Goal: Task Accomplishment & Management: Use online tool/utility

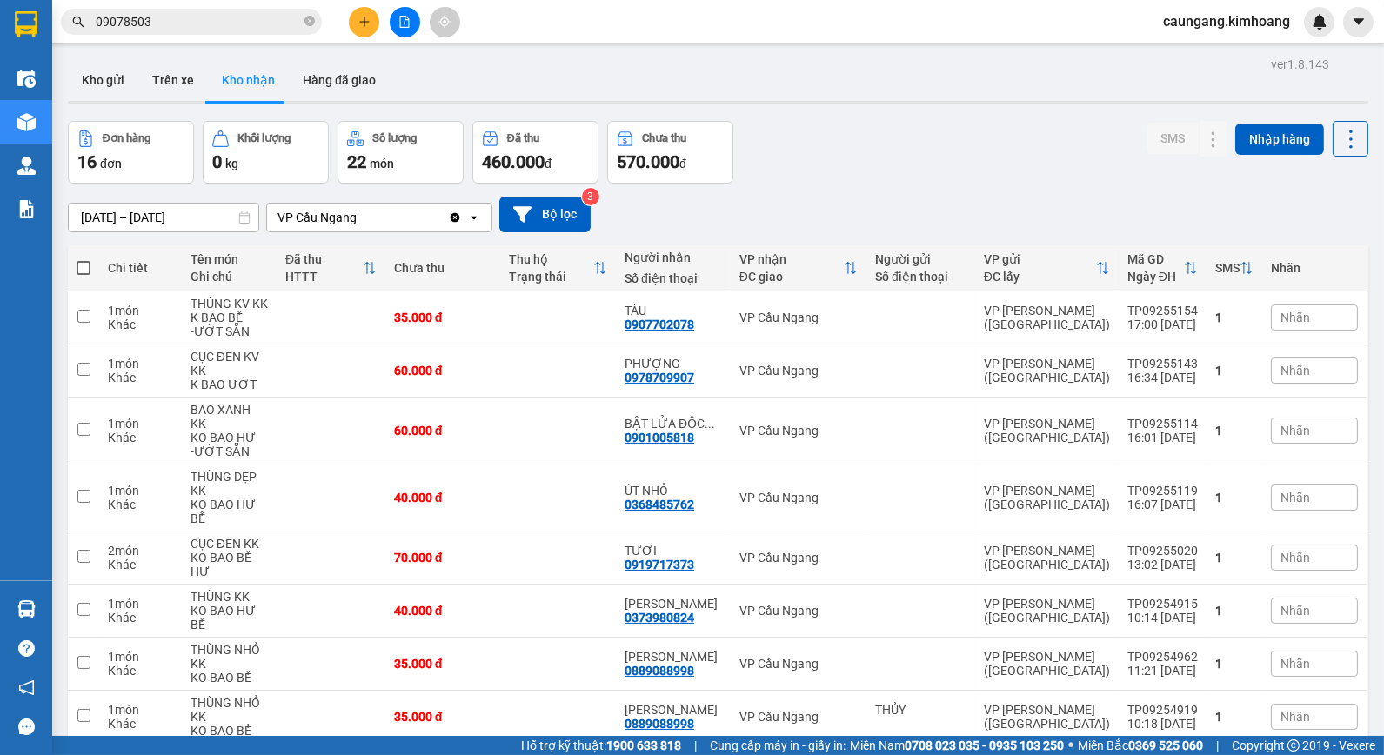
scroll to position [131, 0]
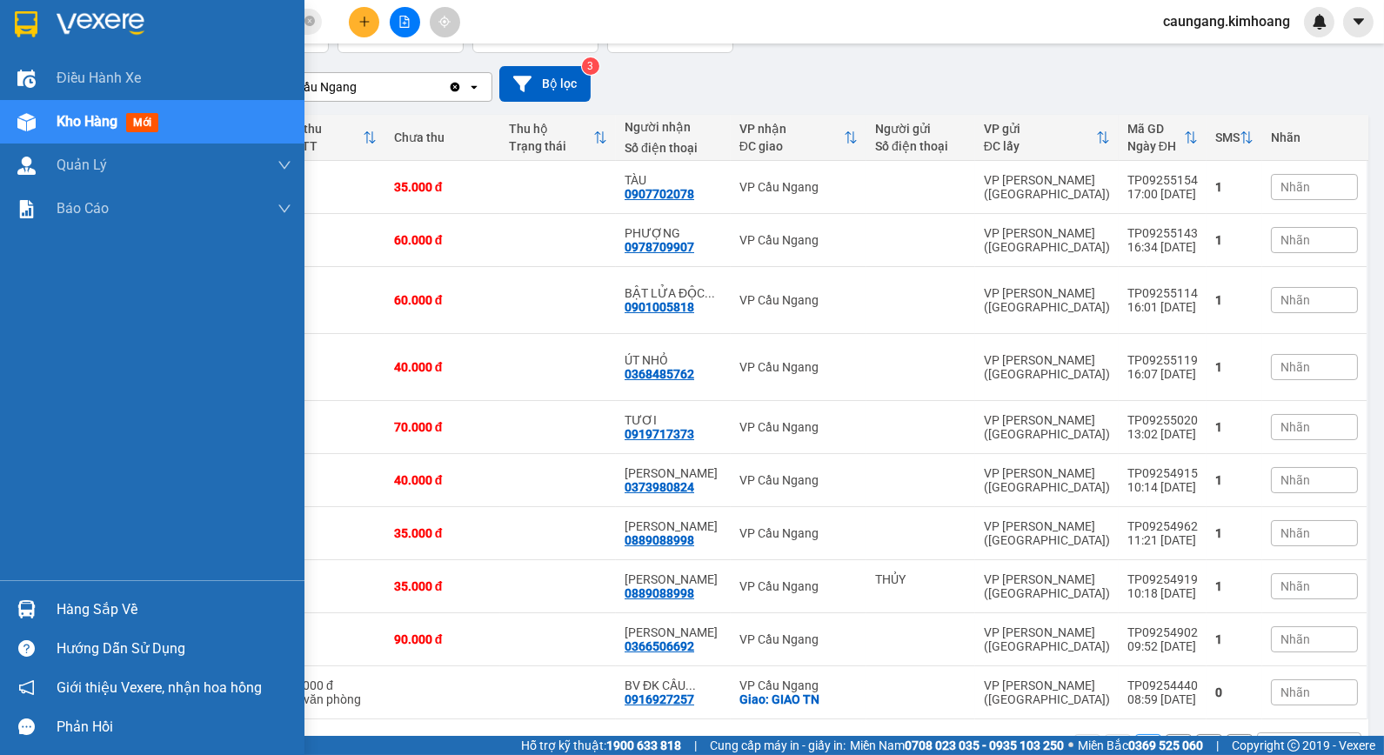
click at [62, 604] on div "Hàng sắp về" at bounding box center [174, 610] width 235 height 26
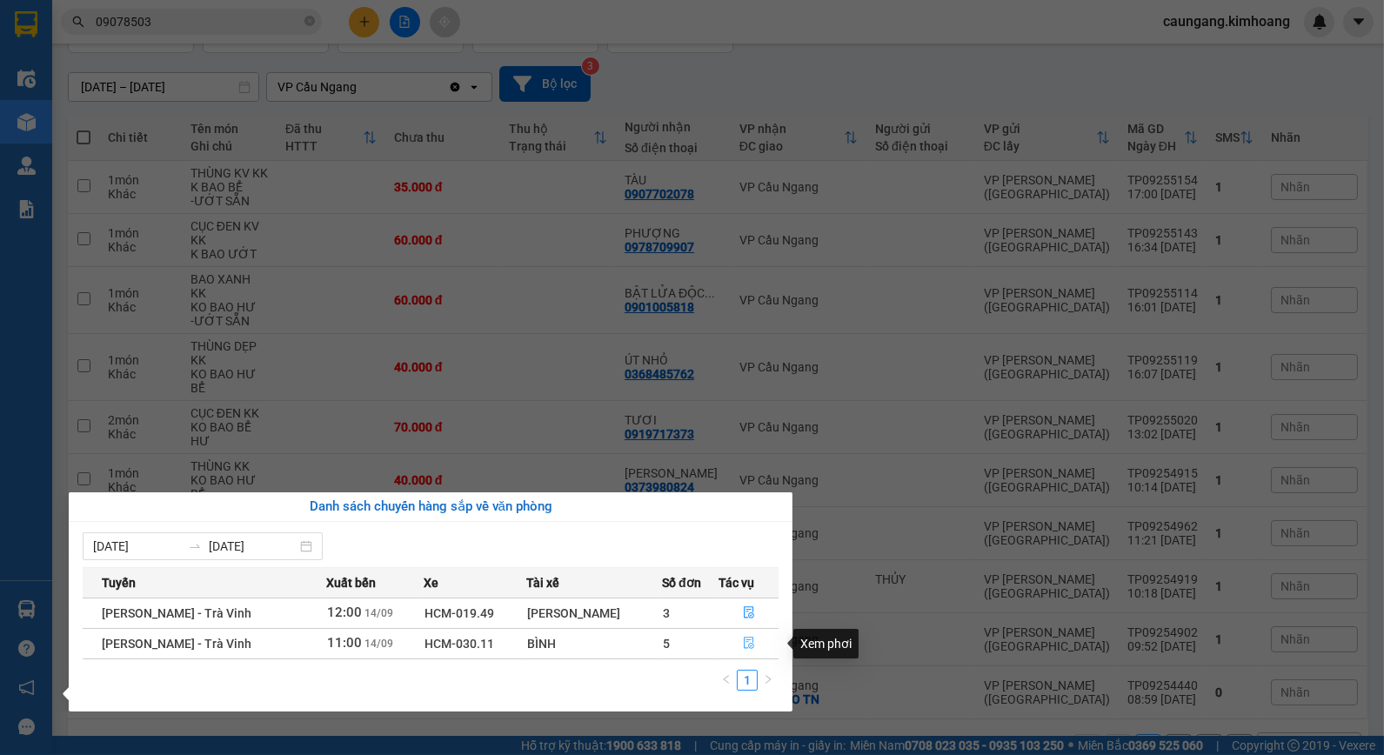
click at [743, 646] on icon "file-done" at bounding box center [749, 643] width 12 height 12
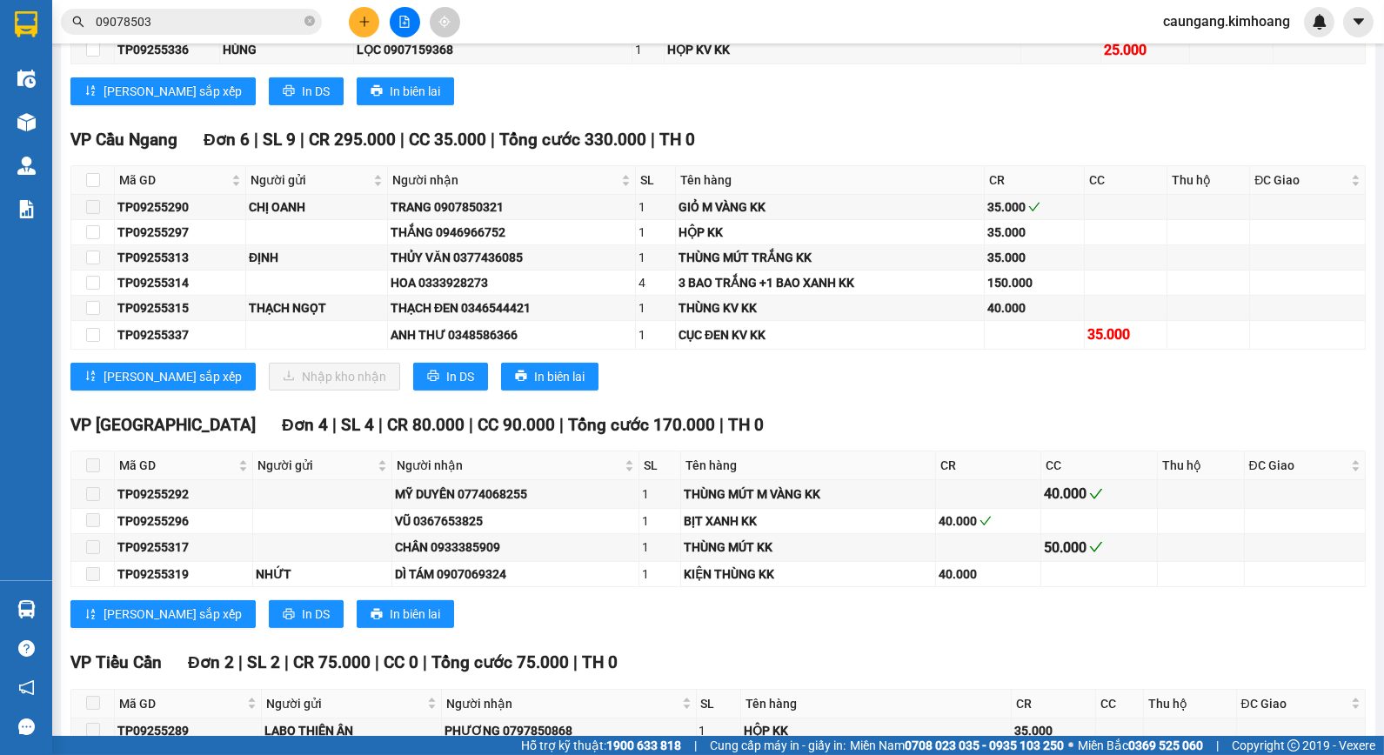
scroll to position [1160, 0]
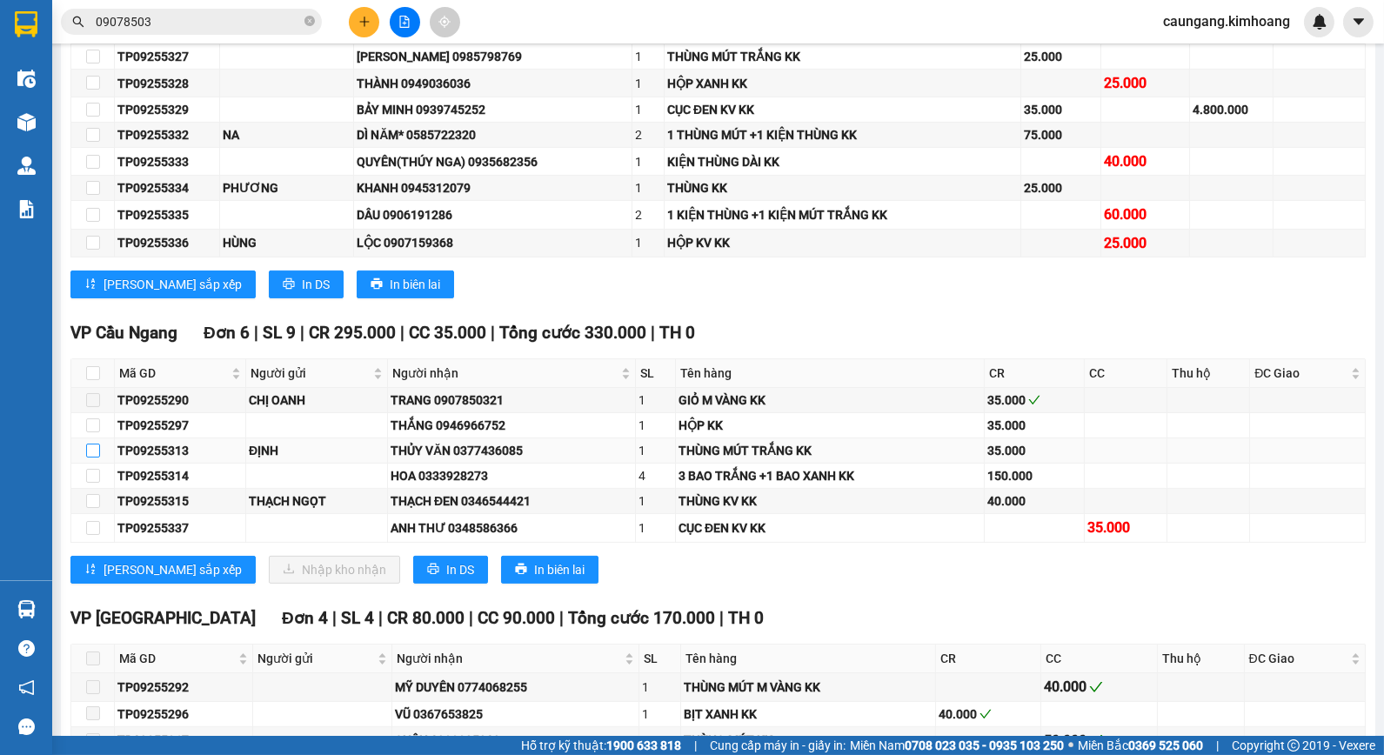
click at [90, 458] on input "checkbox" at bounding box center [93, 451] width 14 height 14
checkbox input "true"
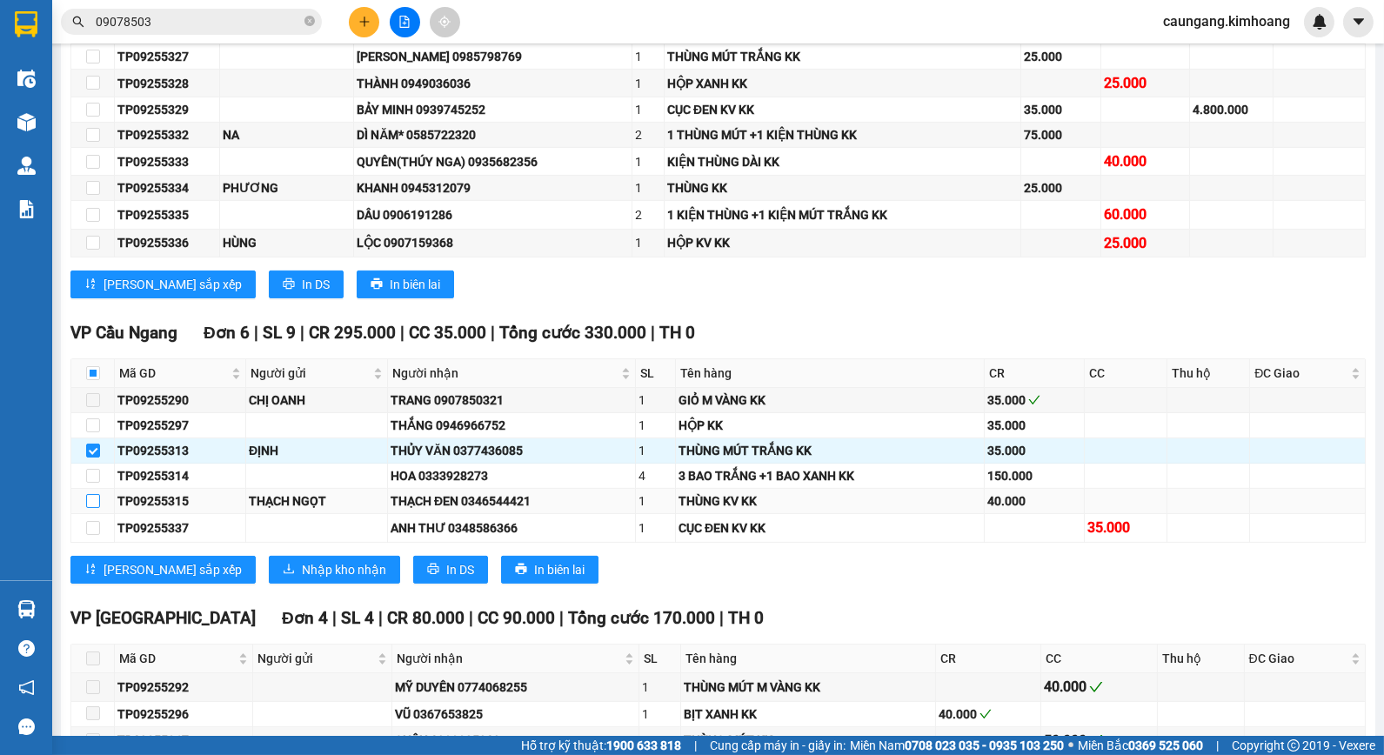
click at [86, 508] on input "checkbox" at bounding box center [93, 501] width 14 height 14
checkbox input "true"
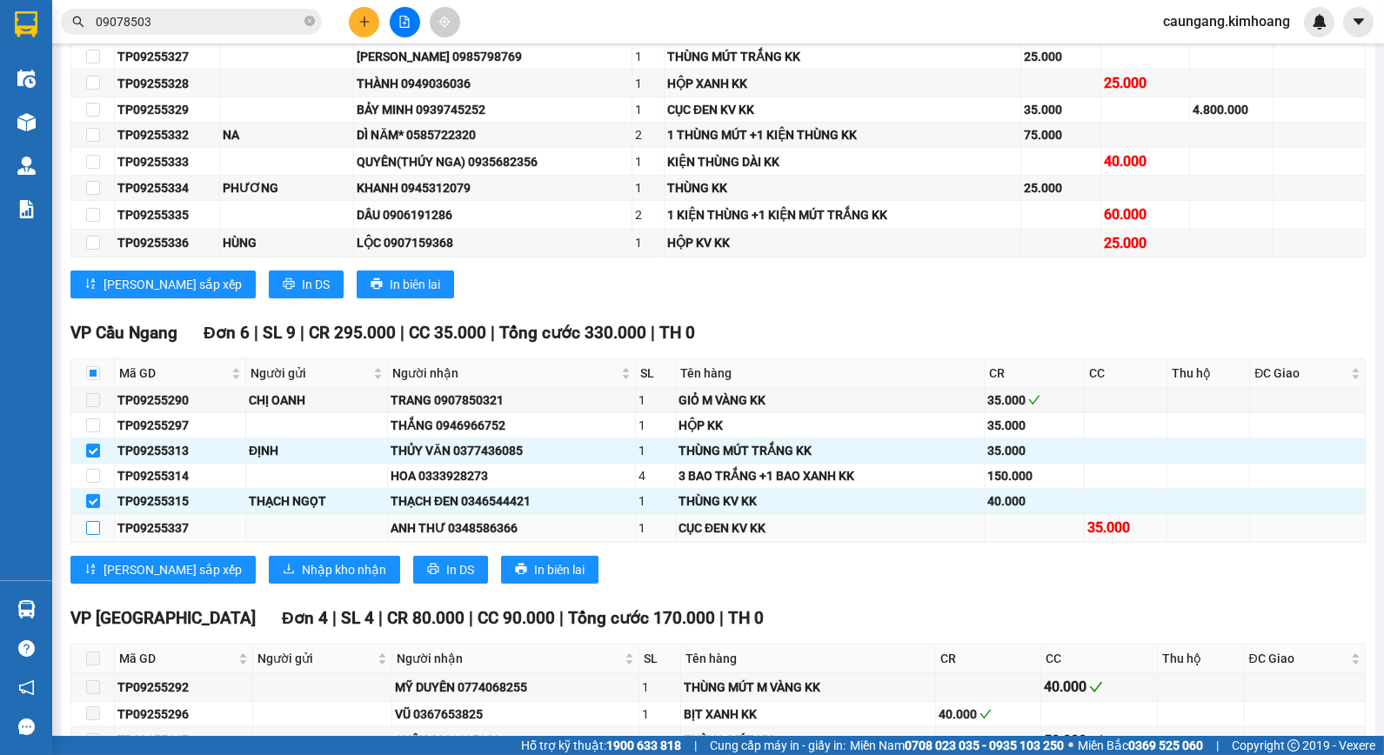
click at [97, 538] on label at bounding box center [93, 528] width 14 height 19
click at [97, 535] on input "checkbox" at bounding box center [93, 528] width 14 height 14
checkbox input "true"
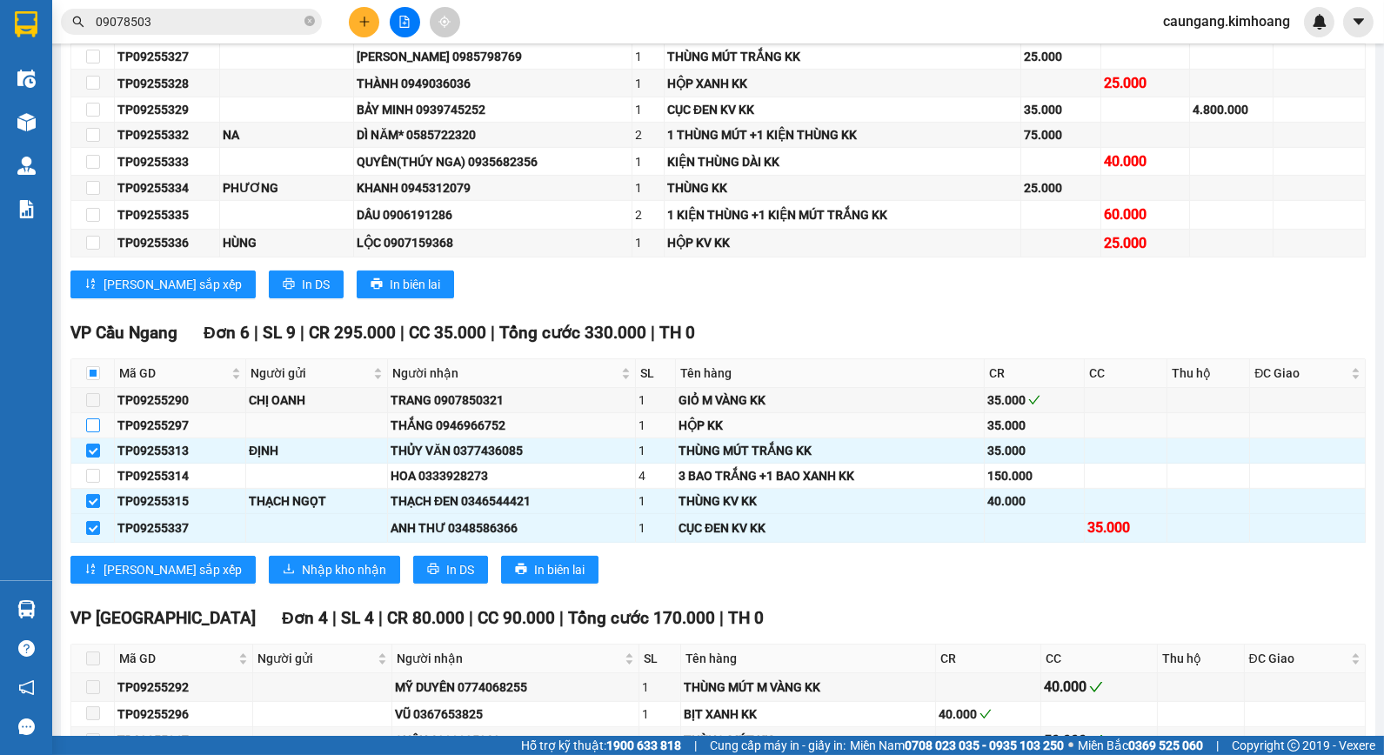
click at [94, 432] on input "checkbox" at bounding box center [93, 426] width 14 height 14
checkbox input "true"
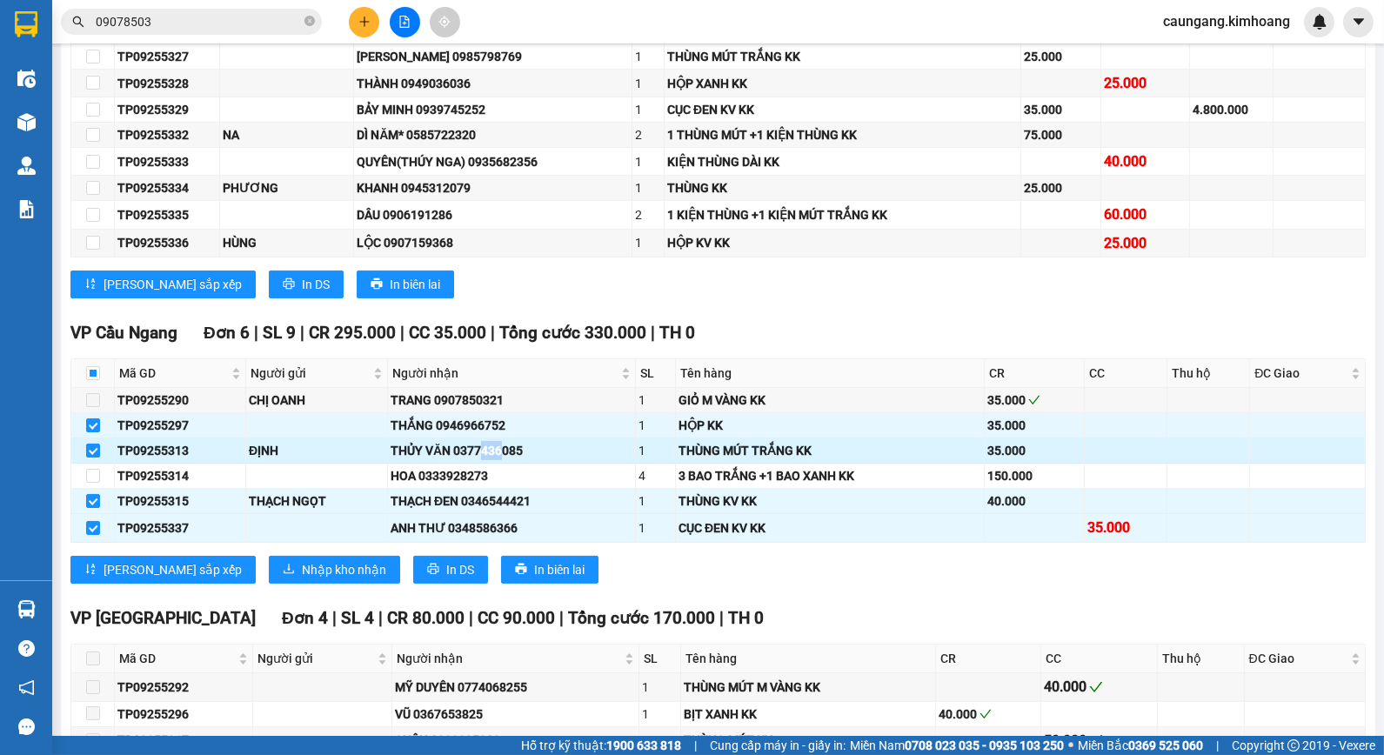
drag, startPoint x: 480, startPoint y: 466, endPoint x: 499, endPoint y: 467, distance: 19.2
click at [499, 460] on div "THỦY VĂN 0377436085" at bounding box center [512, 450] width 242 height 19
click at [302, 580] on span "Nhập kho nhận" at bounding box center [344, 569] width 84 height 19
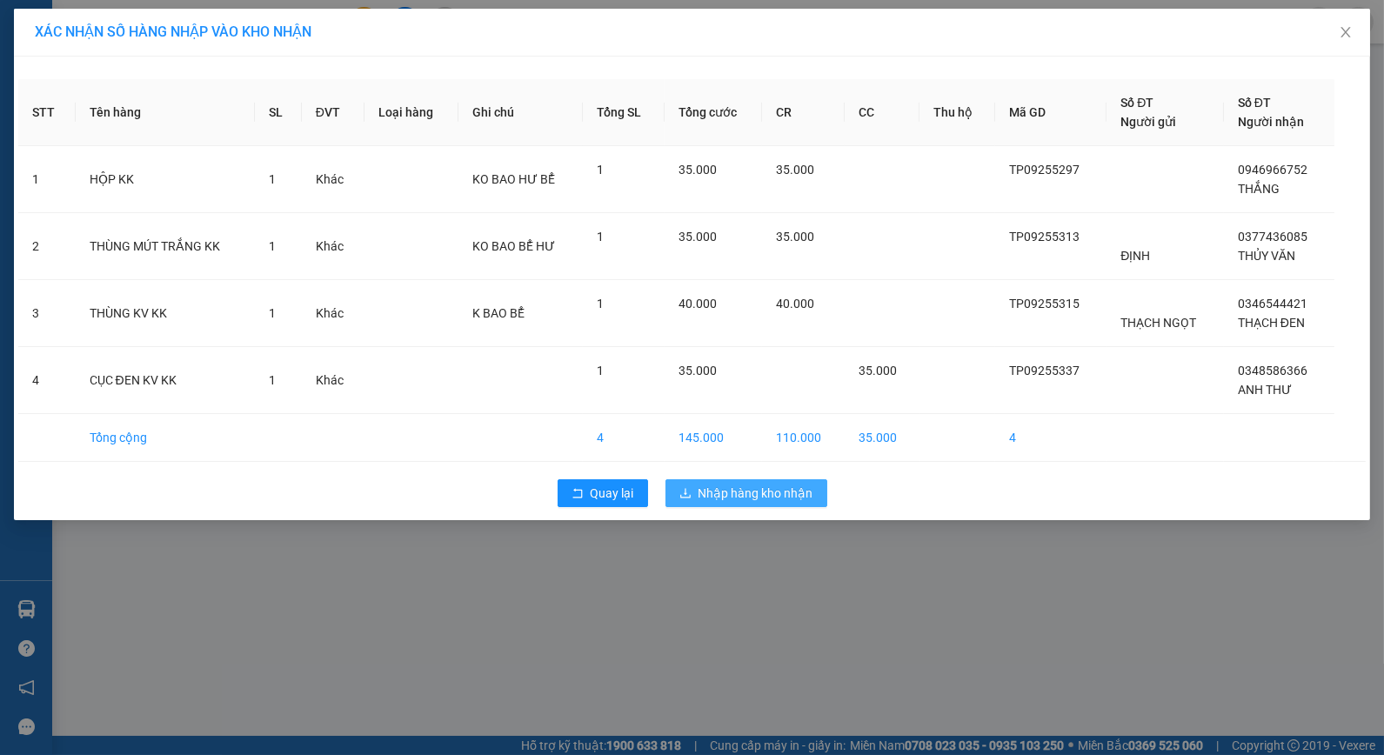
click at [717, 496] on span "Nhập hàng kho nhận" at bounding box center [756, 493] width 115 height 19
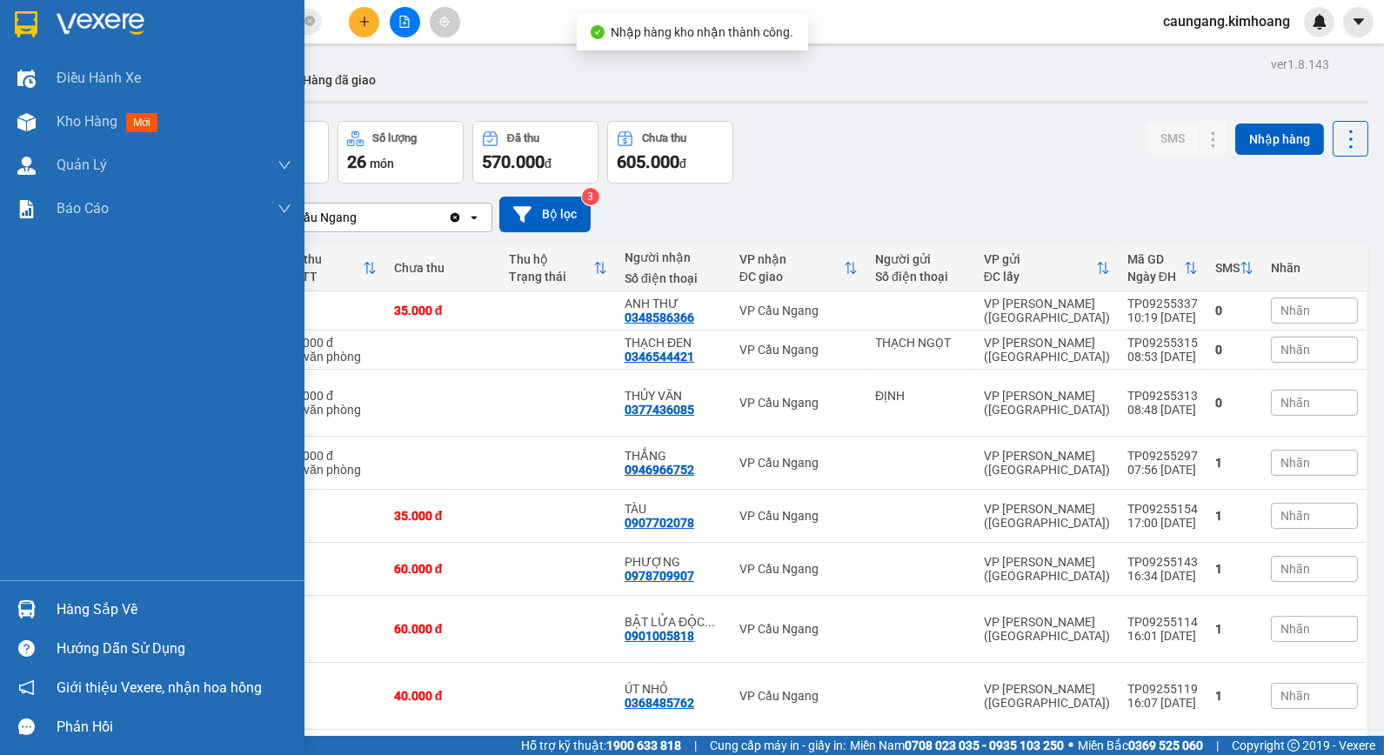
click at [88, 610] on div "Hàng sắp về" at bounding box center [174, 610] width 235 height 26
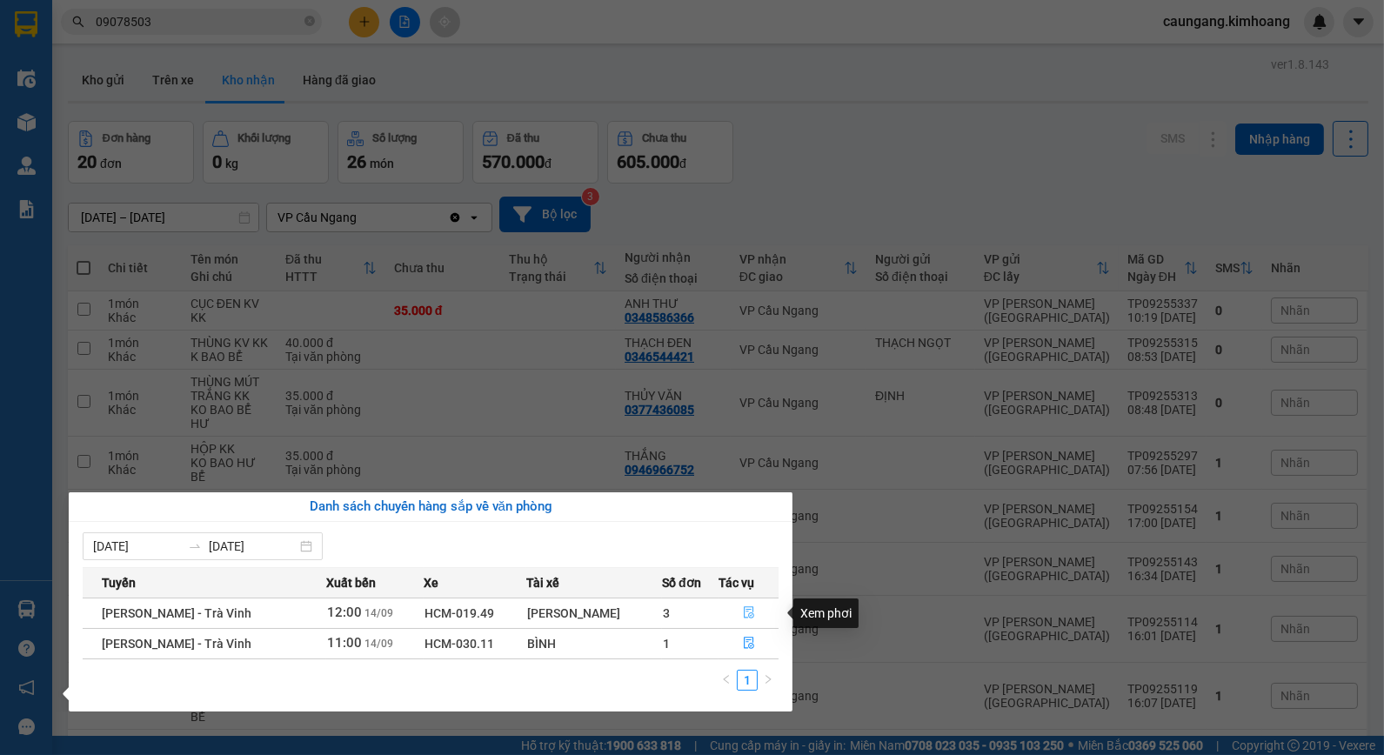
click at [744, 607] on icon "file-done" at bounding box center [749, 613] width 10 height 12
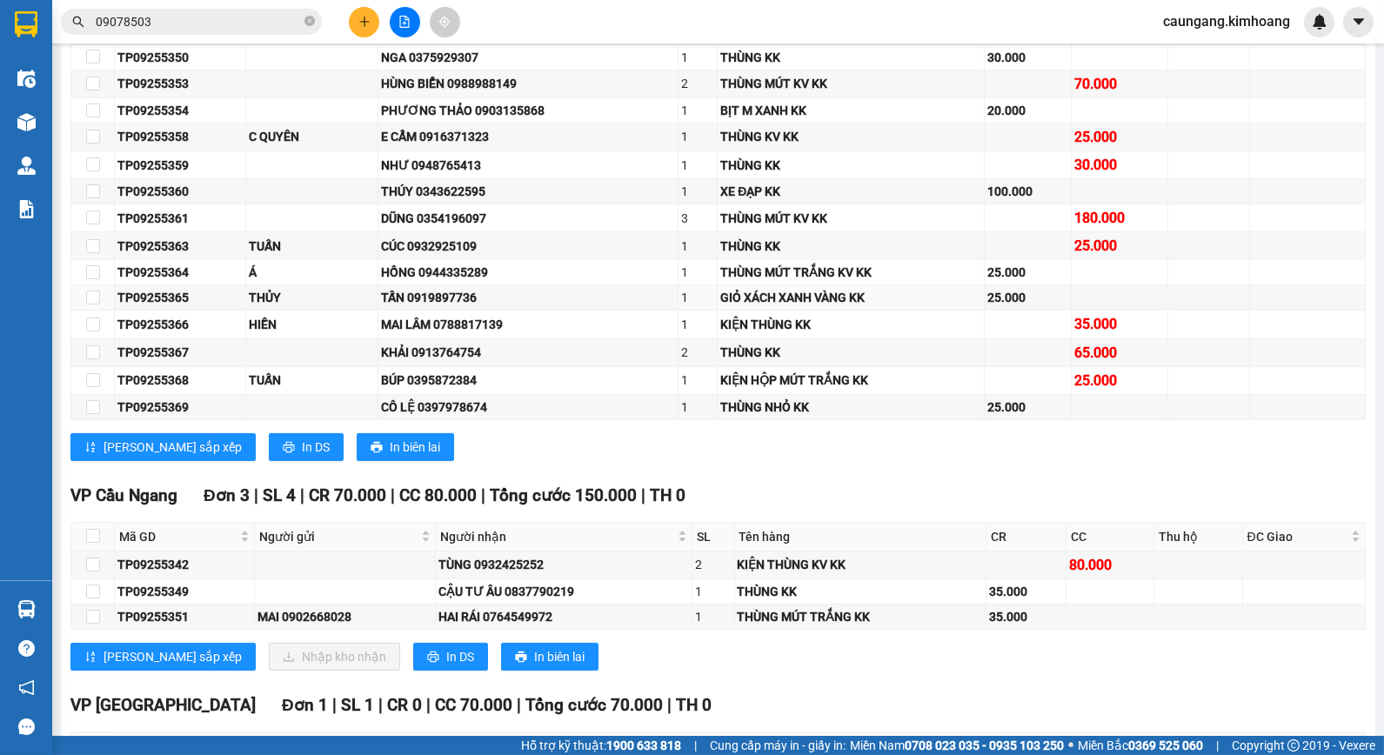
scroll to position [967, 0]
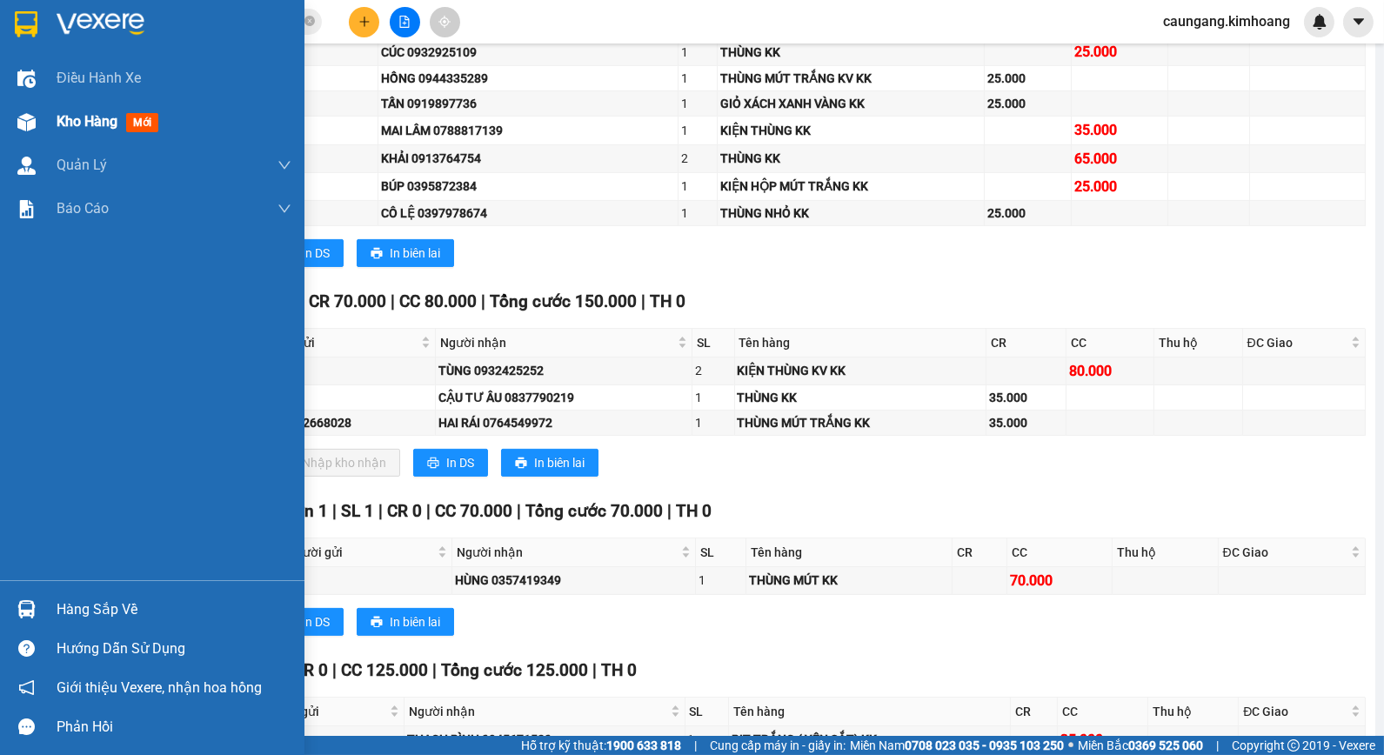
click at [89, 124] on span "Kho hàng" at bounding box center [87, 121] width 61 height 17
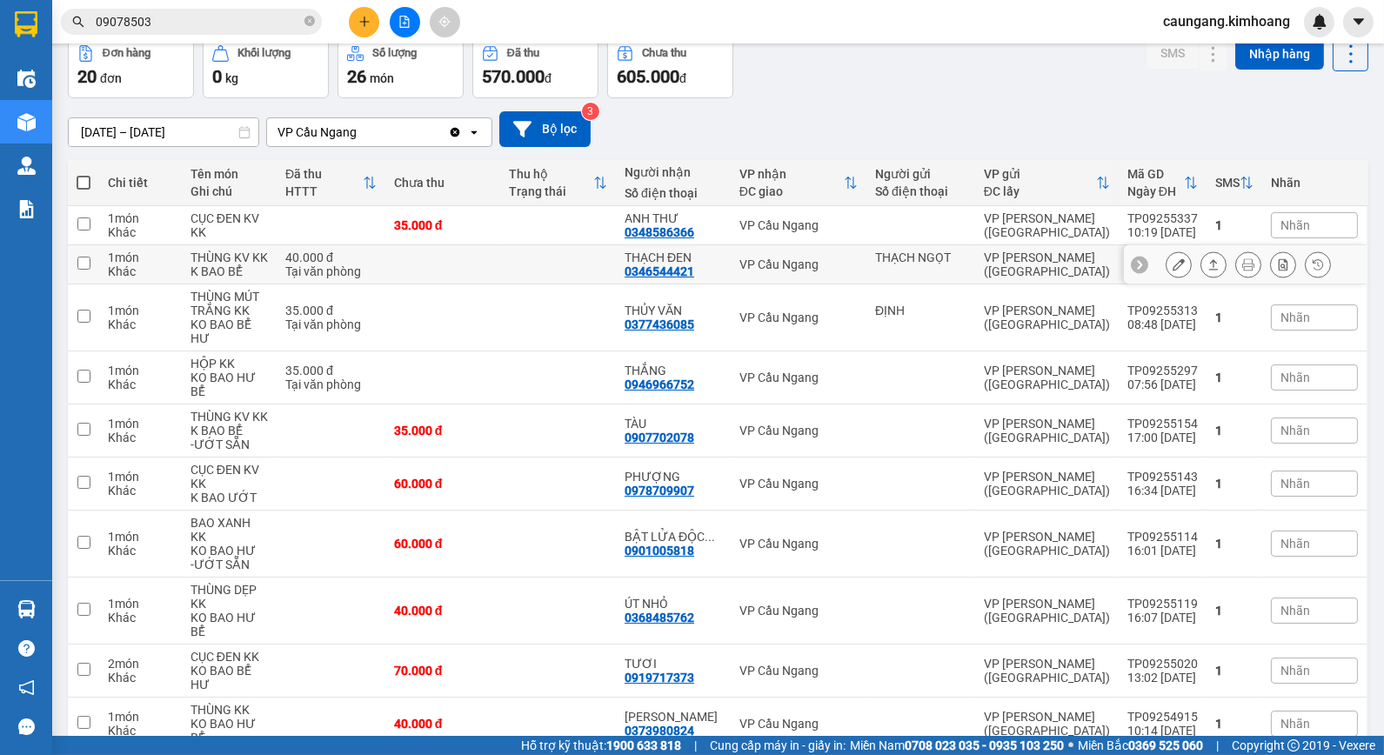
scroll to position [89, 0]
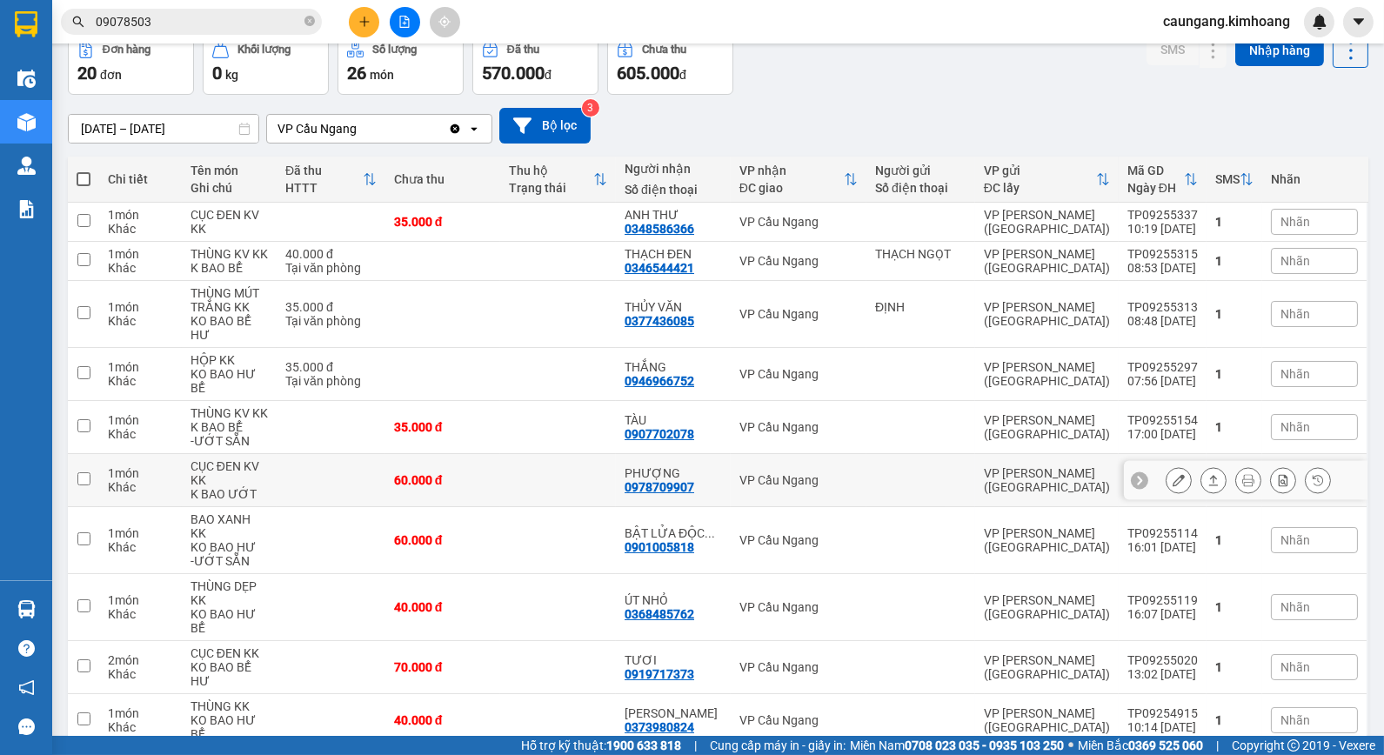
click at [560, 454] on td at bounding box center [558, 480] width 116 height 53
checkbox input "true"
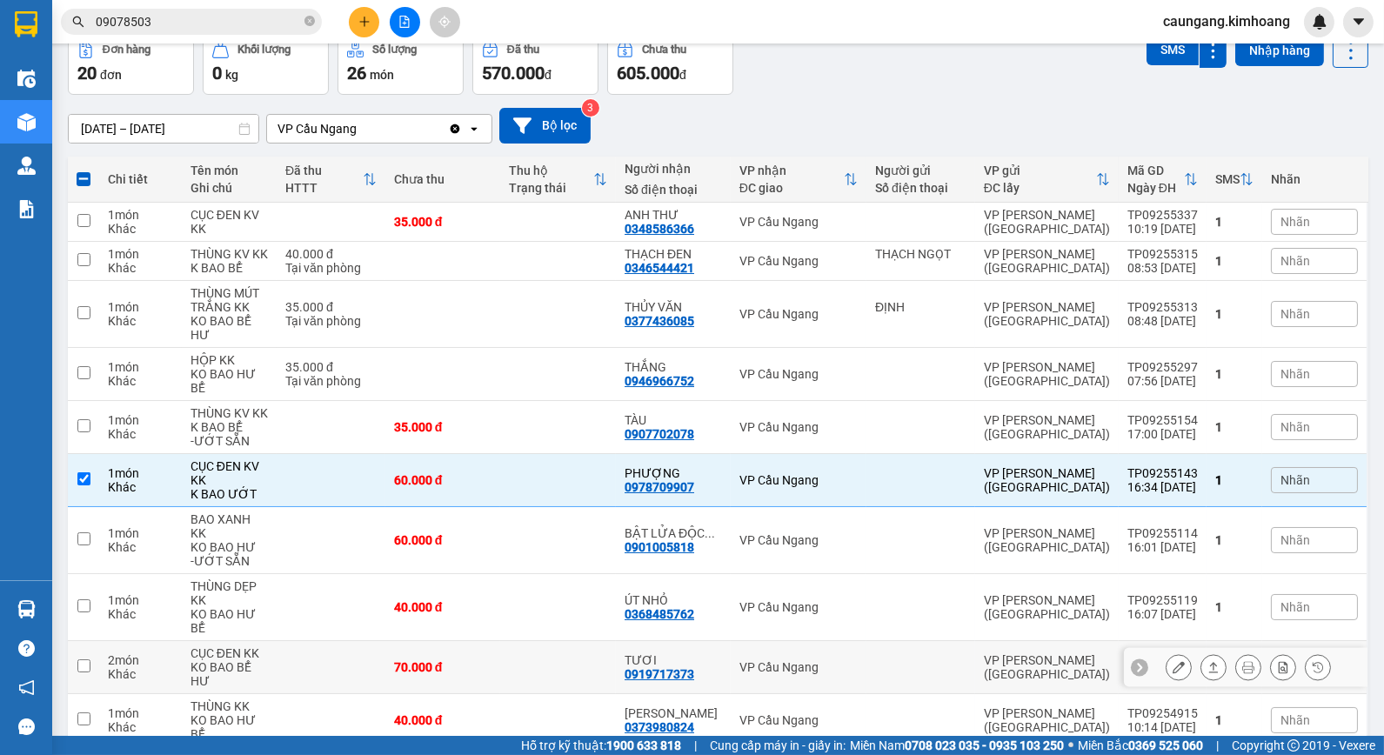
click at [575, 641] on td at bounding box center [558, 667] width 116 height 53
checkbox input "true"
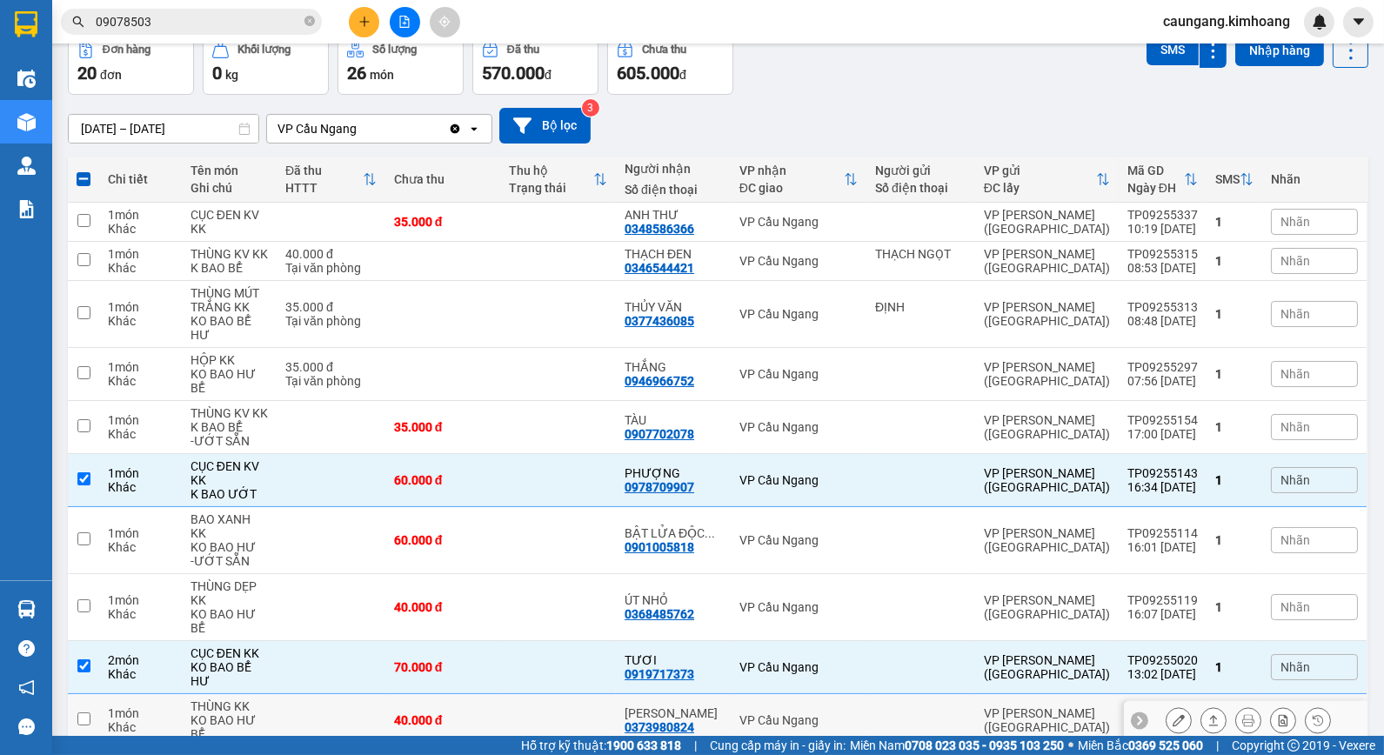
click at [575, 694] on td at bounding box center [558, 720] width 116 height 53
checkbox input "true"
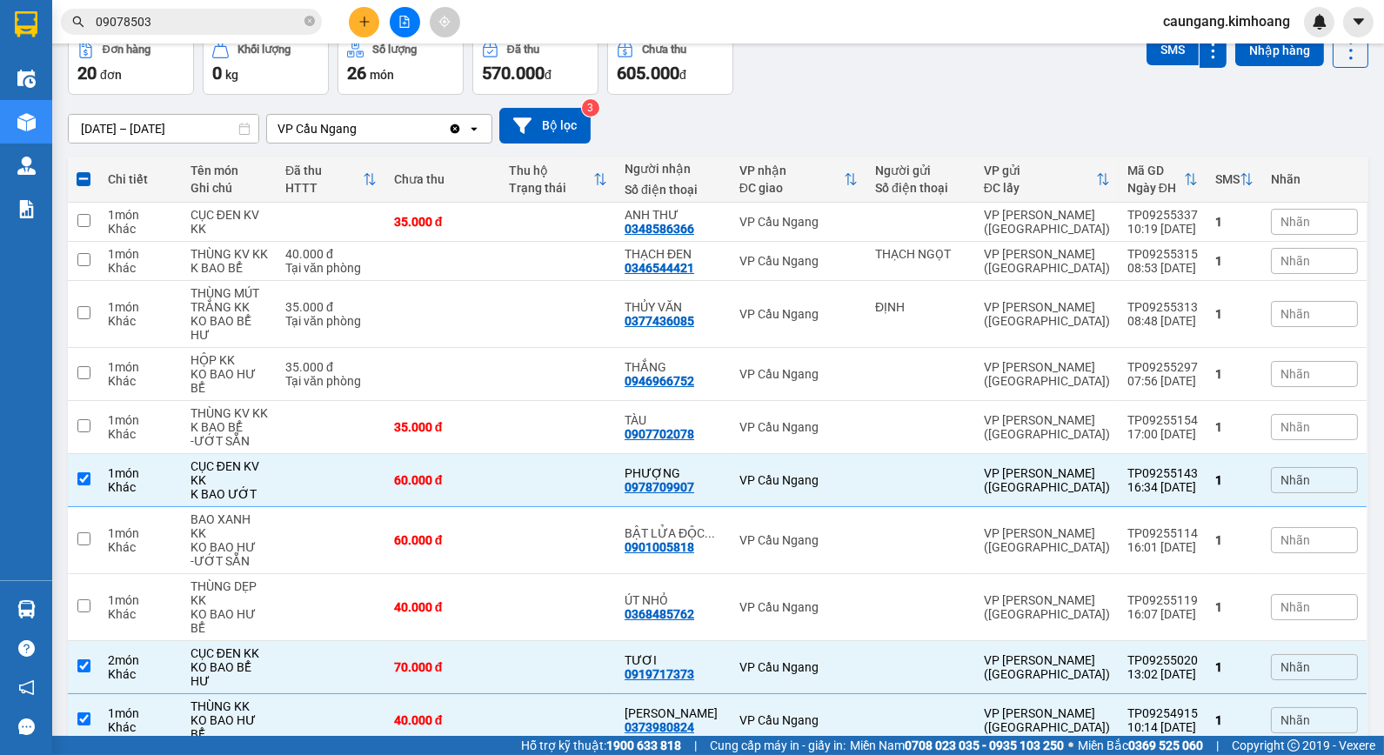
checkbox input "false"
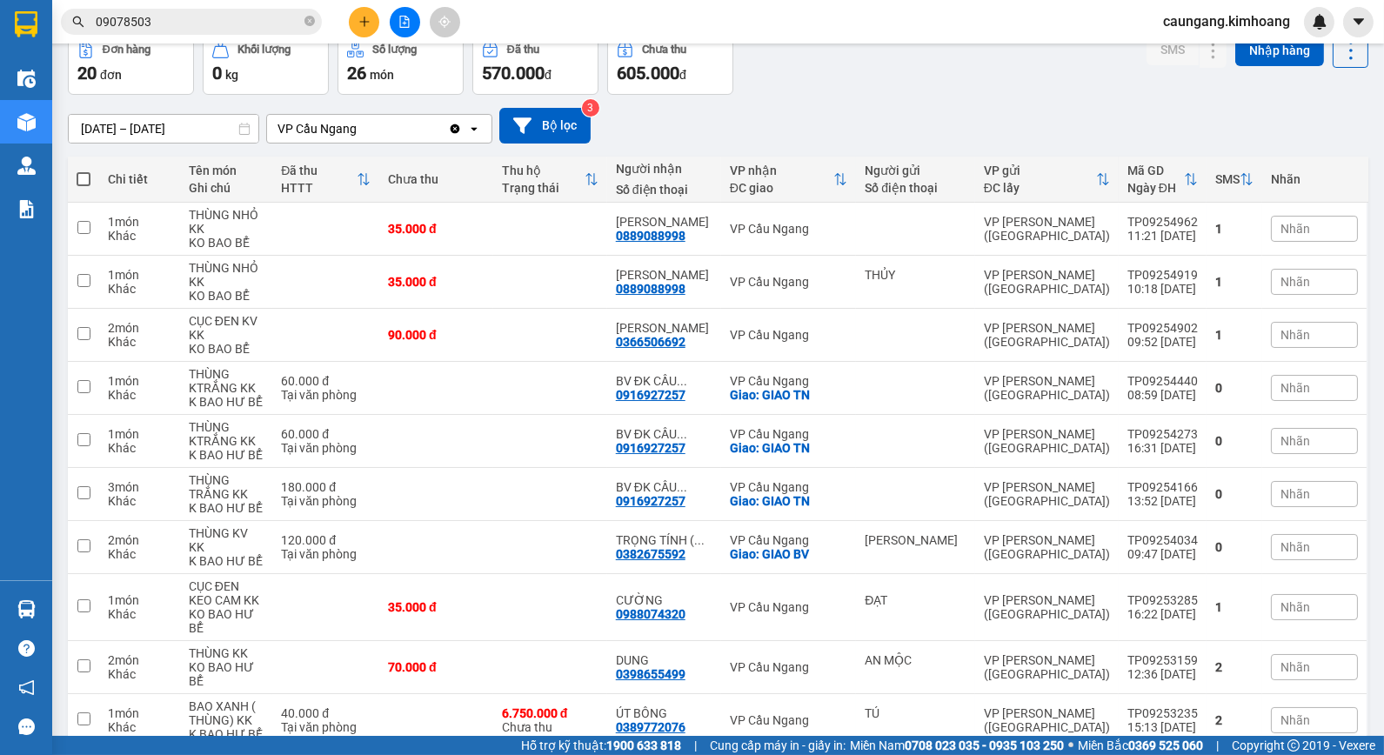
click at [372, 16] on button at bounding box center [364, 22] width 30 height 30
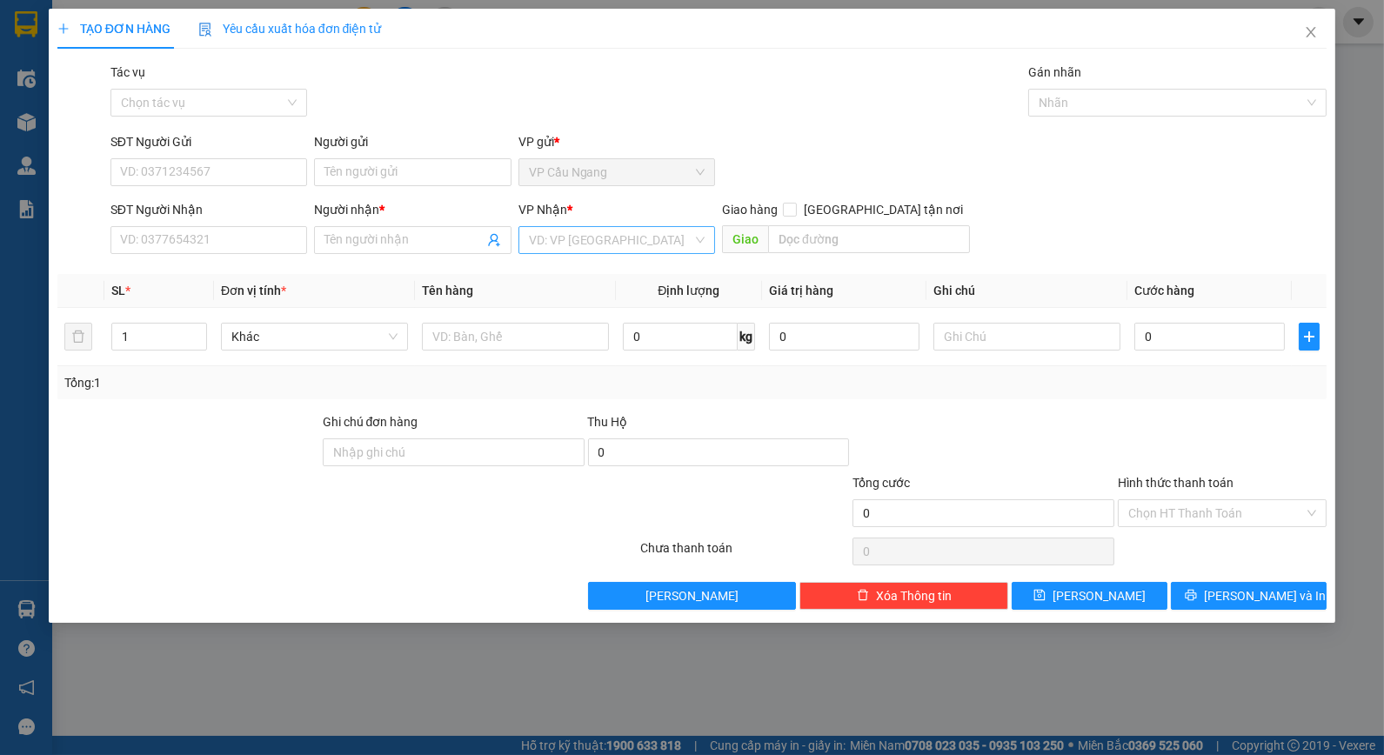
click at [619, 240] on input "search" at bounding box center [611, 240] width 164 height 26
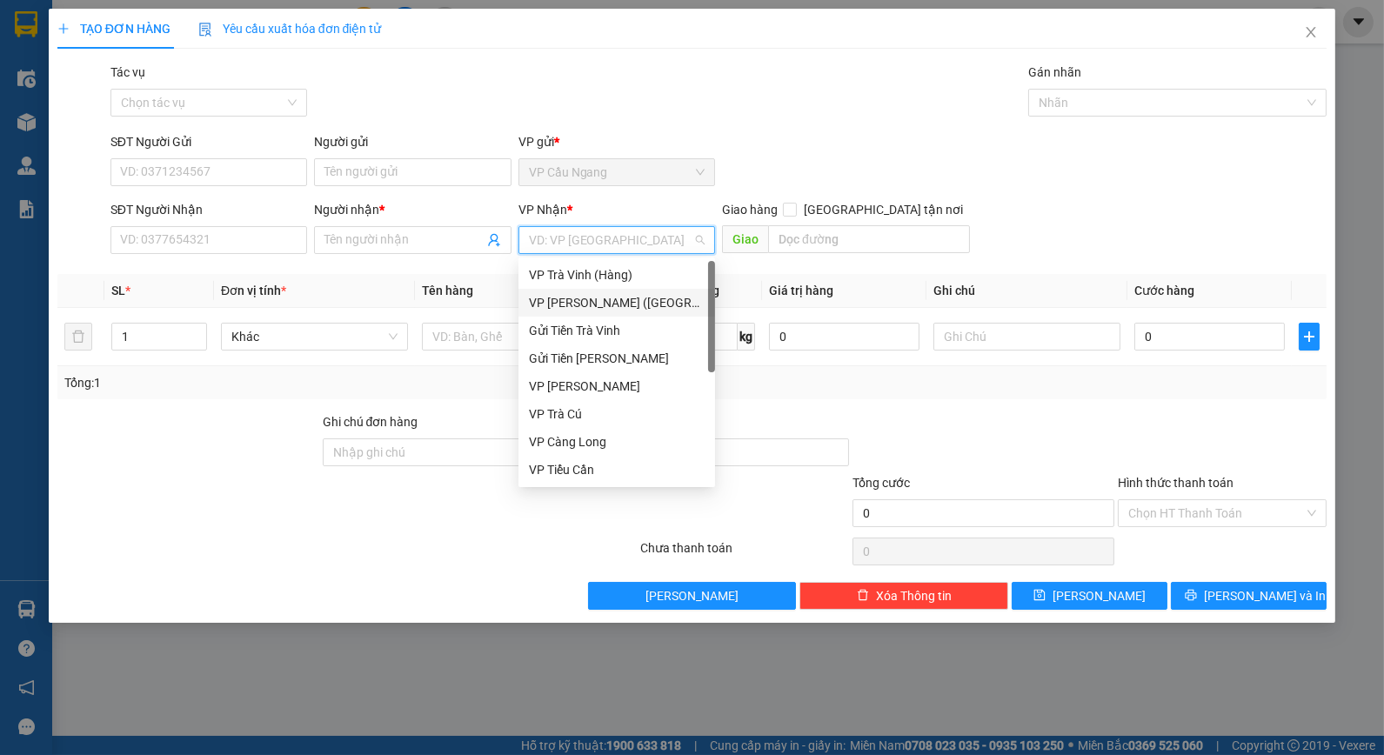
click at [612, 311] on div "VP [PERSON_NAME] ([GEOGRAPHIC_DATA])" at bounding box center [617, 302] width 176 height 19
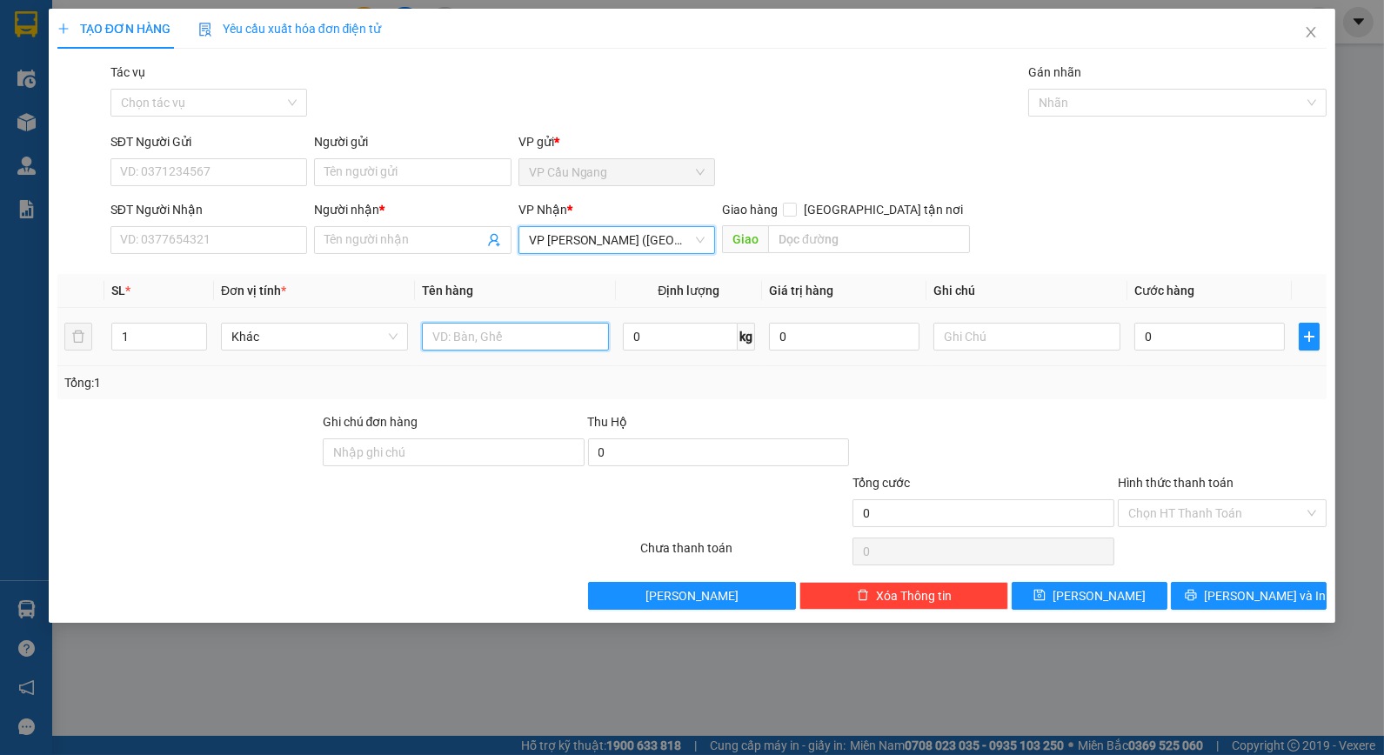
click at [455, 338] on input "text" at bounding box center [515, 337] width 187 height 28
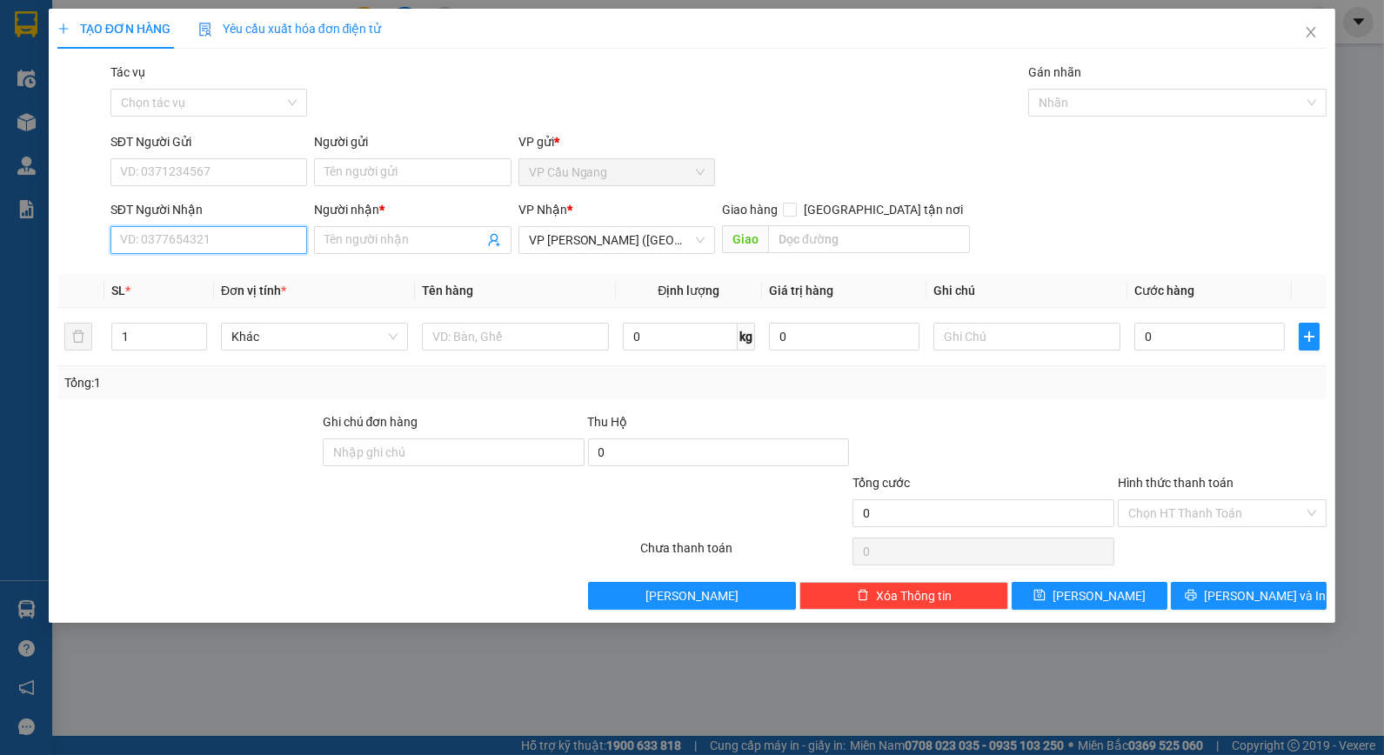
click at [225, 242] on input "SĐT Người Nhận" at bounding box center [209, 240] width 197 height 28
type input "0913122292"
click at [233, 271] on div "0913122292 - HẠNH" at bounding box center [209, 274] width 176 height 19
type input "HẠNH"
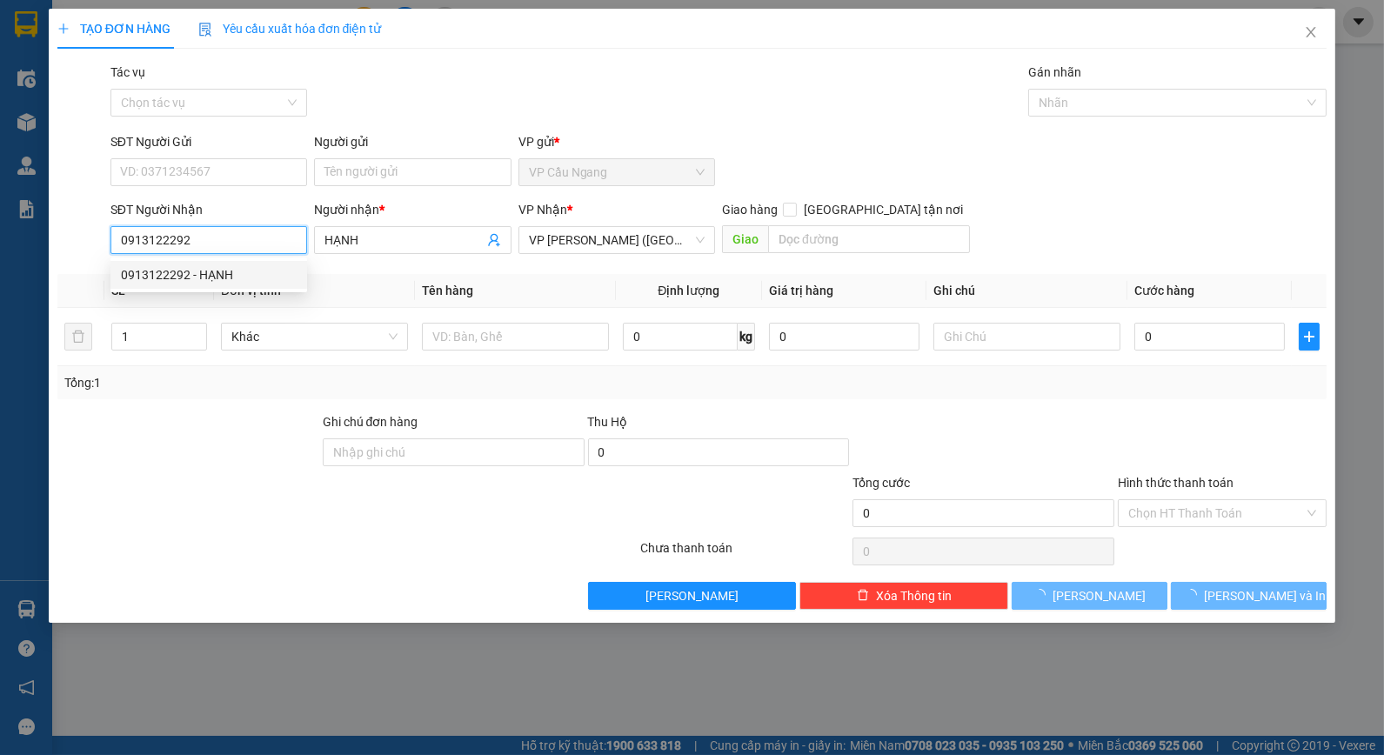
type input "35.000"
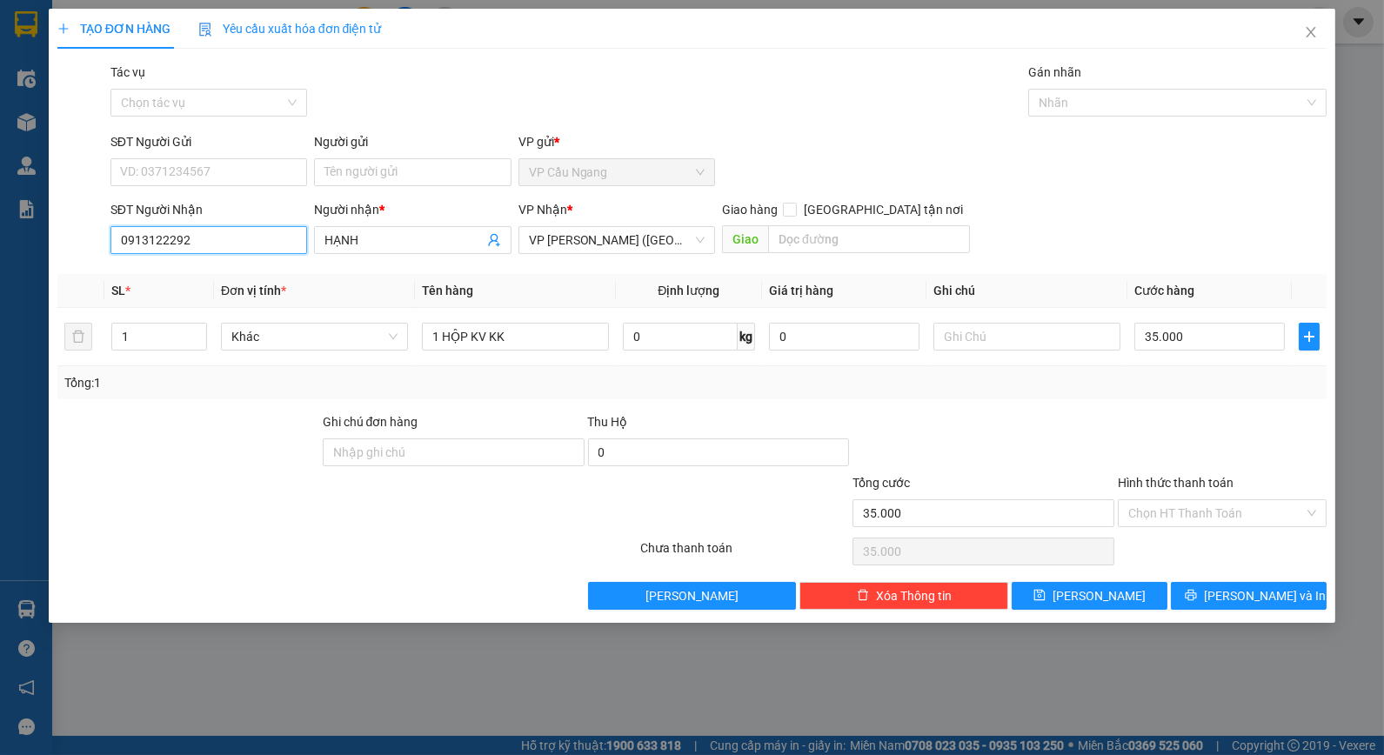
type input "0913122292"
click at [1153, 420] on div at bounding box center [1222, 442] width 212 height 61
click at [466, 177] on input "Người gửi" at bounding box center [412, 172] width 197 height 28
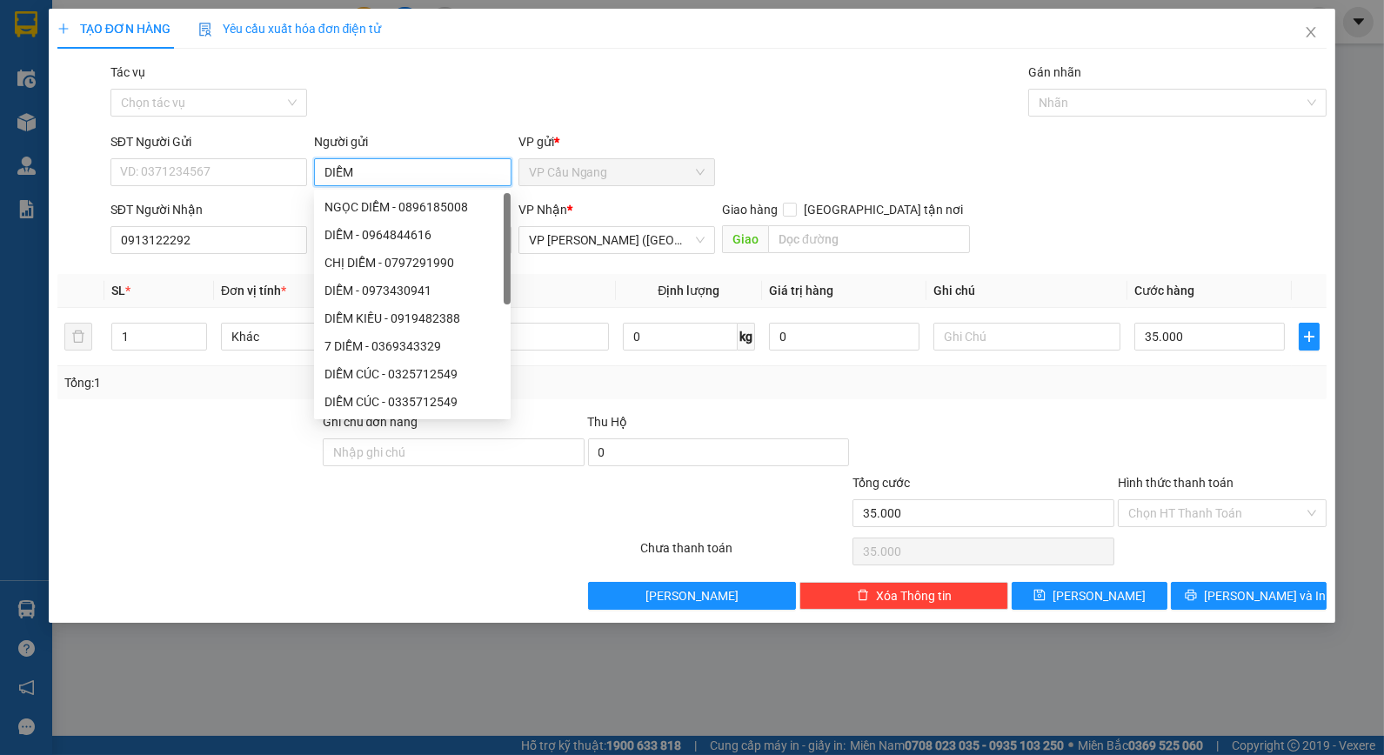
type input "DIỄM"
click at [1059, 163] on div "SĐT Người Gửi VD: 0371234567 Người gửi DIỄM VP gửi * VP Cầu Ngang" at bounding box center [719, 162] width 1224 height 61
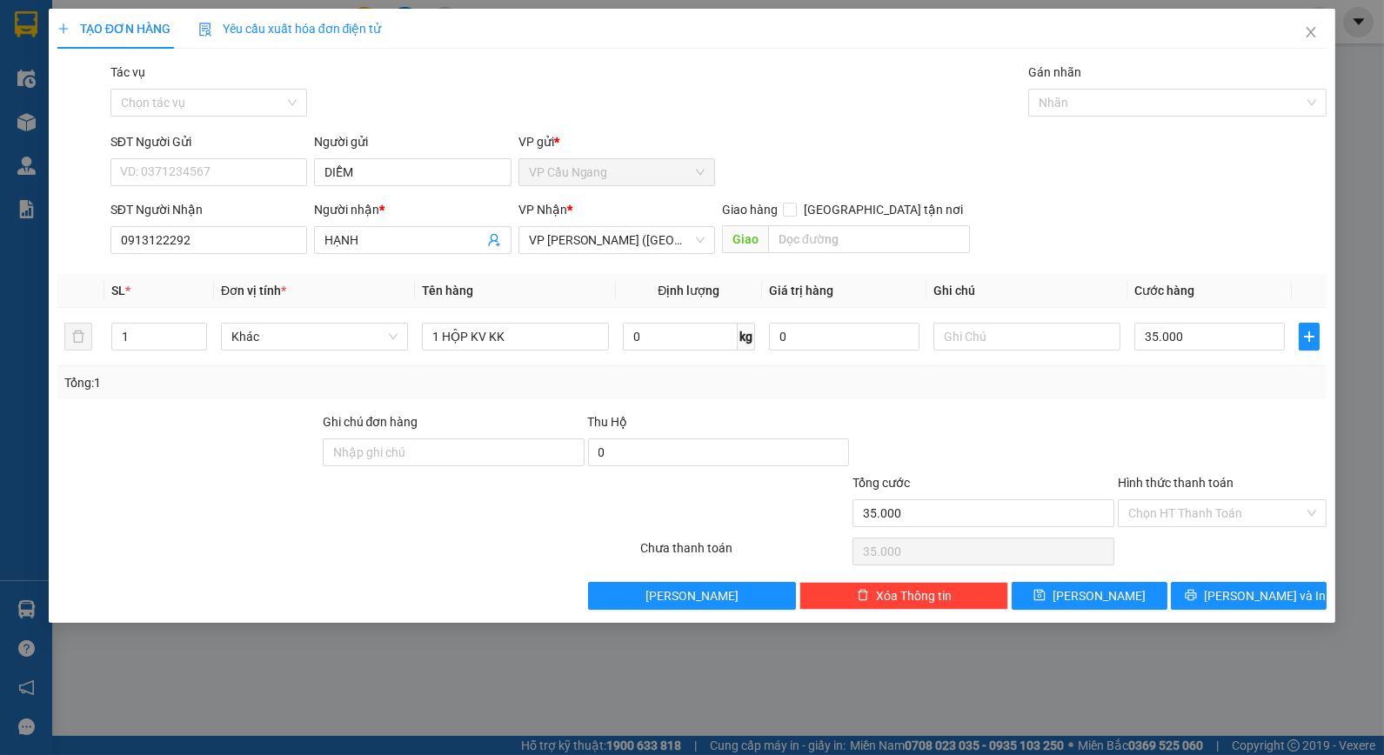
click at [1036, 392] on div "Tổng: 1" at bounding box center [692, 382] width 1257 height 19
click at [1225, 528] on div "Hình thức thanh toán Chọn HT Thanh Toán" at bounding box center [1222, 503] width 209 height 61
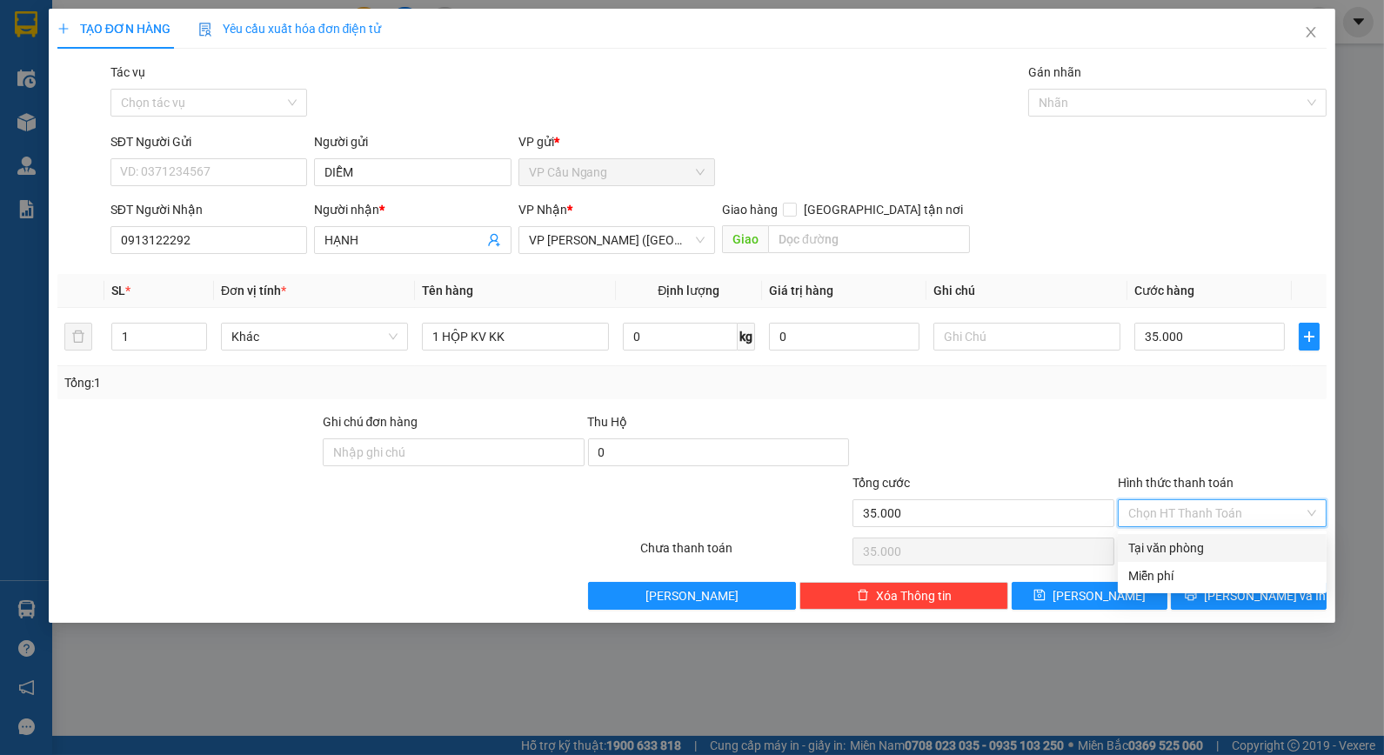
click at [1221, 554] on div "Tại văn phòng" at bounding box center [1223, 548] width 188 height 19
type input "0"
click at [1236, 587] on span "[PERSON_NAME] và In" at bounding box center [1265, 596] width 122 height 19
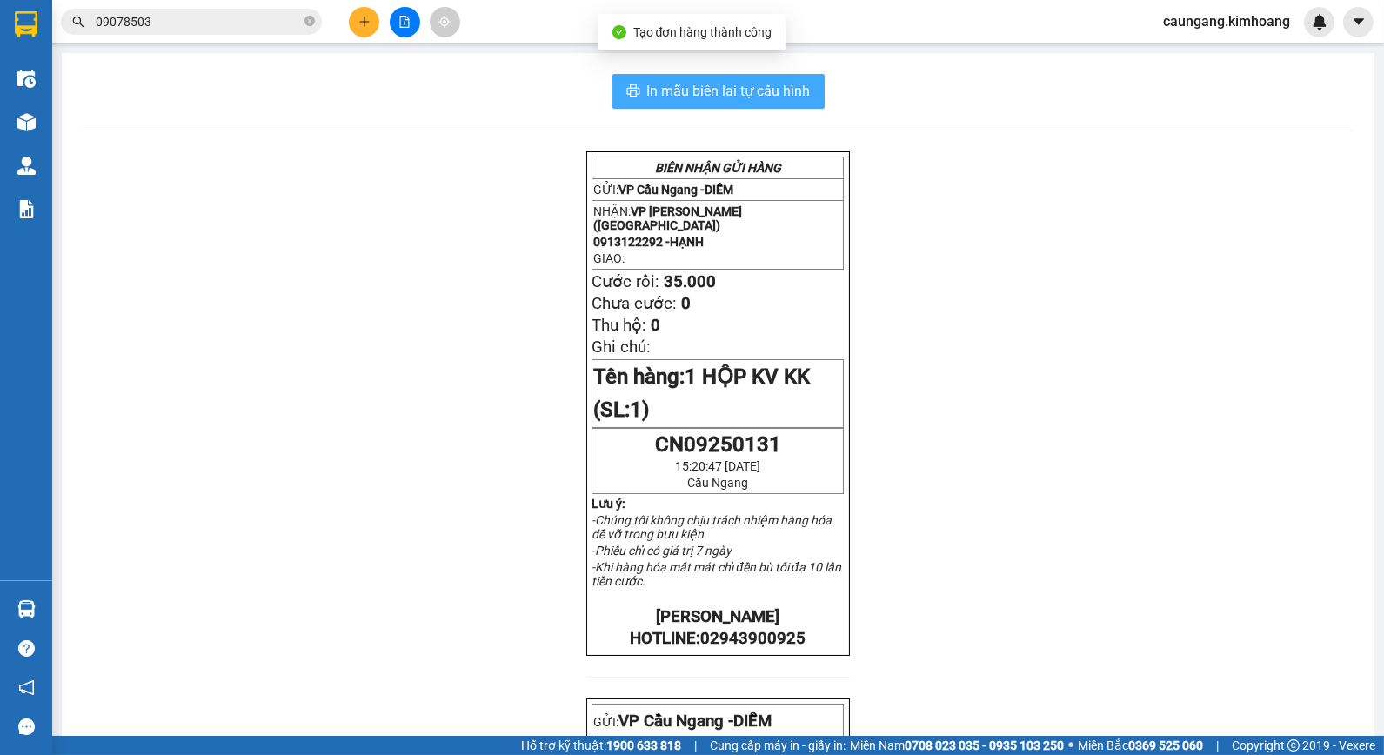
click at [789, 91] on span "In mẫu biên lai tự cấu hình" at bounding box center [729, 91] width 164 height 22
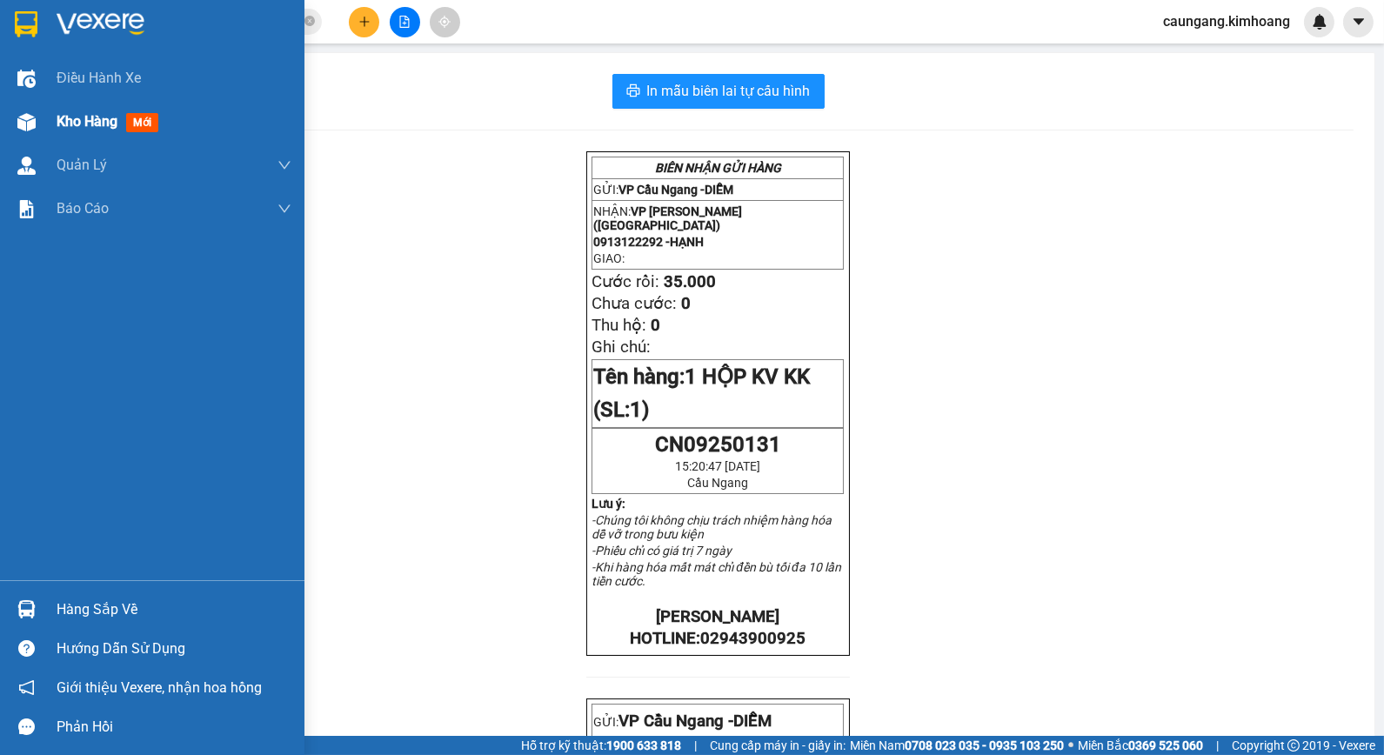
click at [97, 116] on span "Kho hàng" at bounding box center [87, 121] width 61 height 17
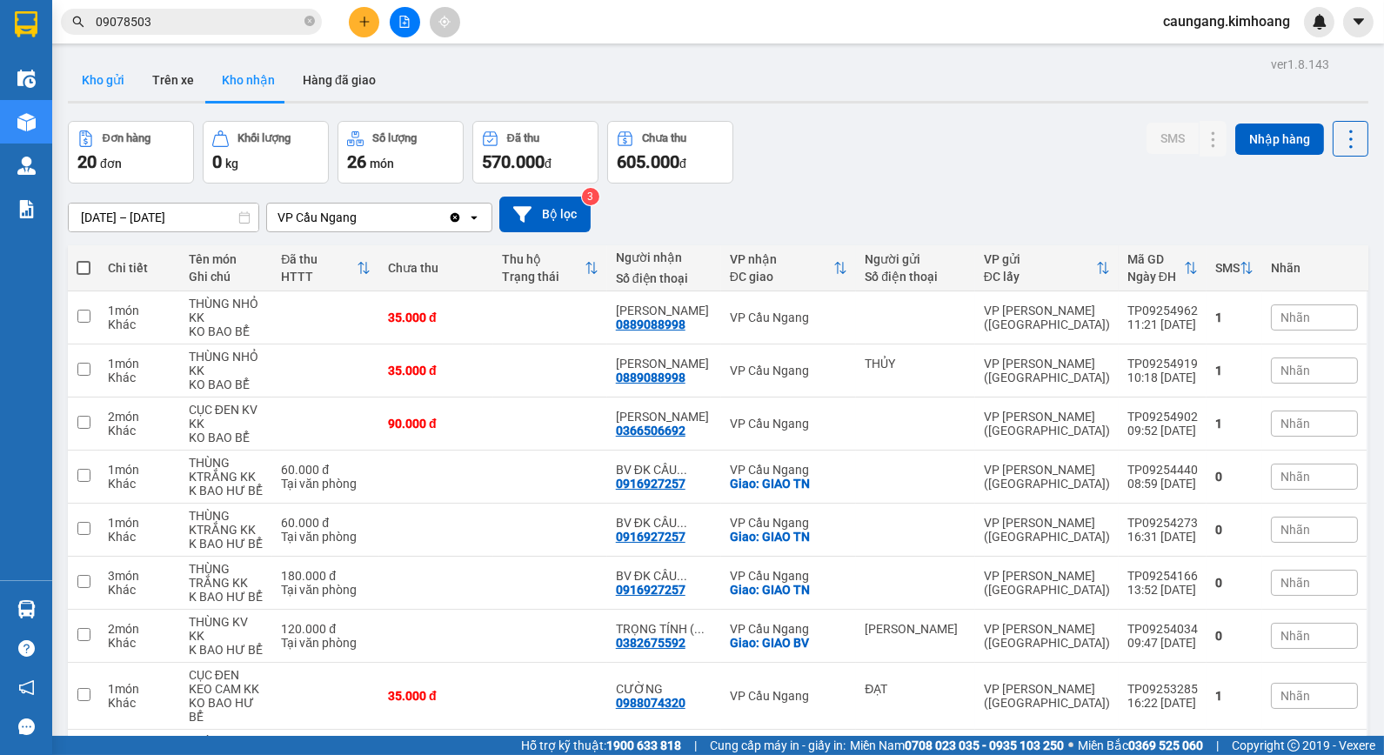
click at [90, 77] on button "Kho gửi" at bounding box center [103, 80] width 70 height 42
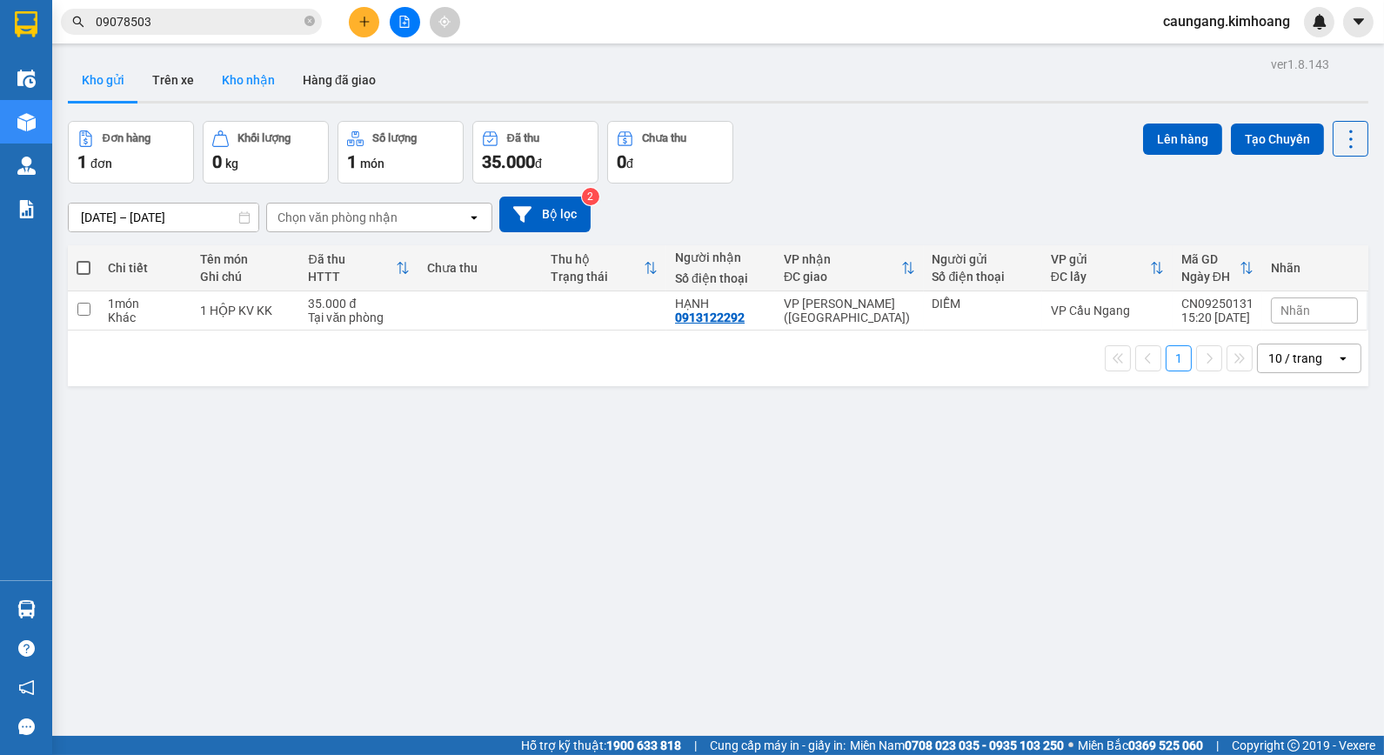
click at [253, 79] on button "Kho nhận" at bounding box center [248, 80] width 81 height 42
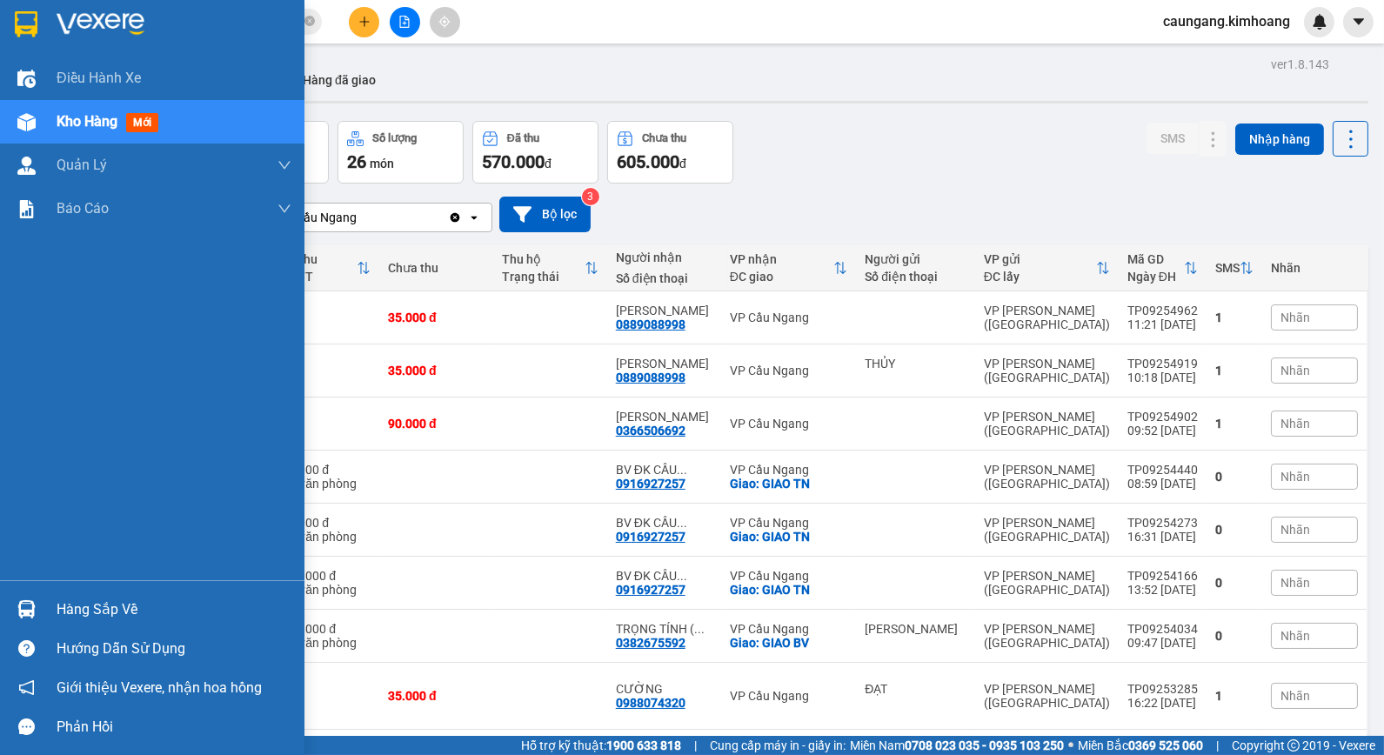
click at [92, 613] on div "Hàng sắp về" at bounding box center [174, 610] width 235 height 26
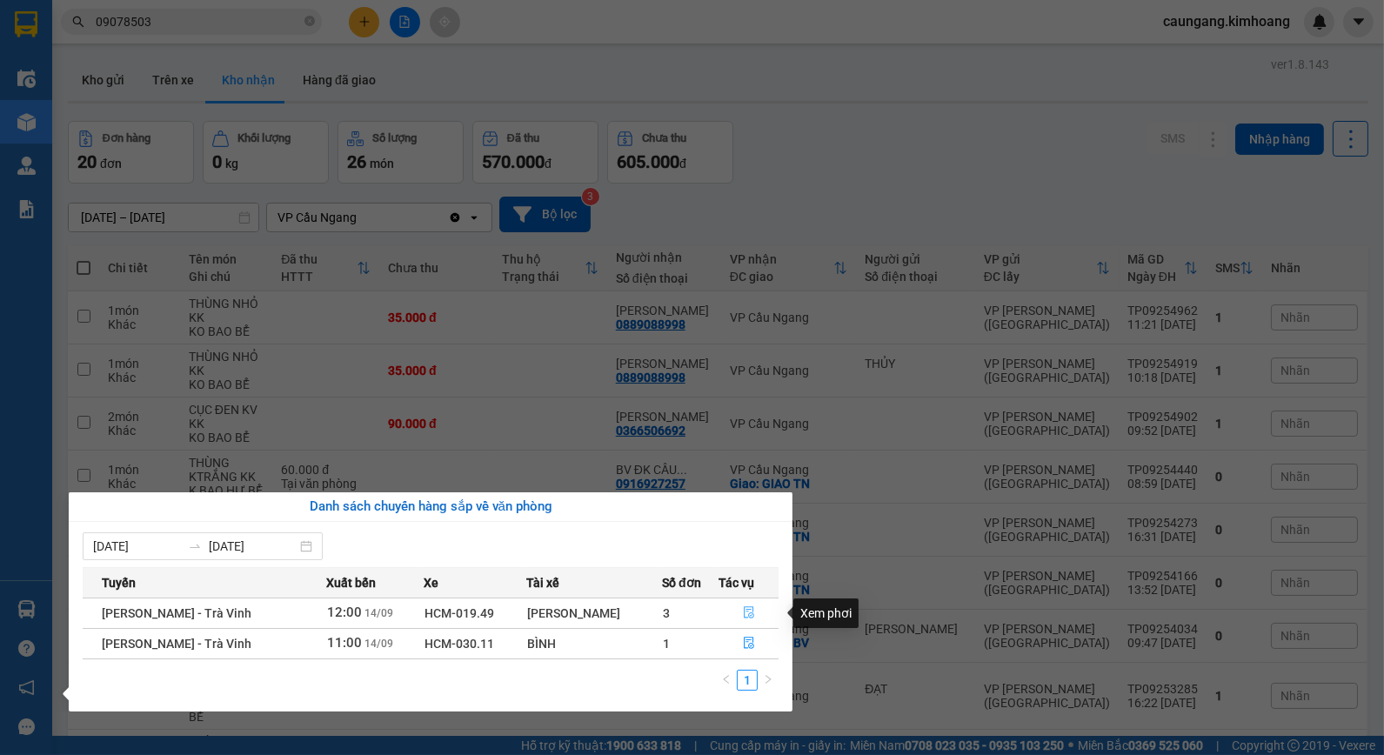
click at [744, 616] on icon "file-done" at bounding box center [749, 613] width 10 height 12
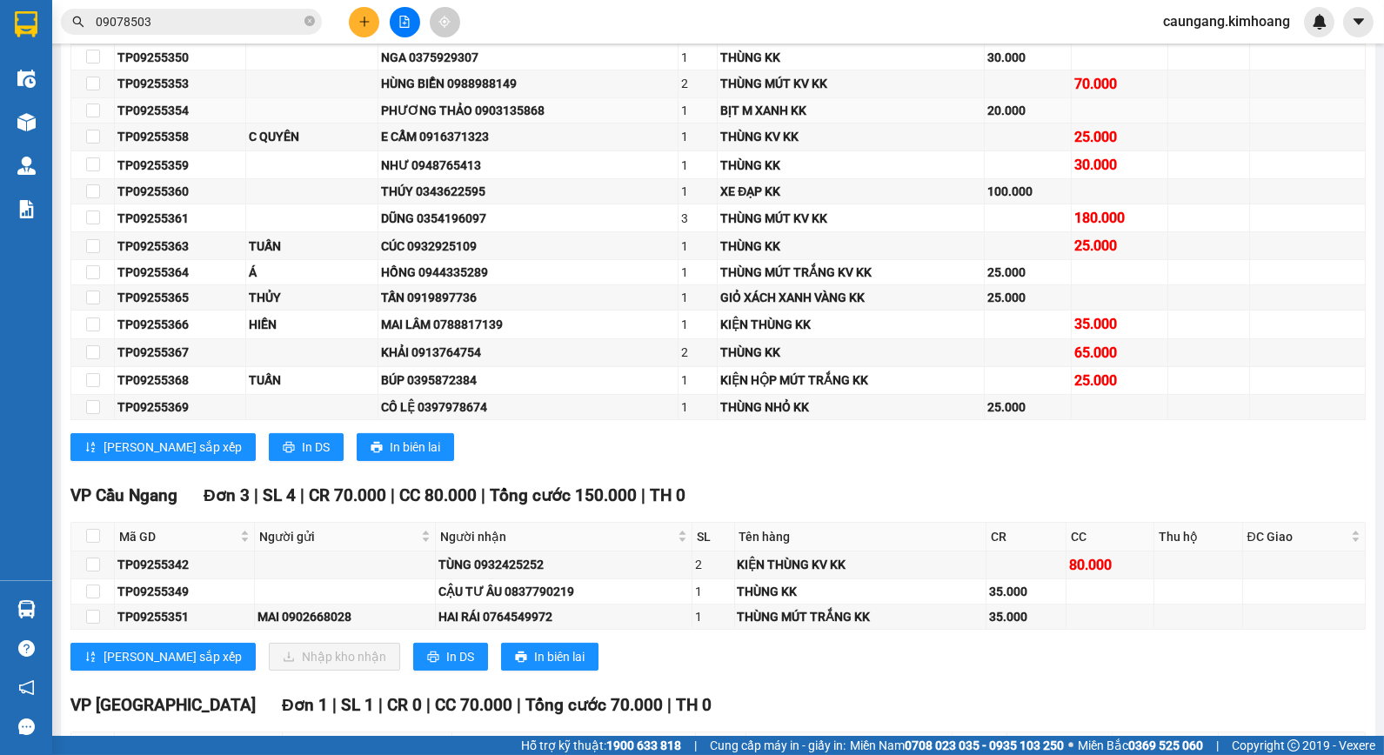
scroll to position [870, 0]
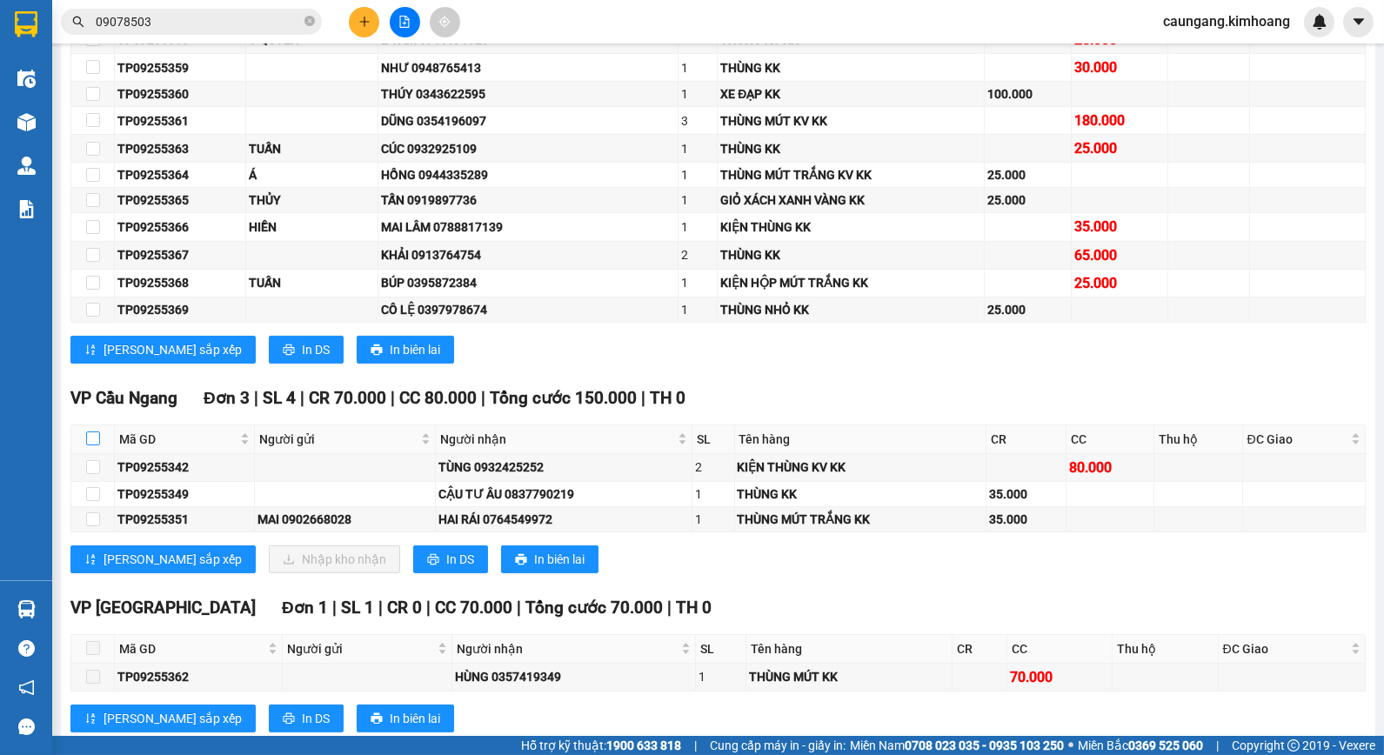
click at [91, 446] on input "checkbox" at bounding box center [93, 439] width 14 height 14
checkbox input "true"
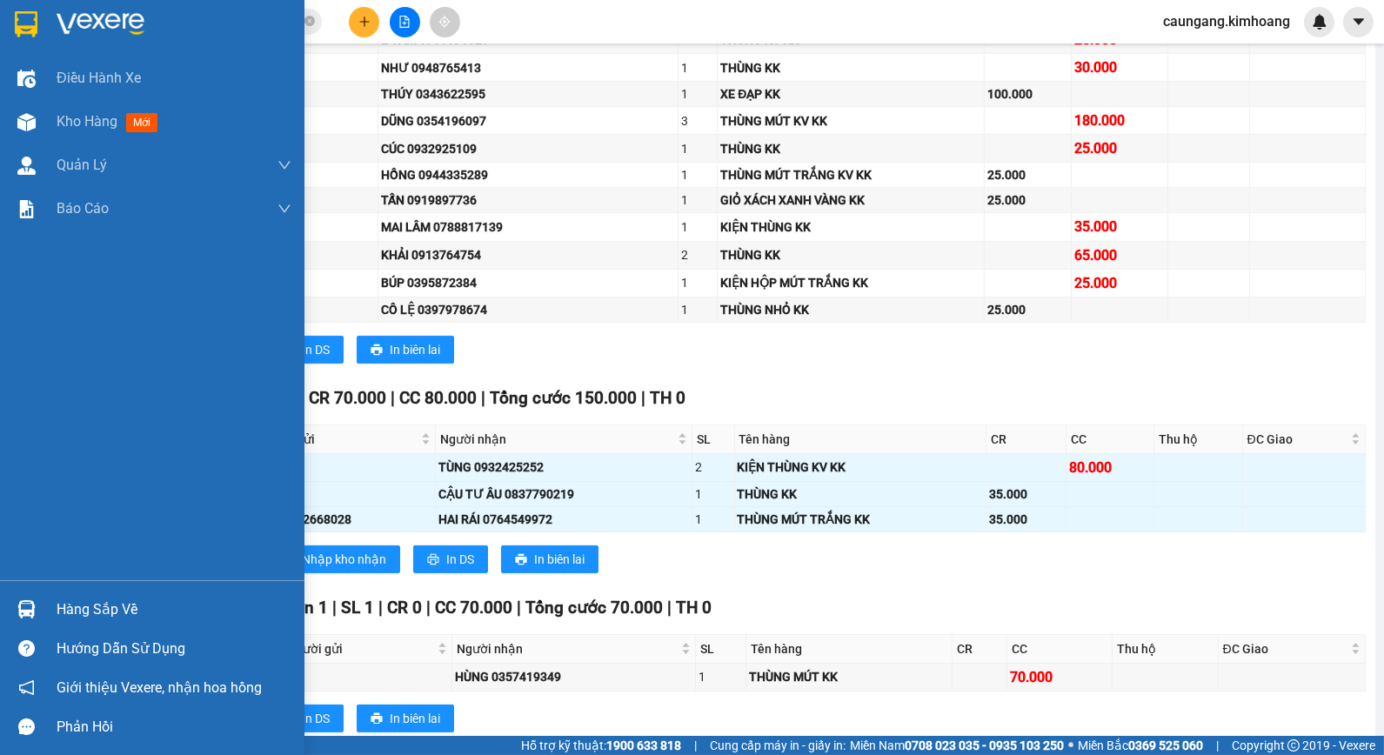
click at [40, 602] on div at bounding box center [26, 609] width 30 height 30
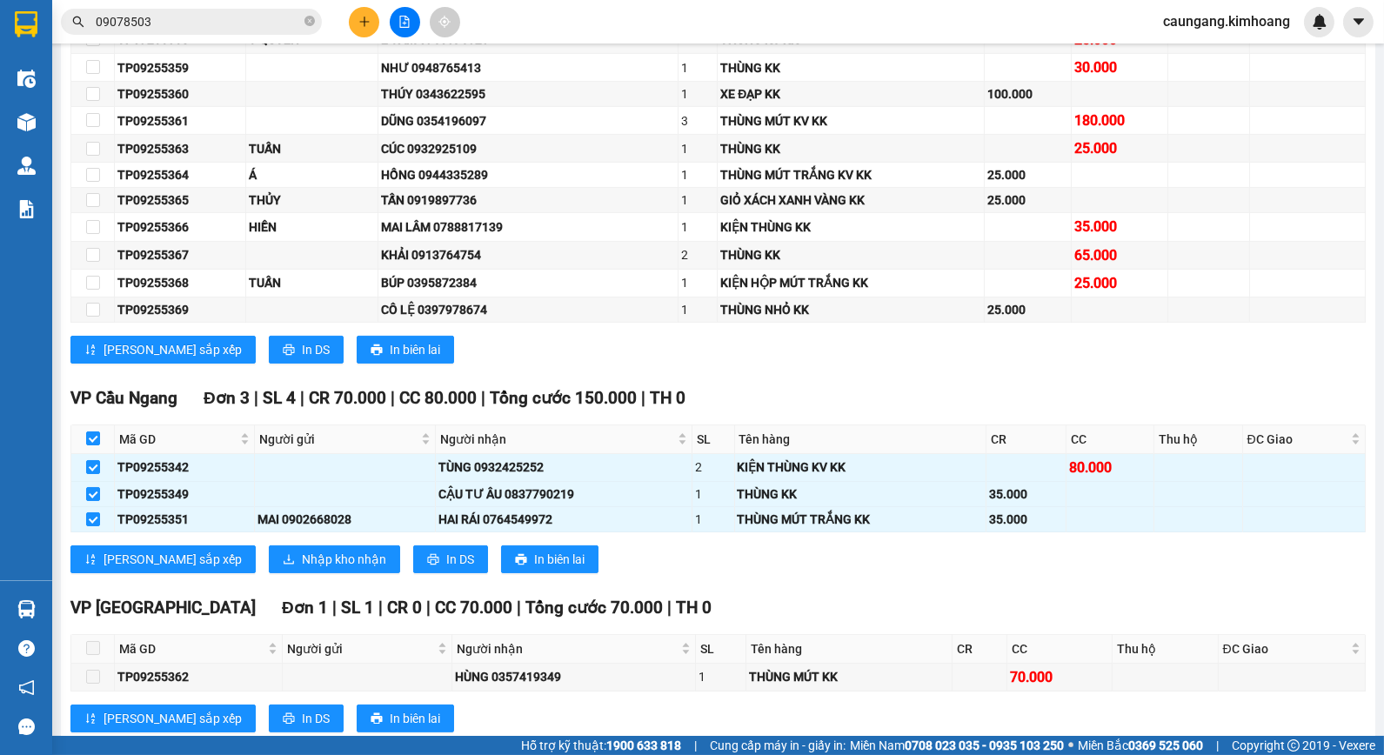
click at [868, 607] on section "Kết quả tìm kiếm ( 22 ) Bộ lọc Mã ĐH Trạng thái Món hàng Thu hộ Tổng cước Chưa …" at bounding box center [692, 377] width 1384 height 755
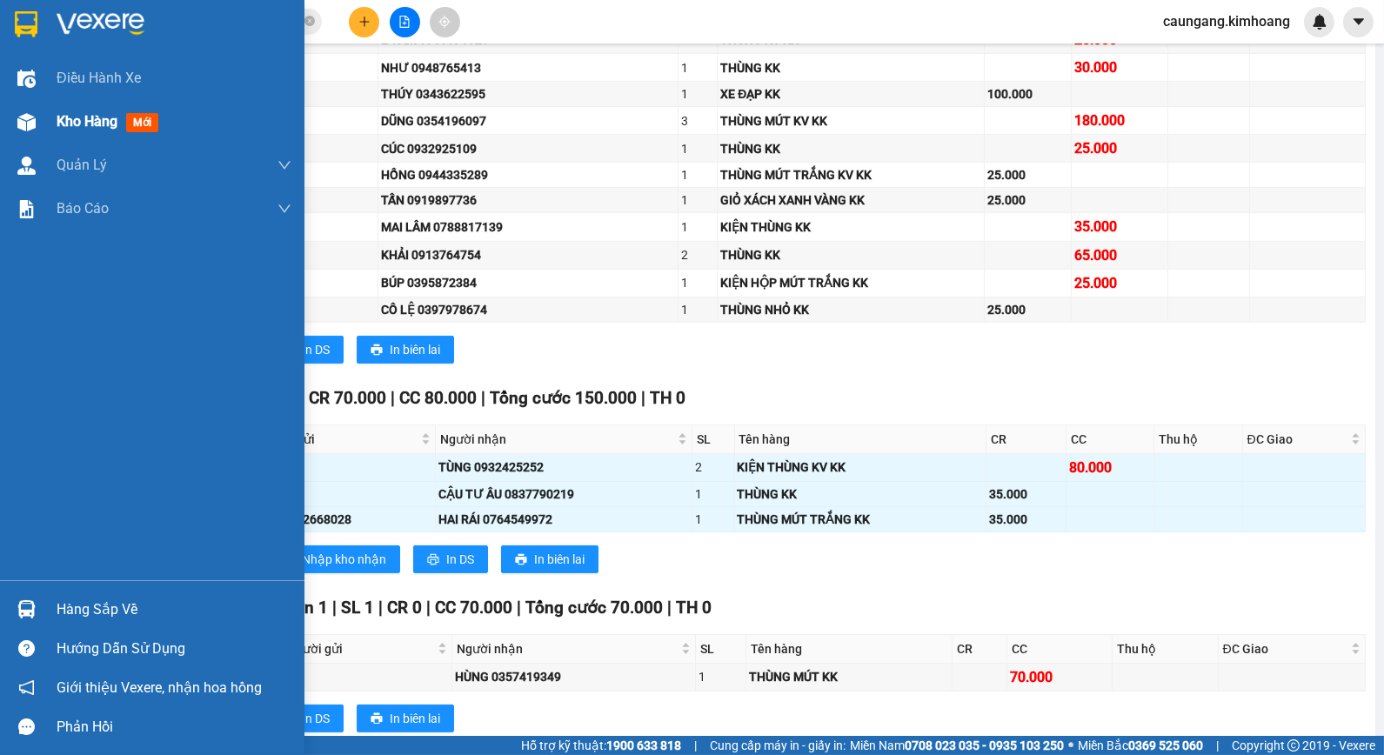
click at [44, 122] on div "Kho hàng mới" at bounding box center [152, 122] width 305 height 44
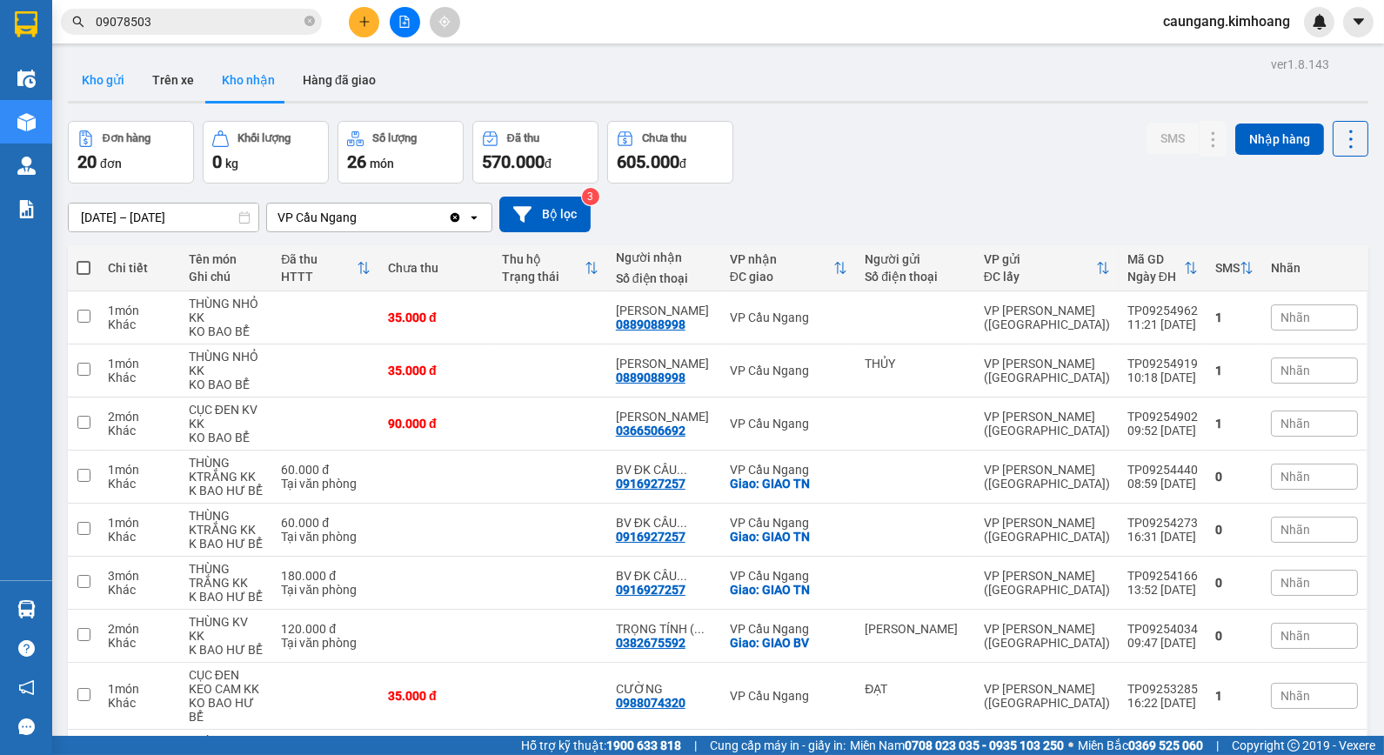
click at [109, 81] on button "Kho gửi" at bounding box center [103, 80] width 70 height 42
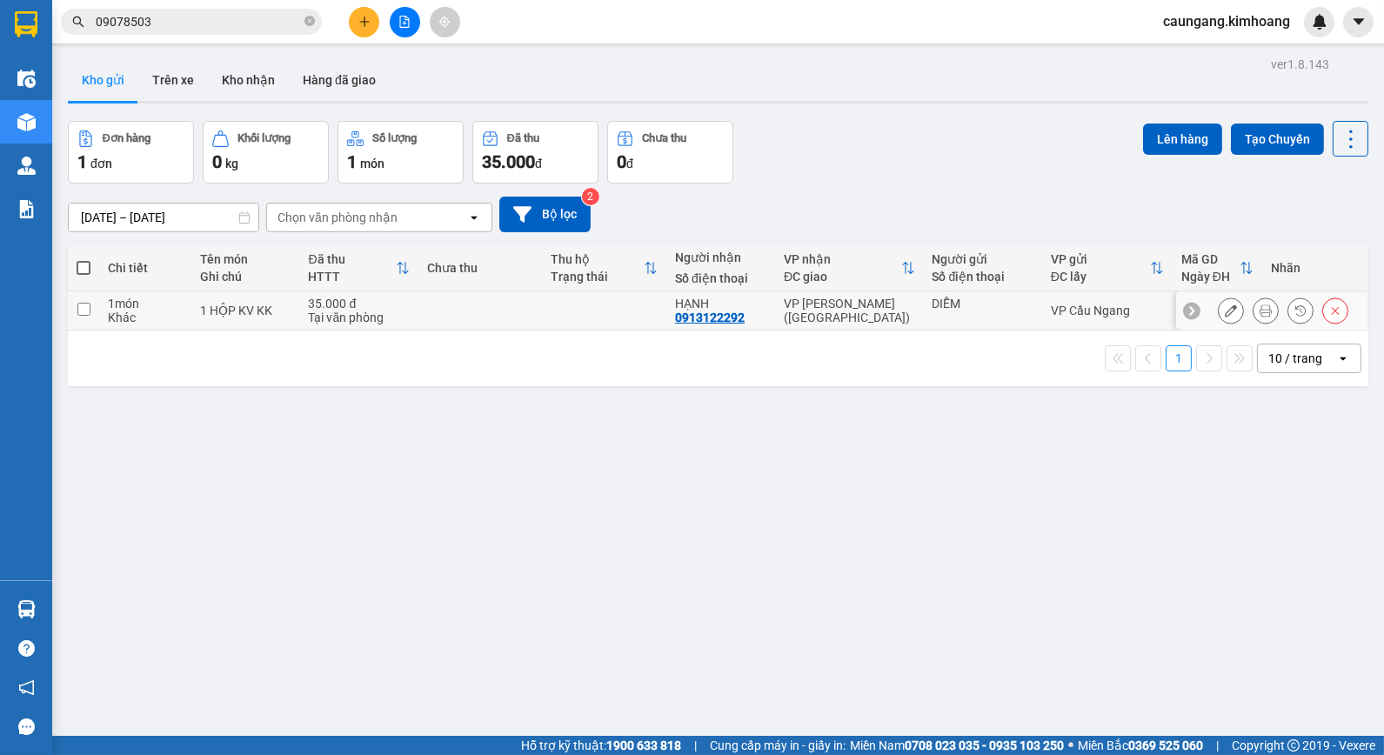
click at [812, 318] on div "VP [PERSON_NAME] ([GEOGRAPHIC_DATA])" at bounding box center [849, 311] width 131 height 28
checkbox input "true"
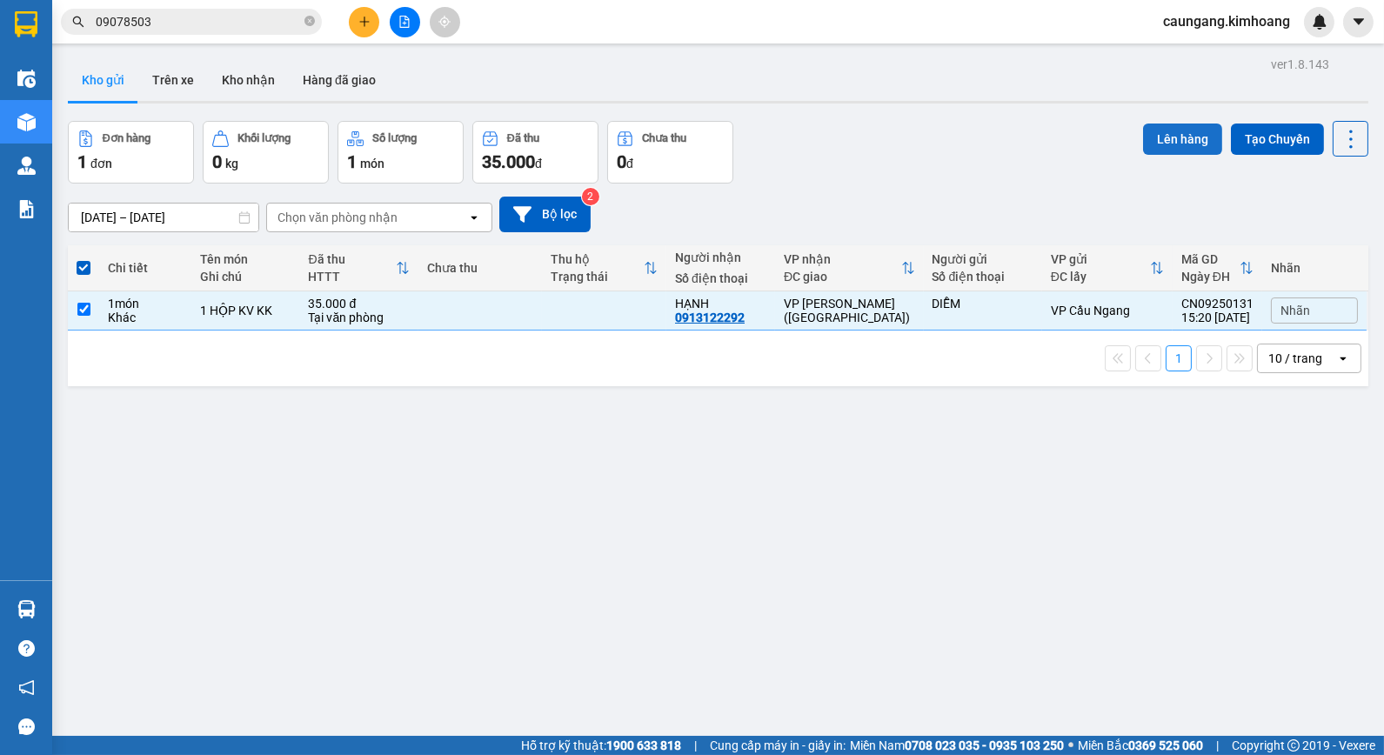
click at [1149, 143] on button "Lên hàng" at bounding box center [1182, 139] width 79 height 31
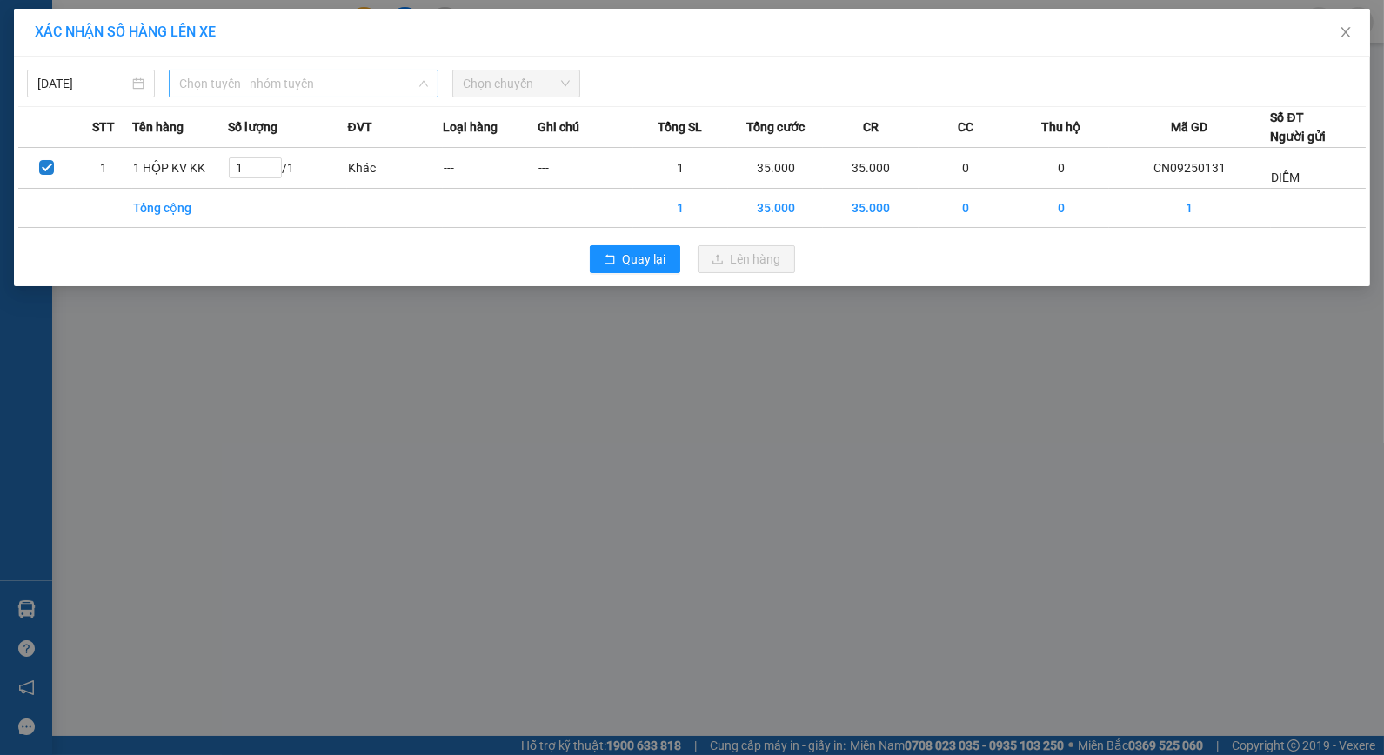
click at [315, 88] on span "Chọn tuyến - nhóm tuyến" at bounding box center [303, 83] width 249 height 26
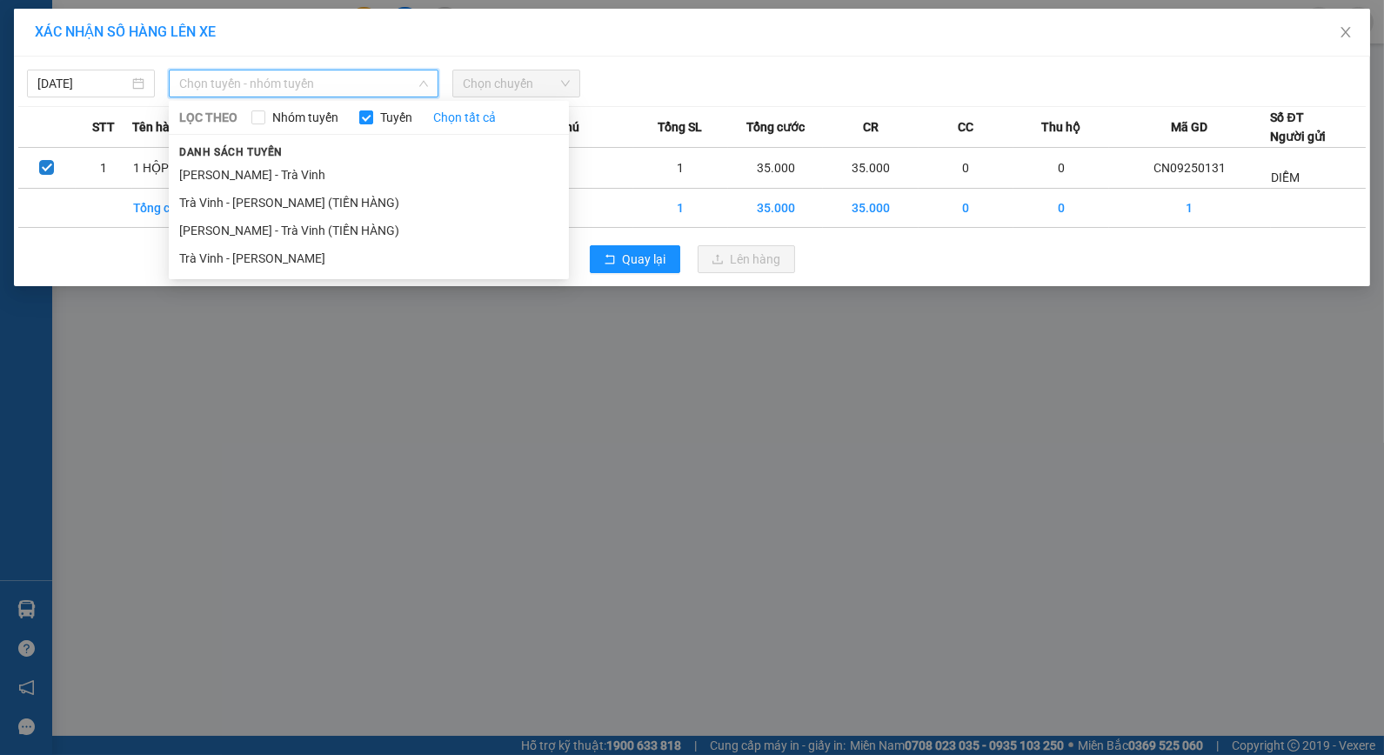
click at [355, 257] on li "Trà Vinh - [PERSON_NAME]" at bounding box center [369, 259] width 400 height 28
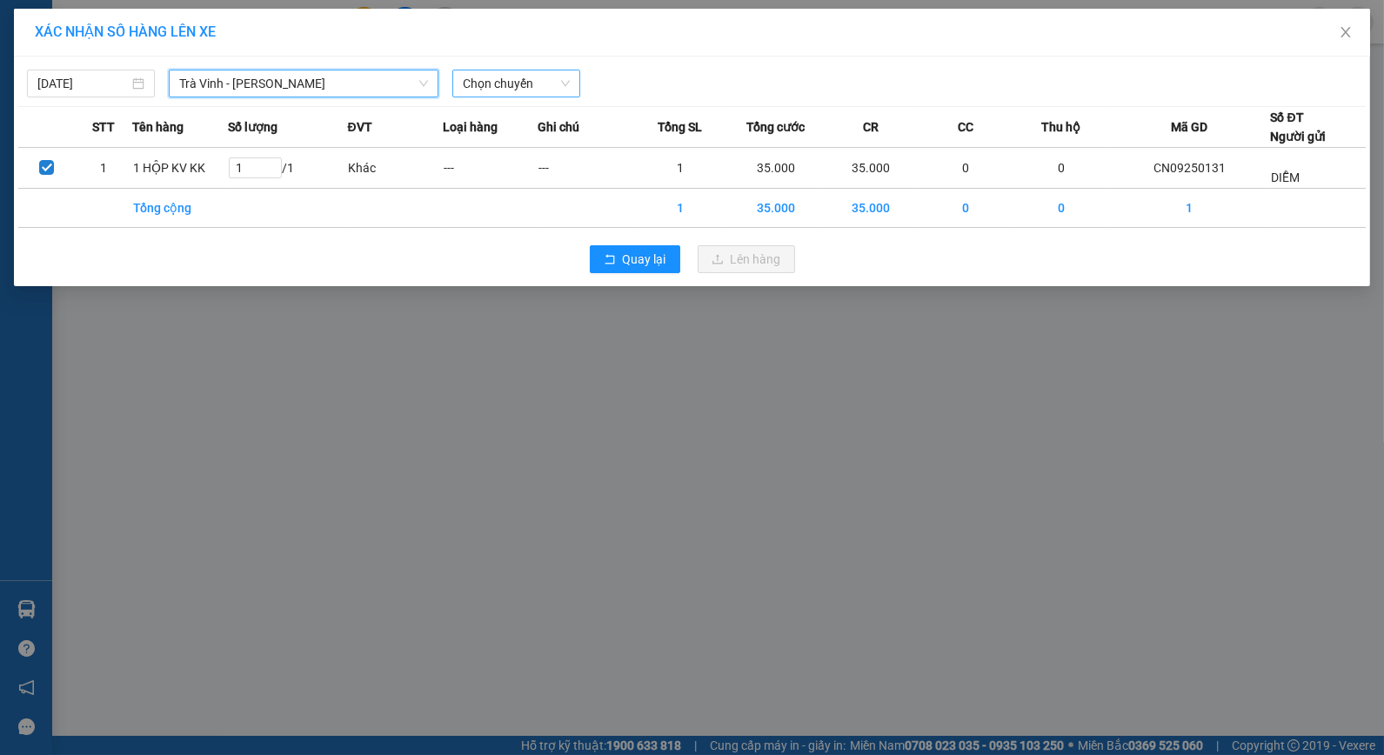
click at [543, 92] on span "Chọn chuyến" at bounding box center [516, 83] width 107 height 26
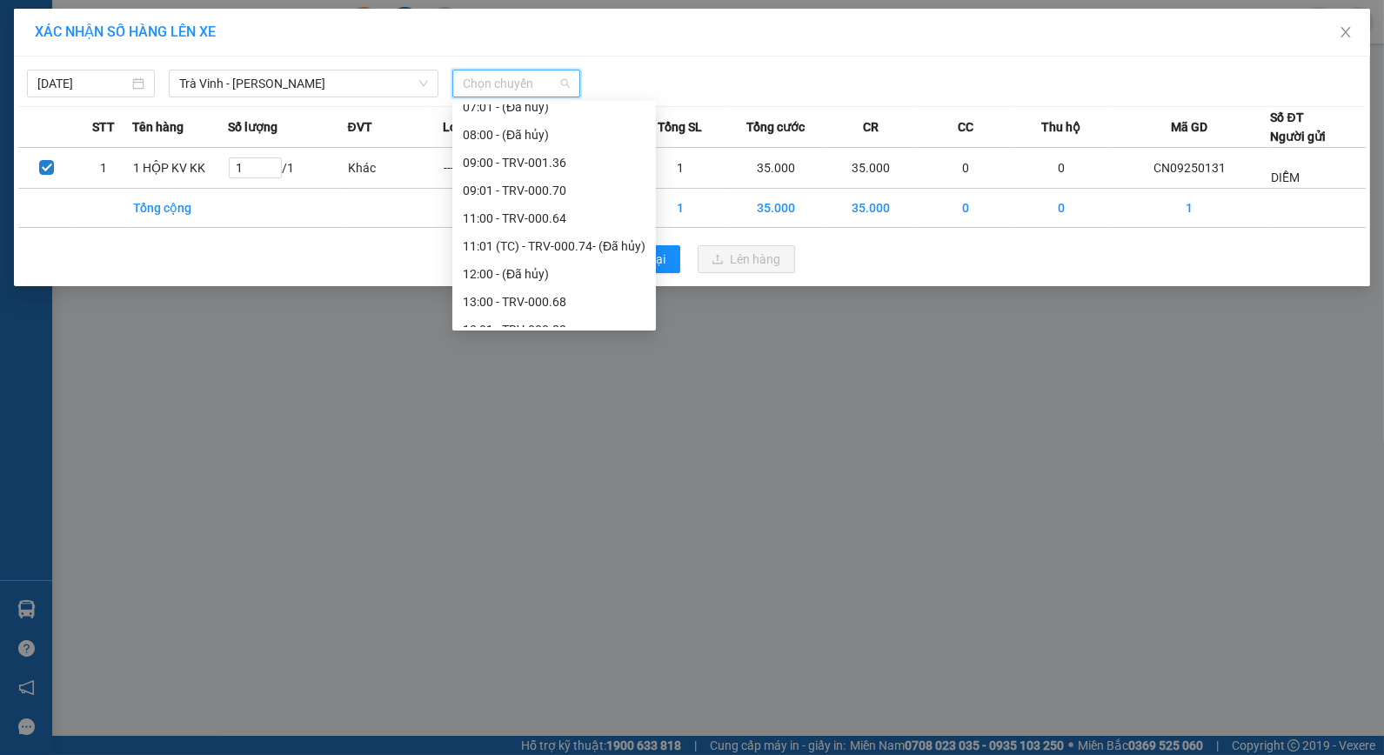
scroll to position [446, 0]
click at [519, 288] on div "17:01 - TRV-000.80" at bounding box center [554, 285] width 183 height 19
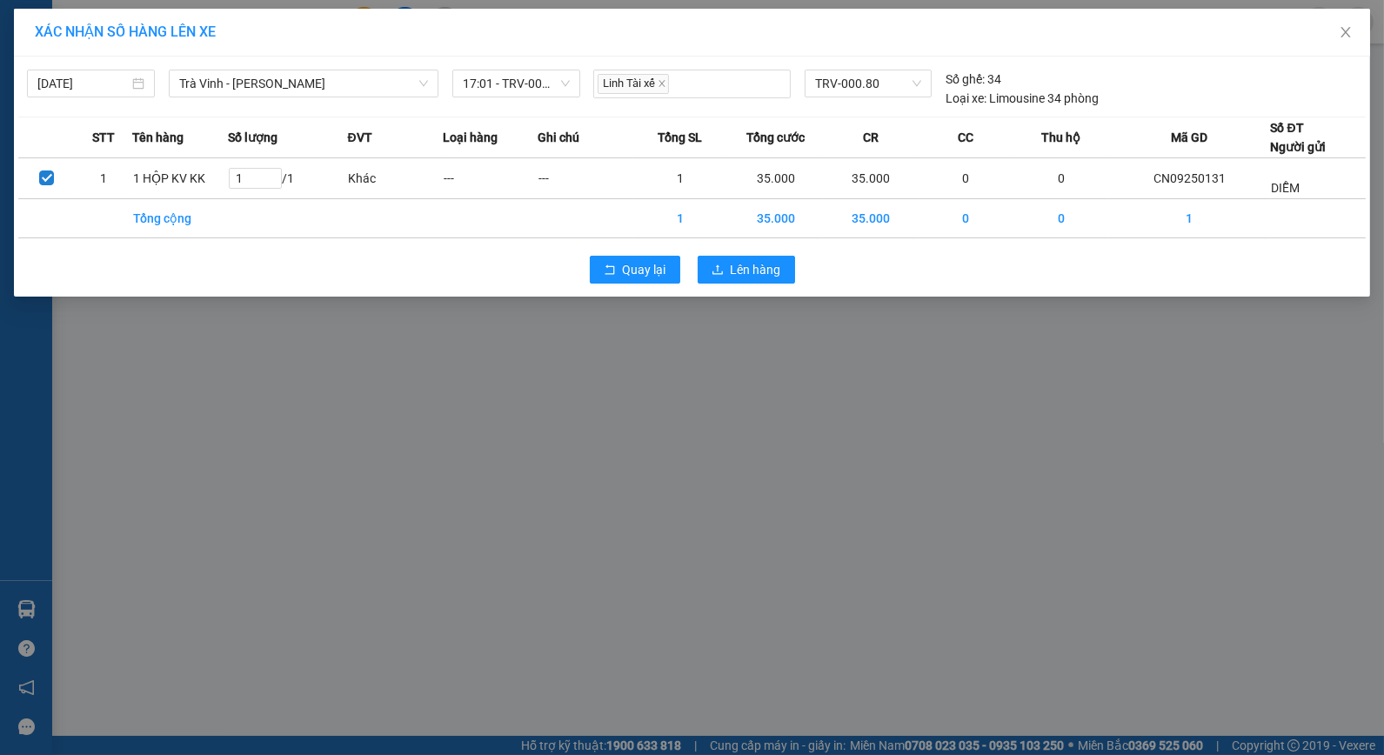
click at [696, 343] on div "XÁC NHẬN SỐ HÀNG LÊN XE [DATE] [GEOGRAPHIC_DATA] - [GEOGRAPHIC_DATA] LỌC THEO N…" at bounding box center [692, 377] width 1384 height 755
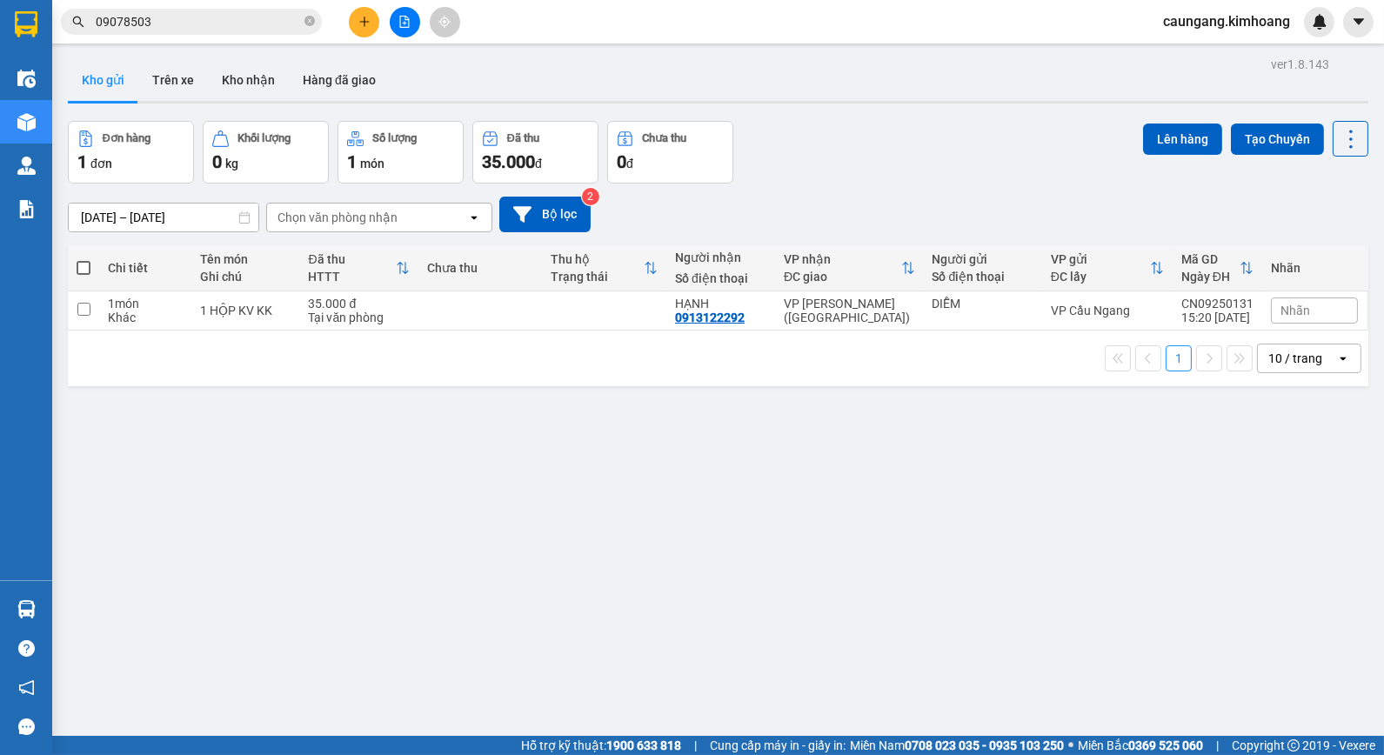
click at [305, 16] on icon "close-circle" at bounding box center [310, 21] width 10 height 10
click at [276, 16] on input "text" at bounding box center [198, 21] width 205 height 19
click at [263, 18] on input "text" at bounding box center [198, 21] width 205 height 19
click at [259, 18] on input "text" at bounding box center [198, 21] width 205 height 19
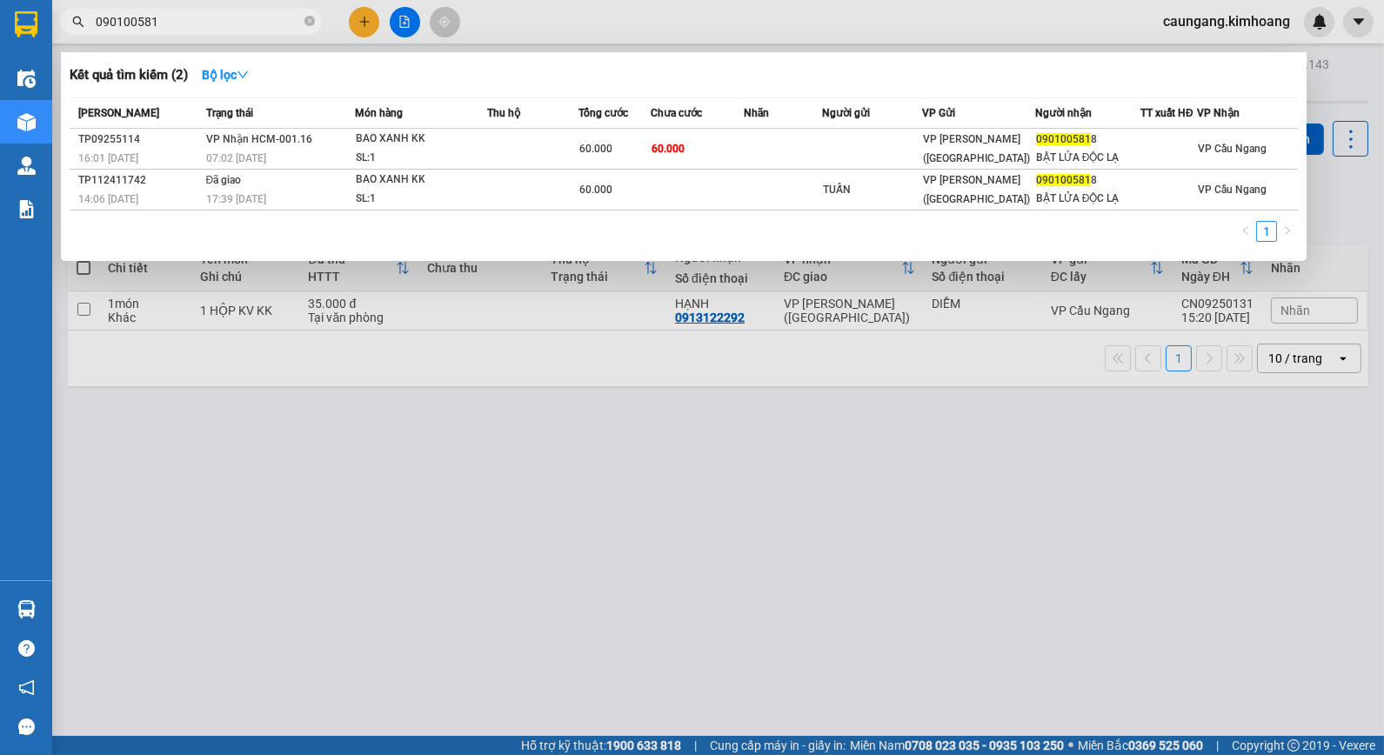
type input "090100581"
click at [518, 467] on div at bounding box center [692, 377] width 1384 height 755
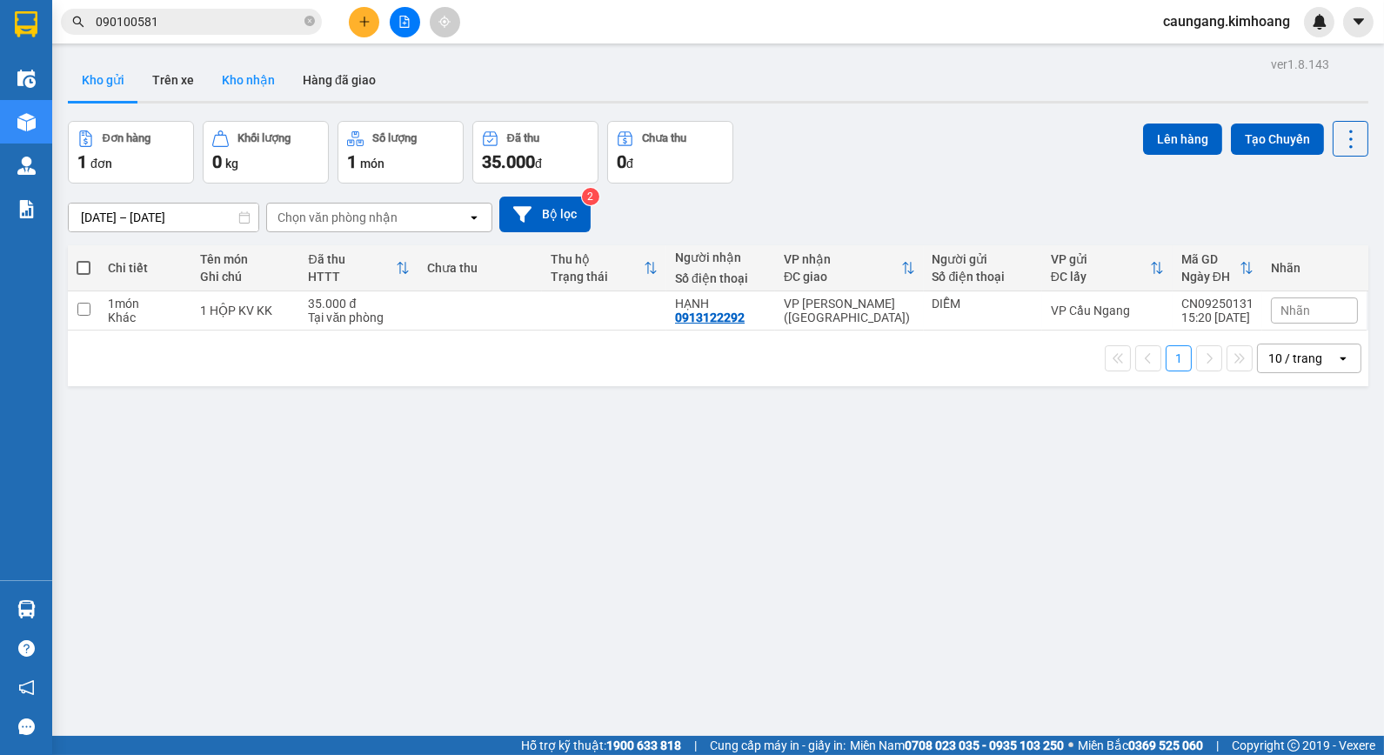
click at [238, 83] on button "Kho nhận" at bounding box center [248, 80] width 81 height 42
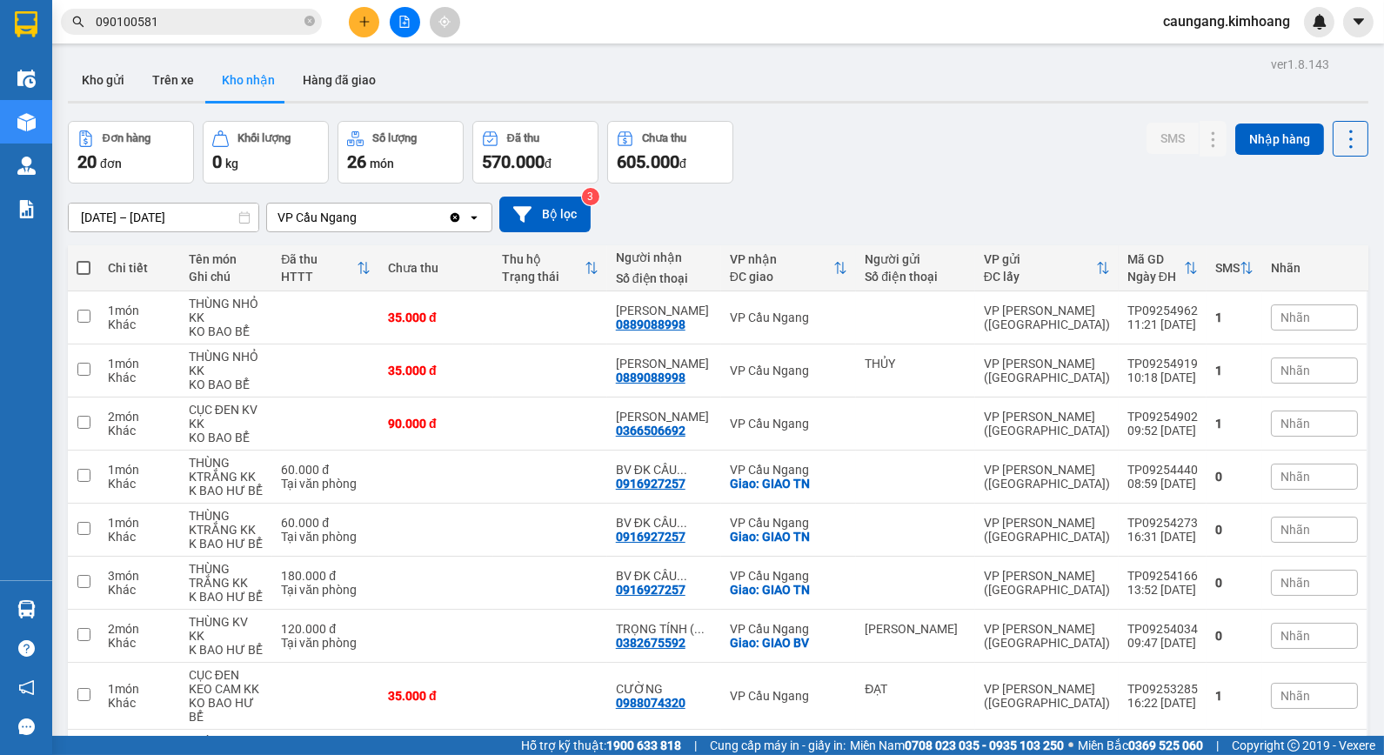
scroll to position [131, 0]
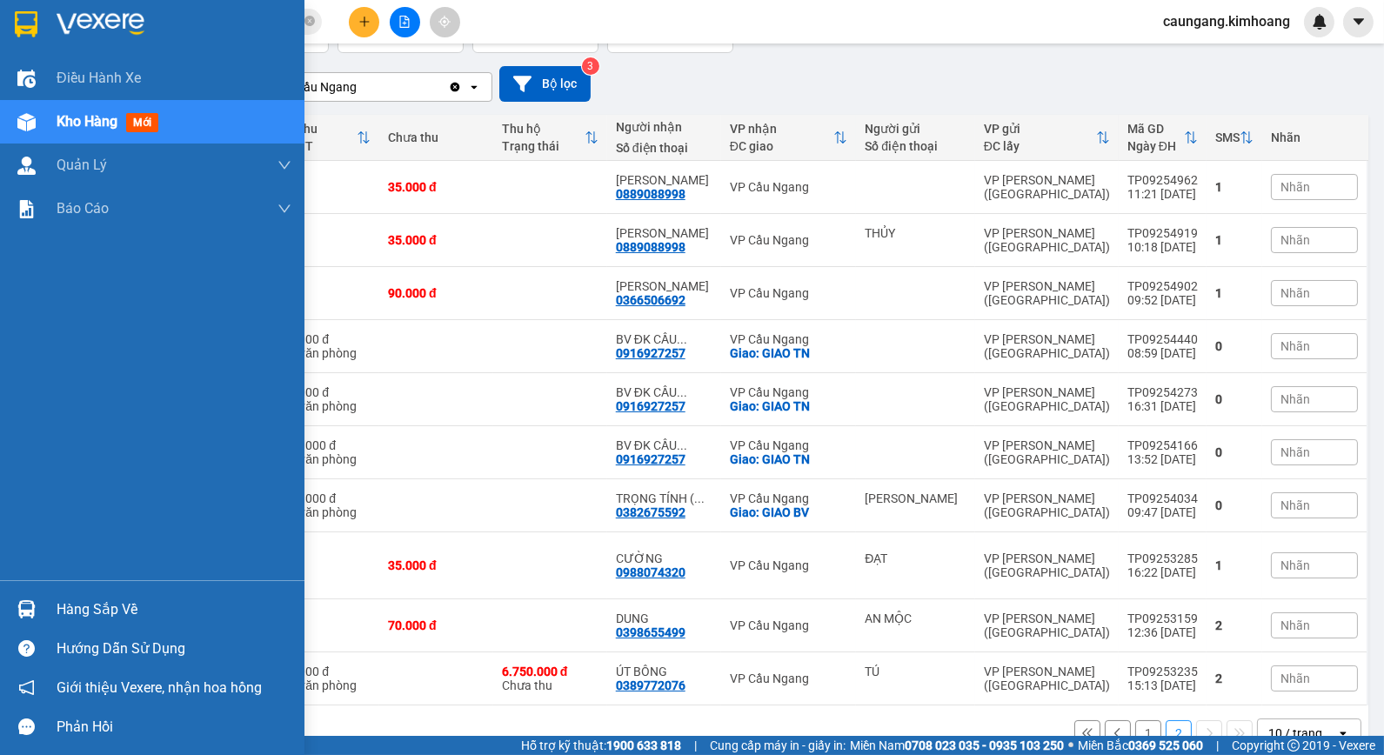
click at [27, 606] on img at bounding box center [26, 609] width 18 height 18
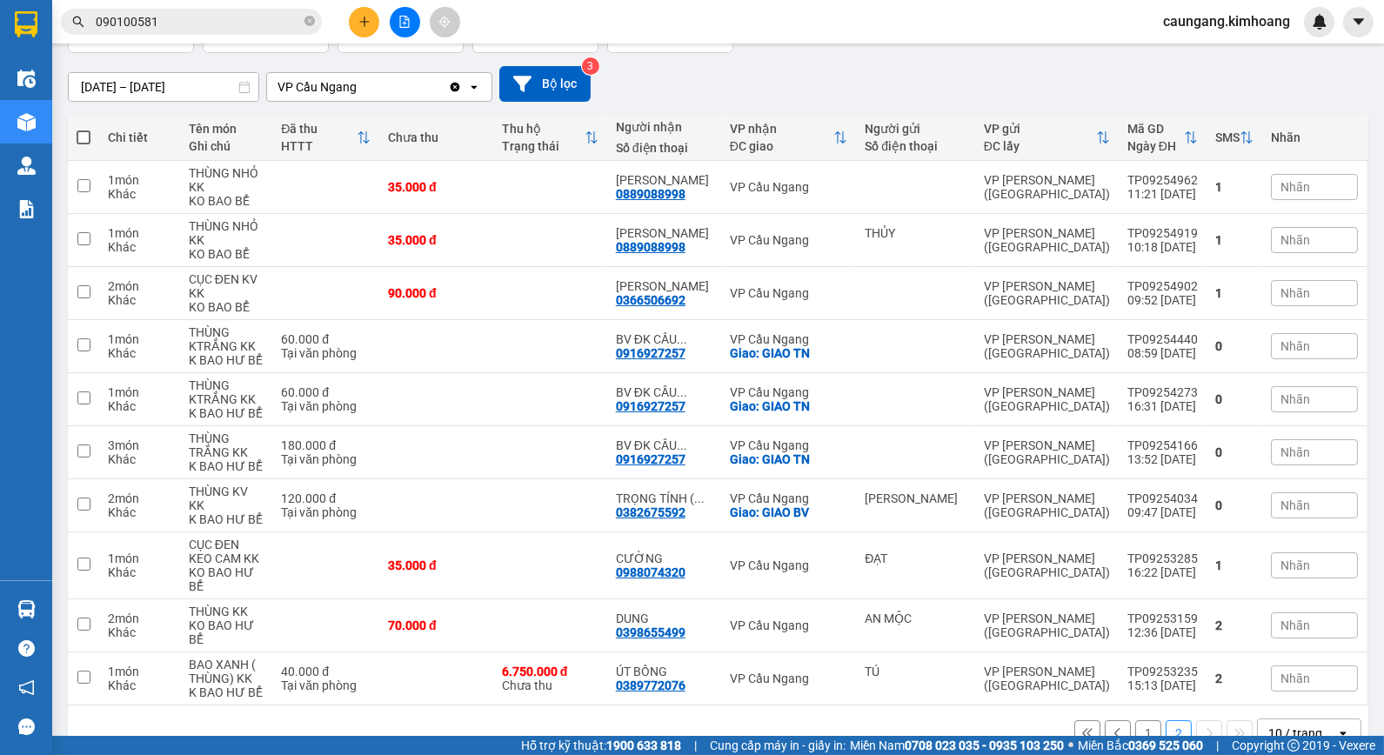
click at [831, 687] on section "Kết quả tìm kiếm ( 2 ) Bộ lọc Mã ĐH Trạng thái Món hàng Thu hộ Tổng cước Chưa c…" at bounding box center [692, 377] width 1384 height 755
click at [1136, 721] on button "1" at bounding box center [1149, 734] width 26 height 26
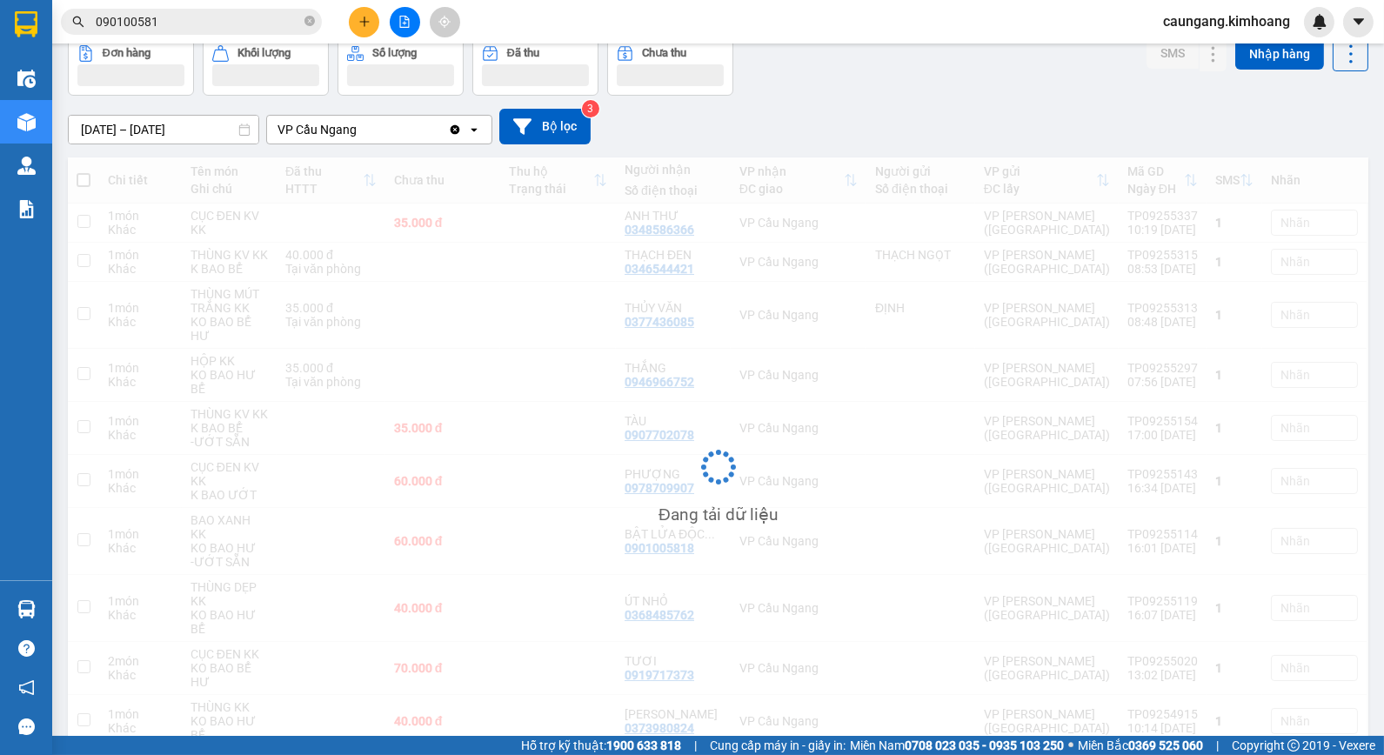
scroll to position [89, 0]
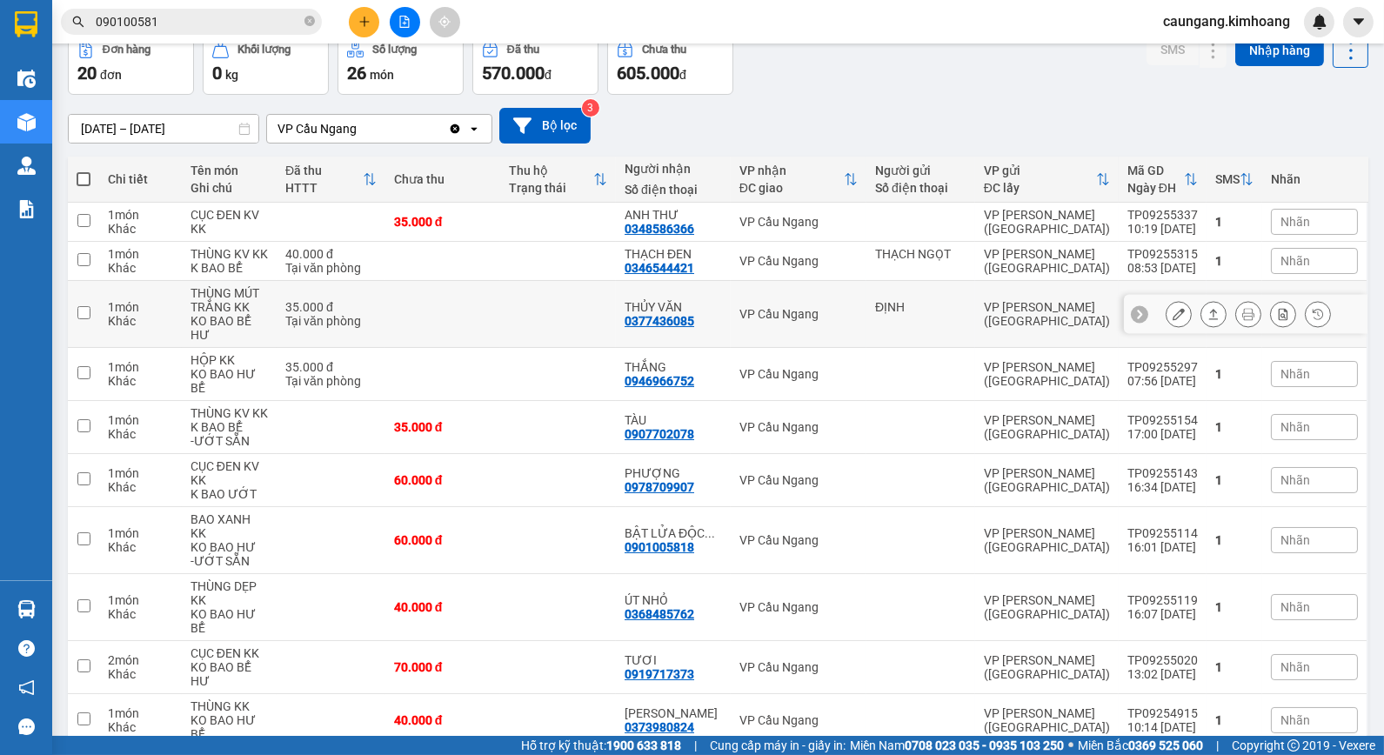
click at [568, 306] on td at bounding box center [558, 314] width 116 height 67
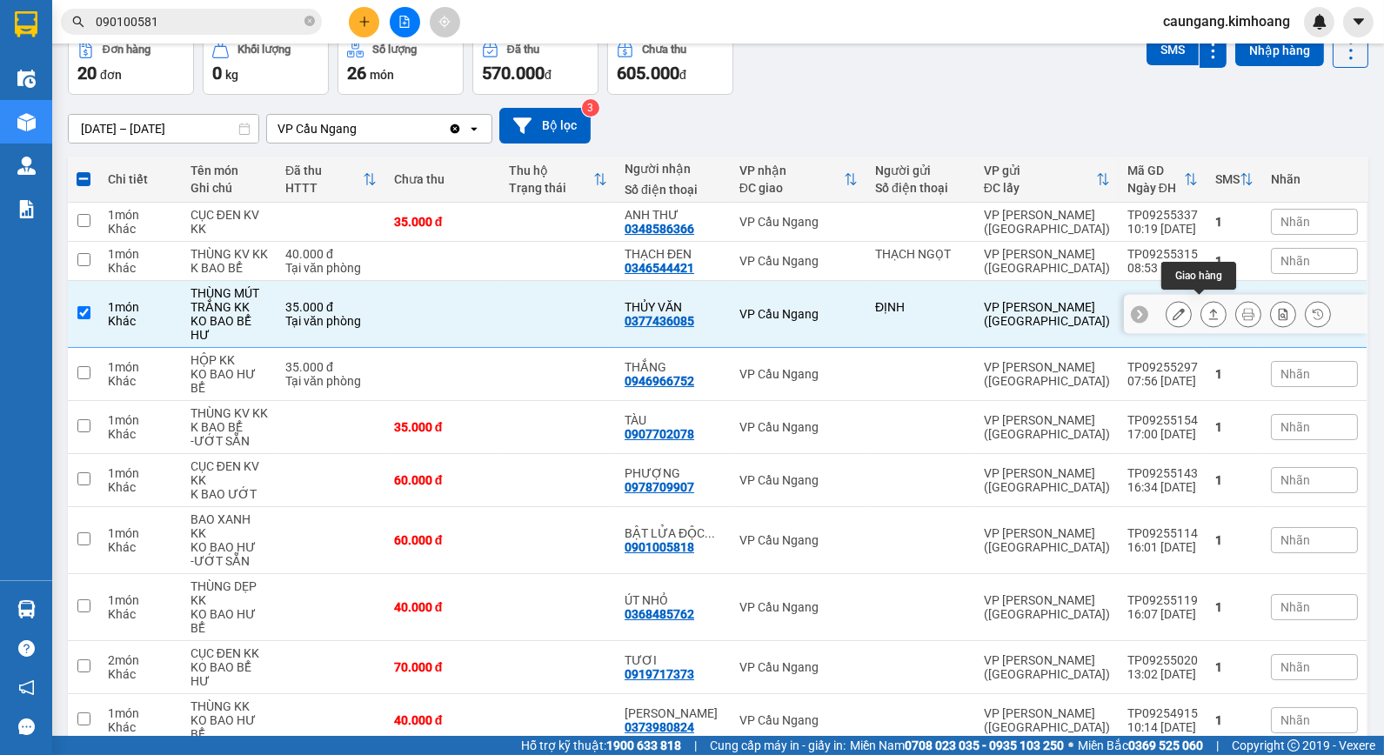
click at [1208, 308] on icon at bounding box center [1214, 314] width 12 height 12
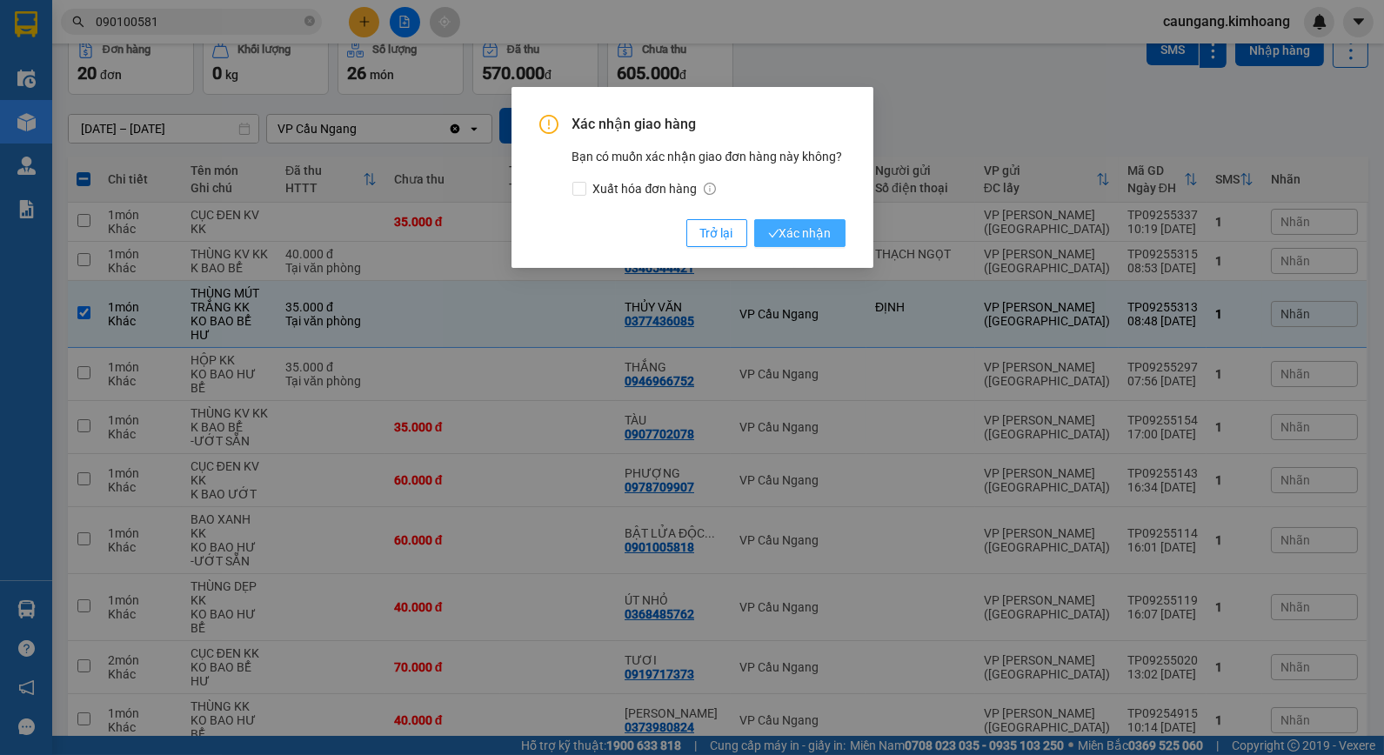
click at [797, 231] on span "Xác nhận" at bounding box center [800, 233] width 64 height 19
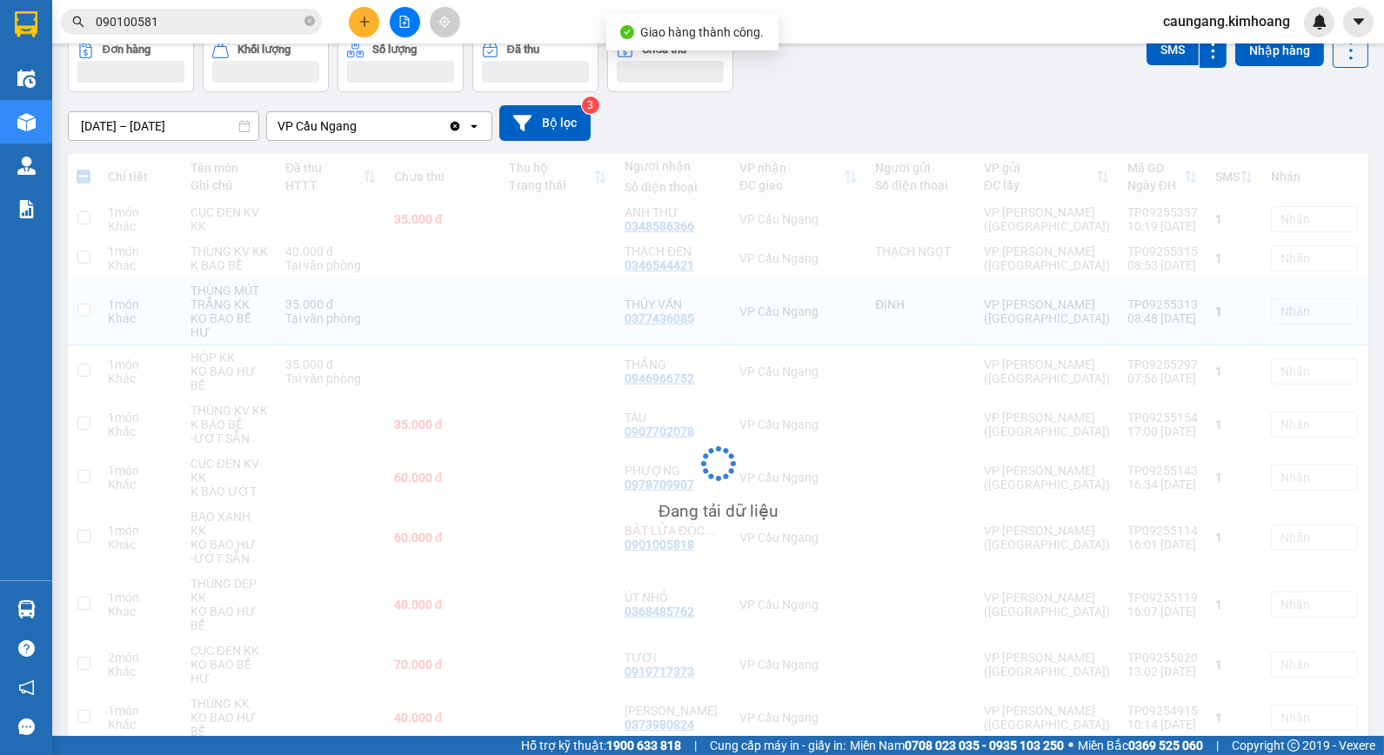
checkbox input "false"
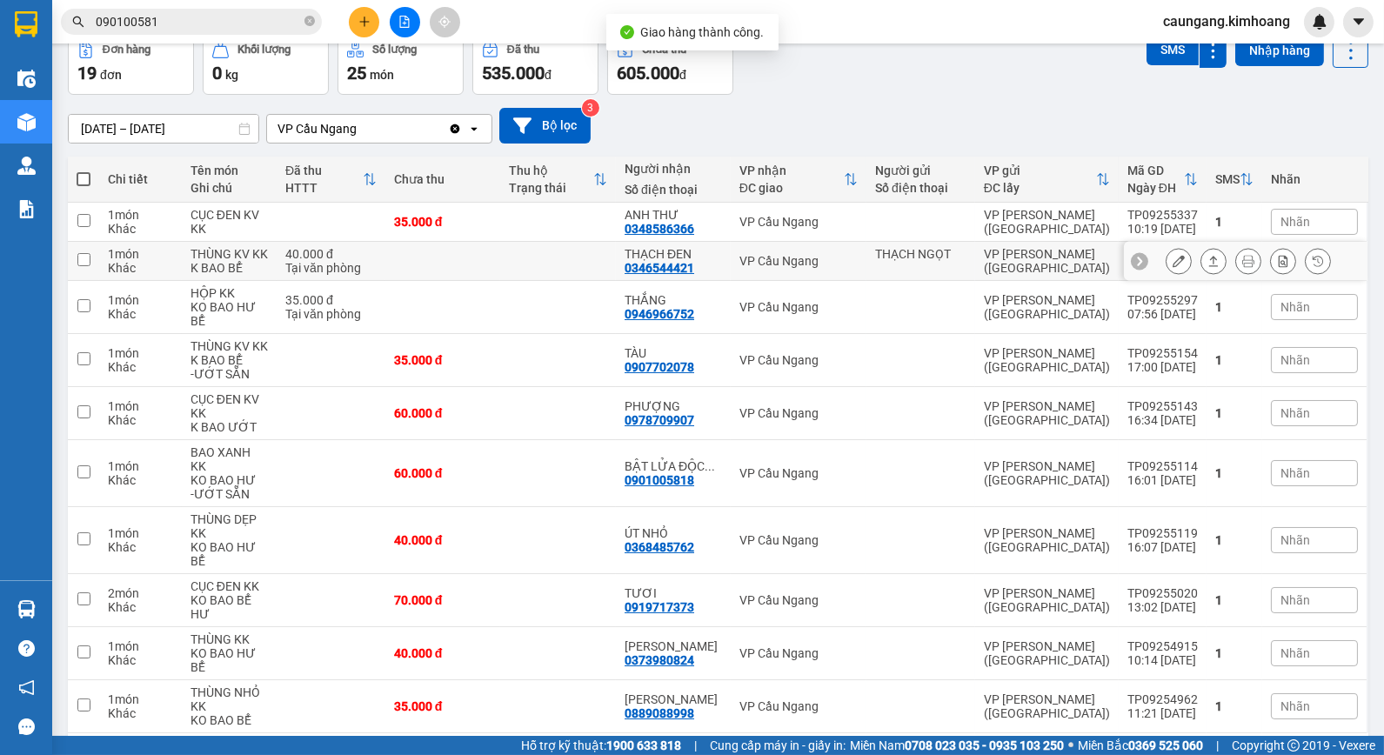
click at [1210, 261] on icon at bounding box center [1215, 261] width 10 height 10
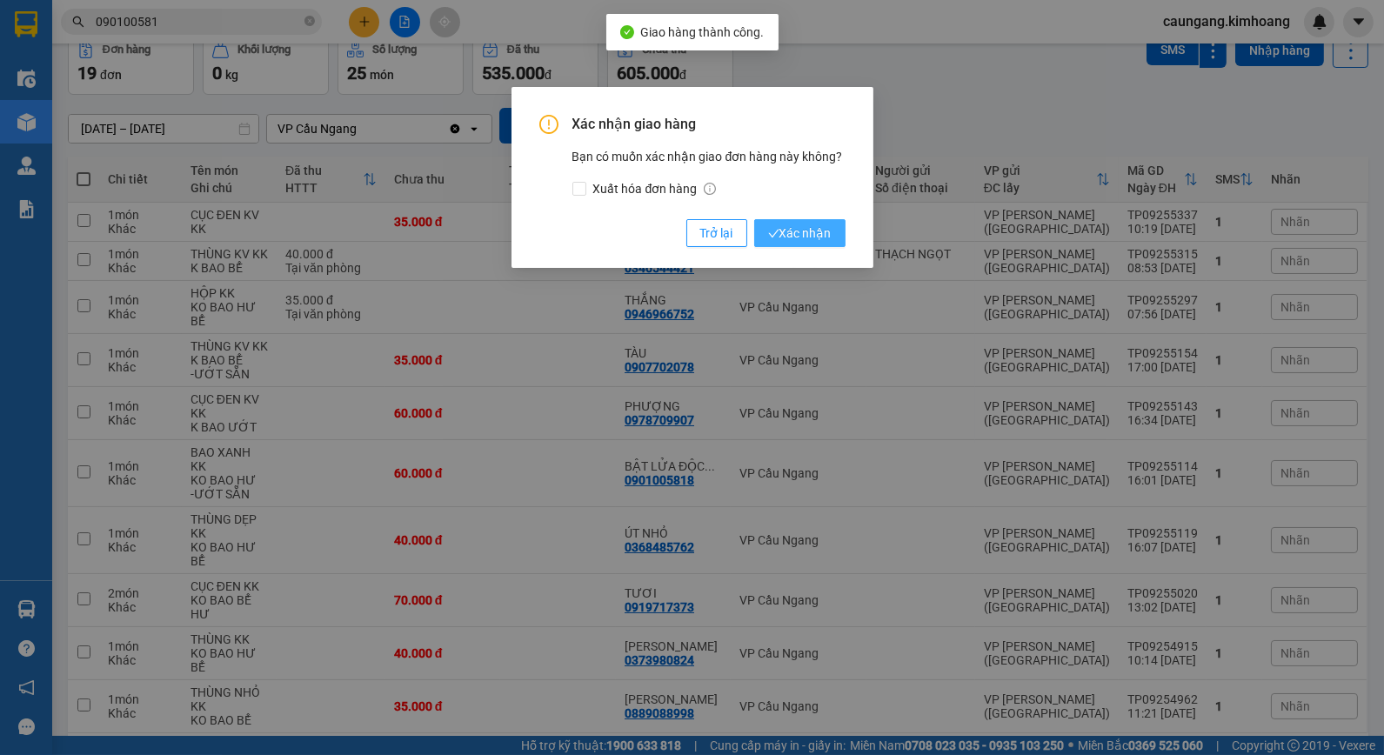
click at [814, 230] on span "Xác nhận" at bounding box center [800, 233] width 64 height 19
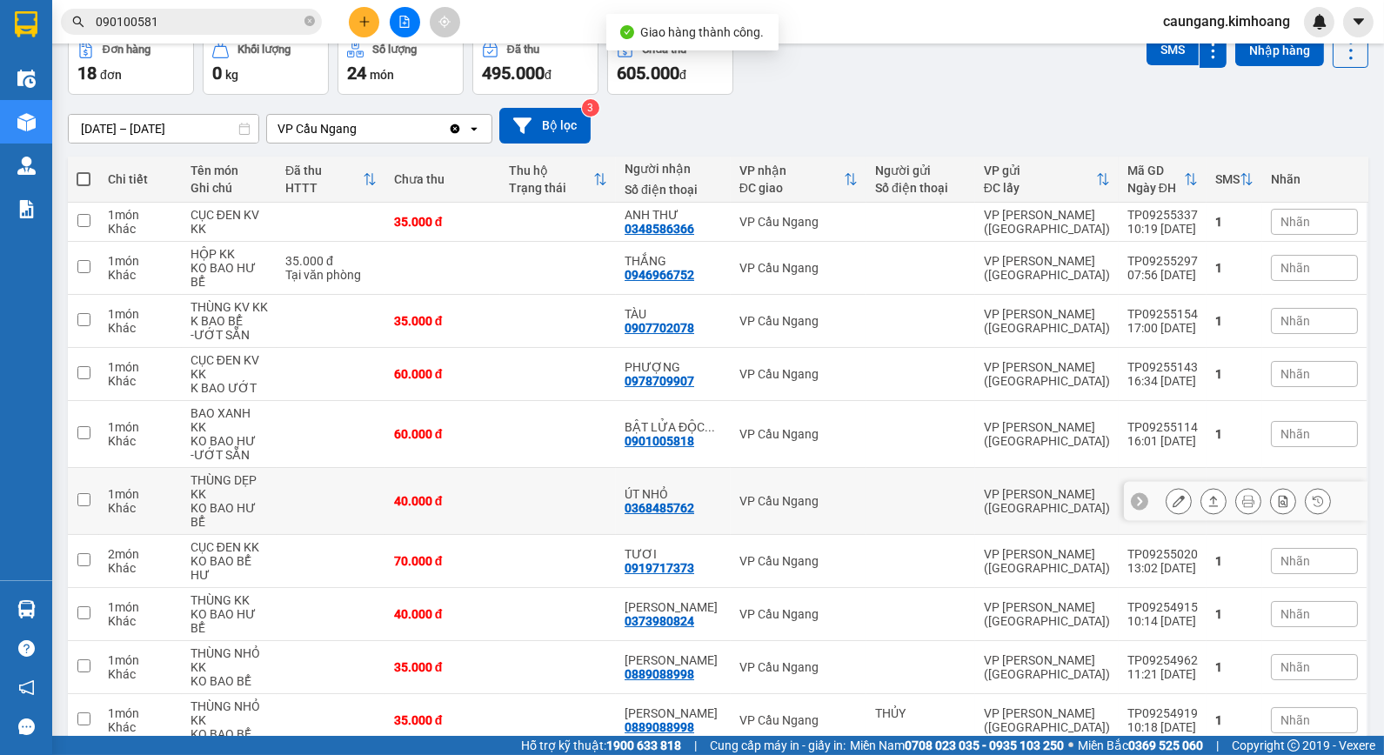
scroll to position [102, 0]
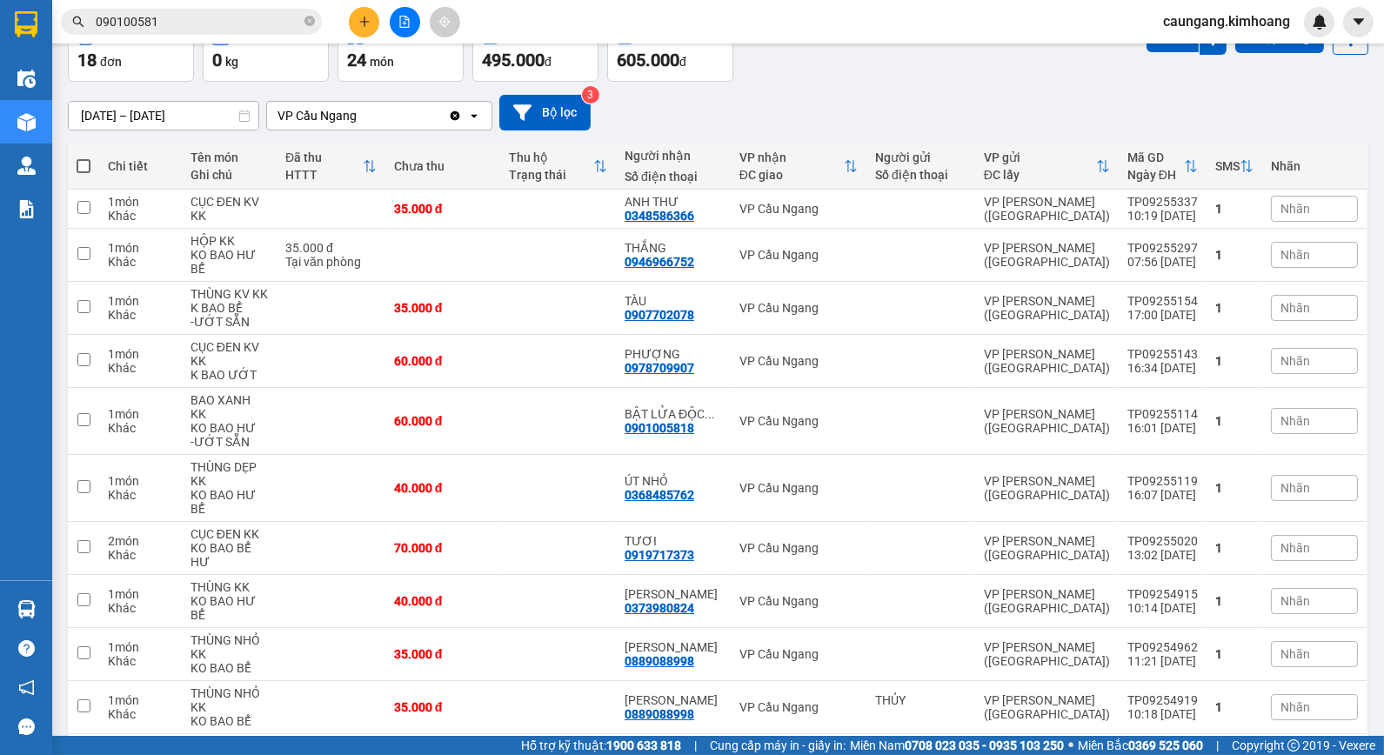
click at [1166, 749] on button "2" at bounding box center [1179, 762] width 26 height 26
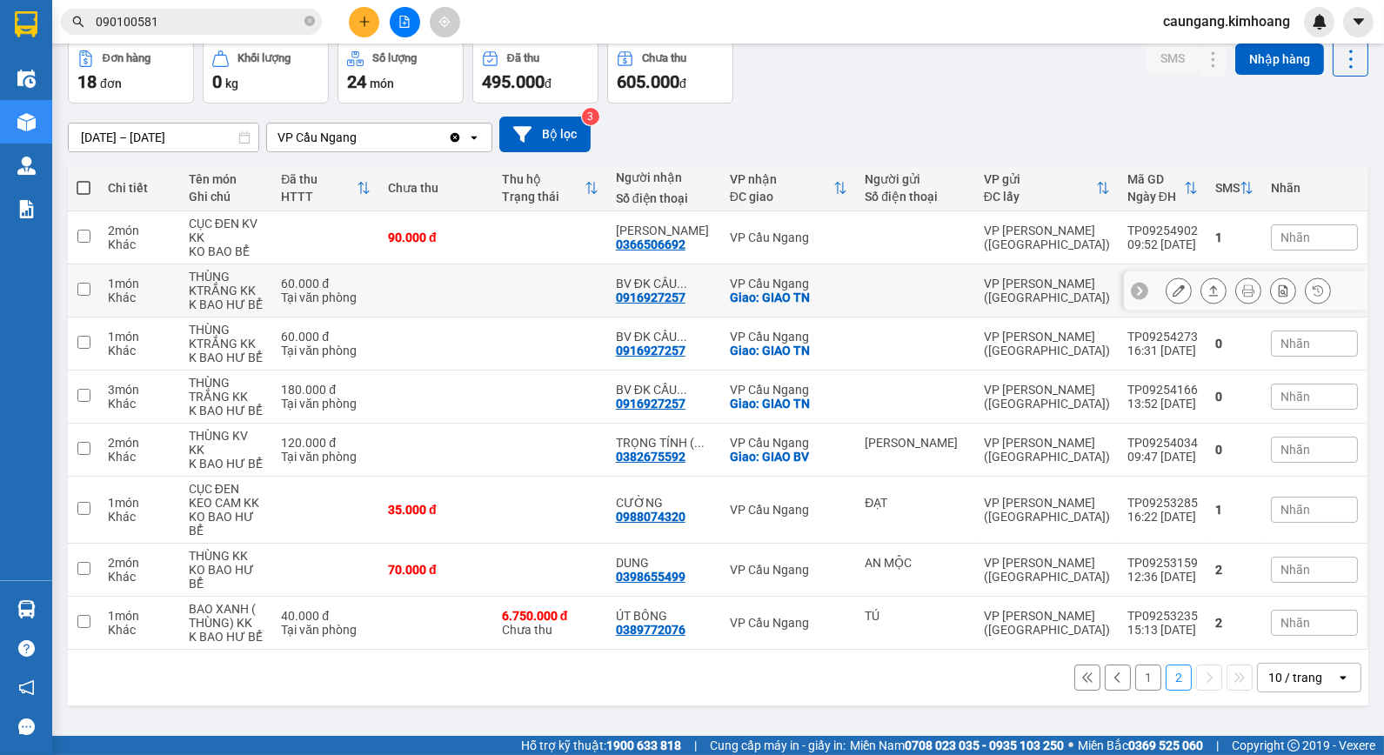
click at [840, 284] on div "VP Cầu Ngang" at bounding box center [788, 284] width 117 height 14
checkbox input "true"
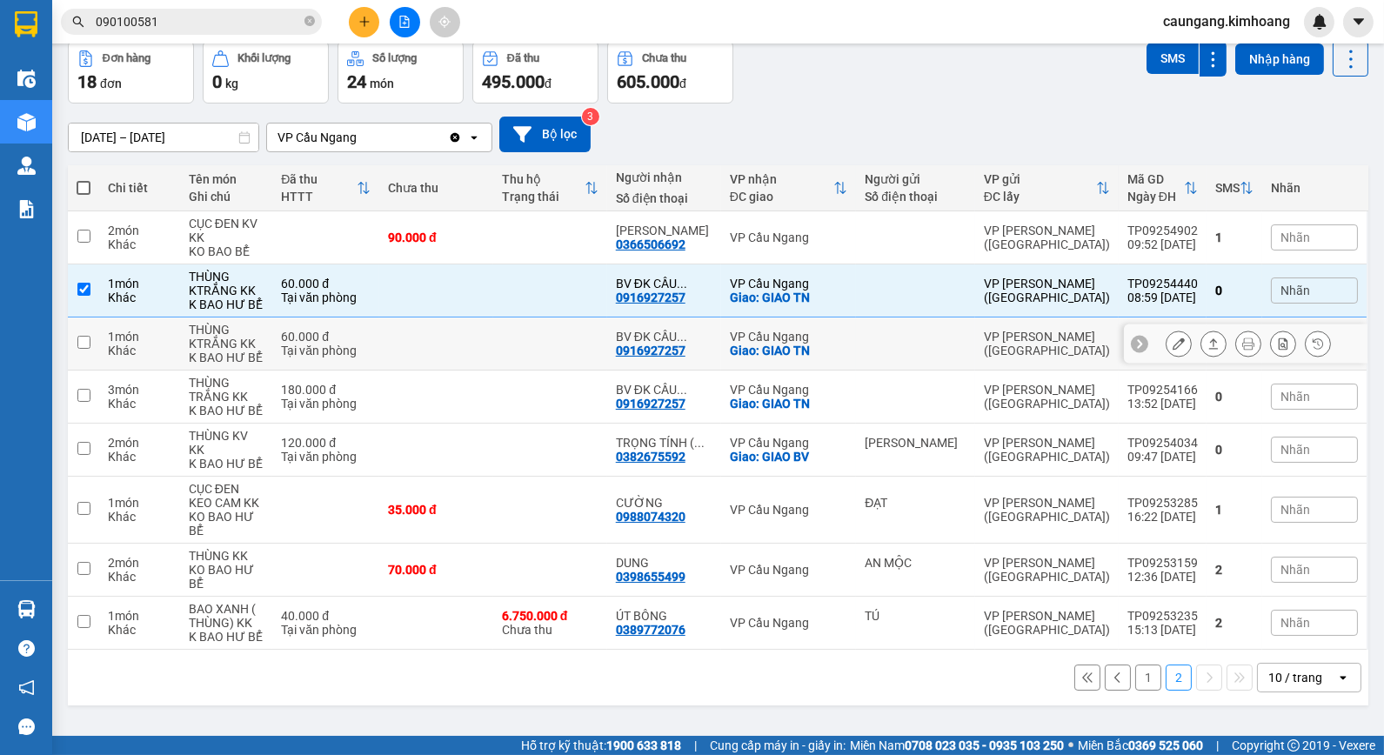
click at [848, 330] on div "VP Cầu Ngang" at bounding box center [788, 337] width 117 height 14
checkbox input "true"
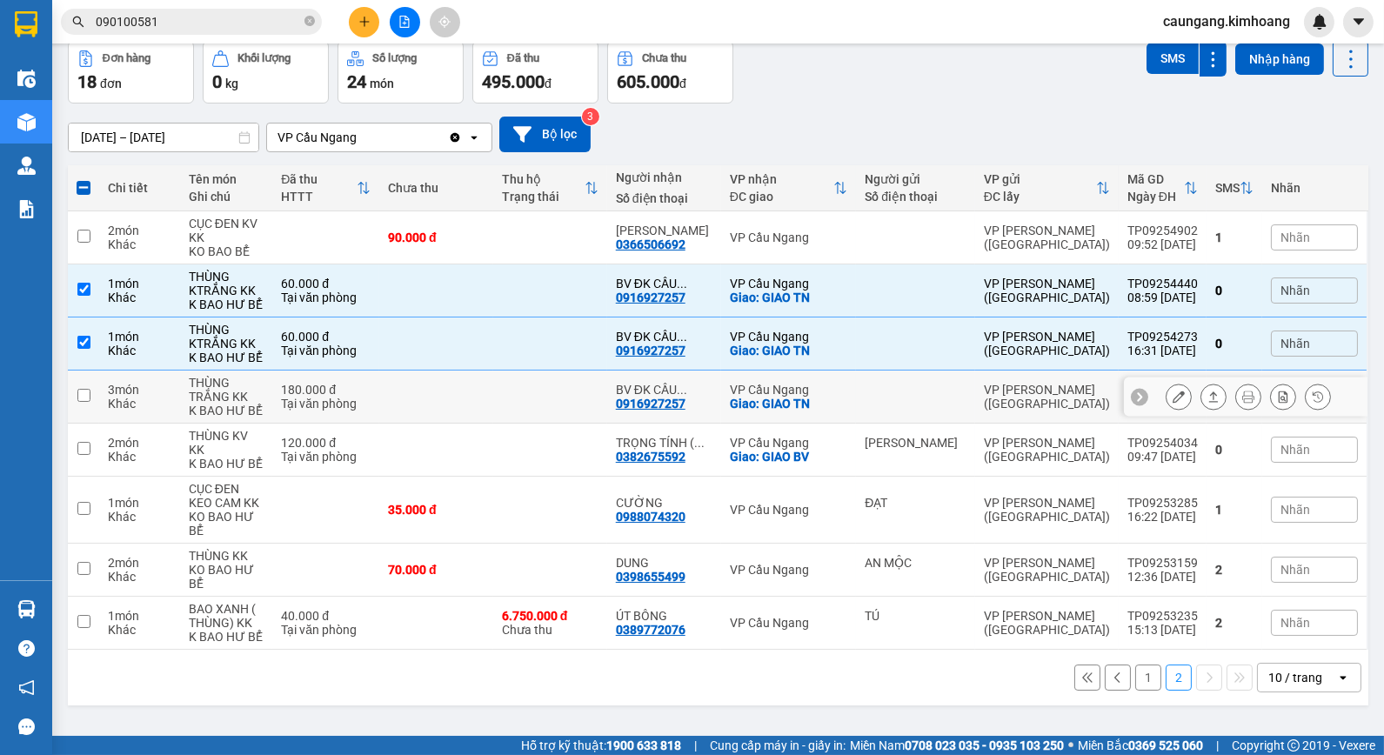
click at [848, 390] on div "VP Cầu Ngang" at bounding box center [788, 390] width 117 height 14
checkbox input "true"
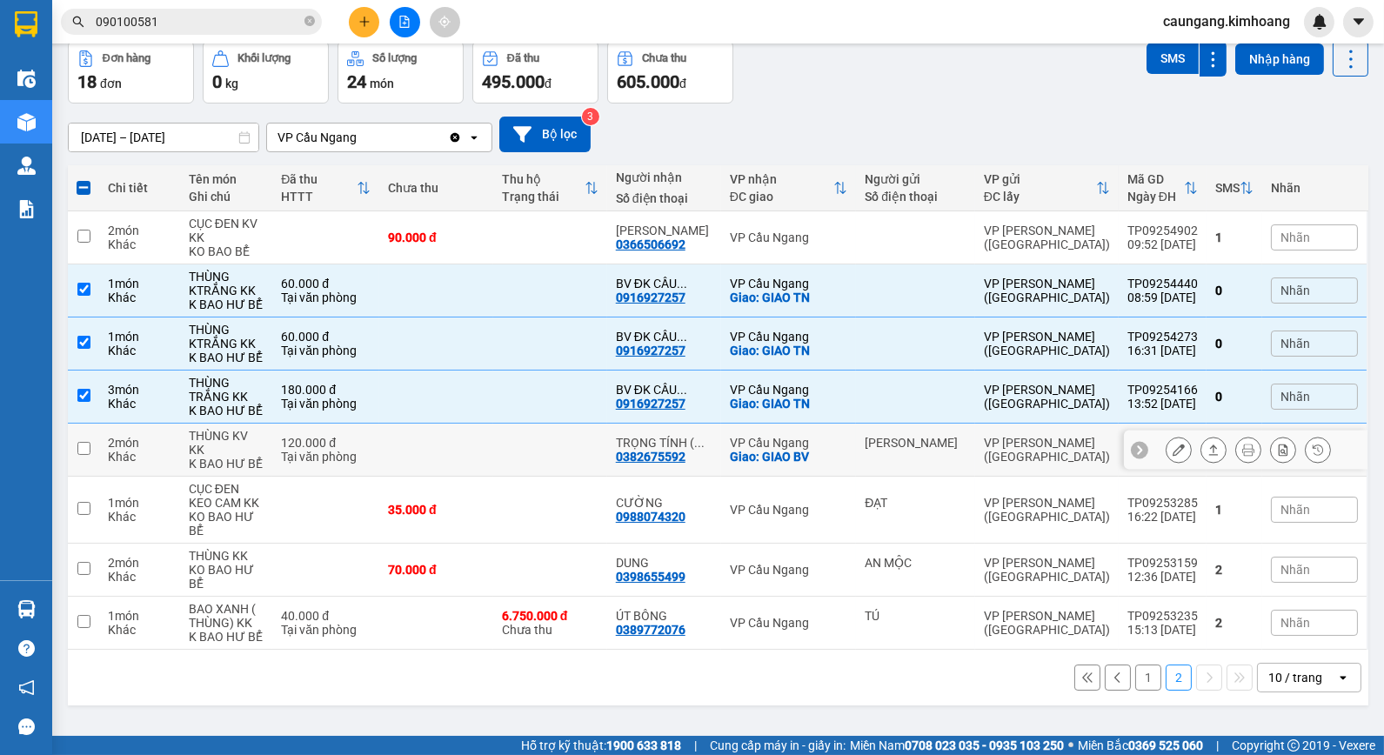
click at [848, 450] on div "Giao: GIAO BV" at bounding box center [788, 457] width 117 height 14
checkbox input "true"
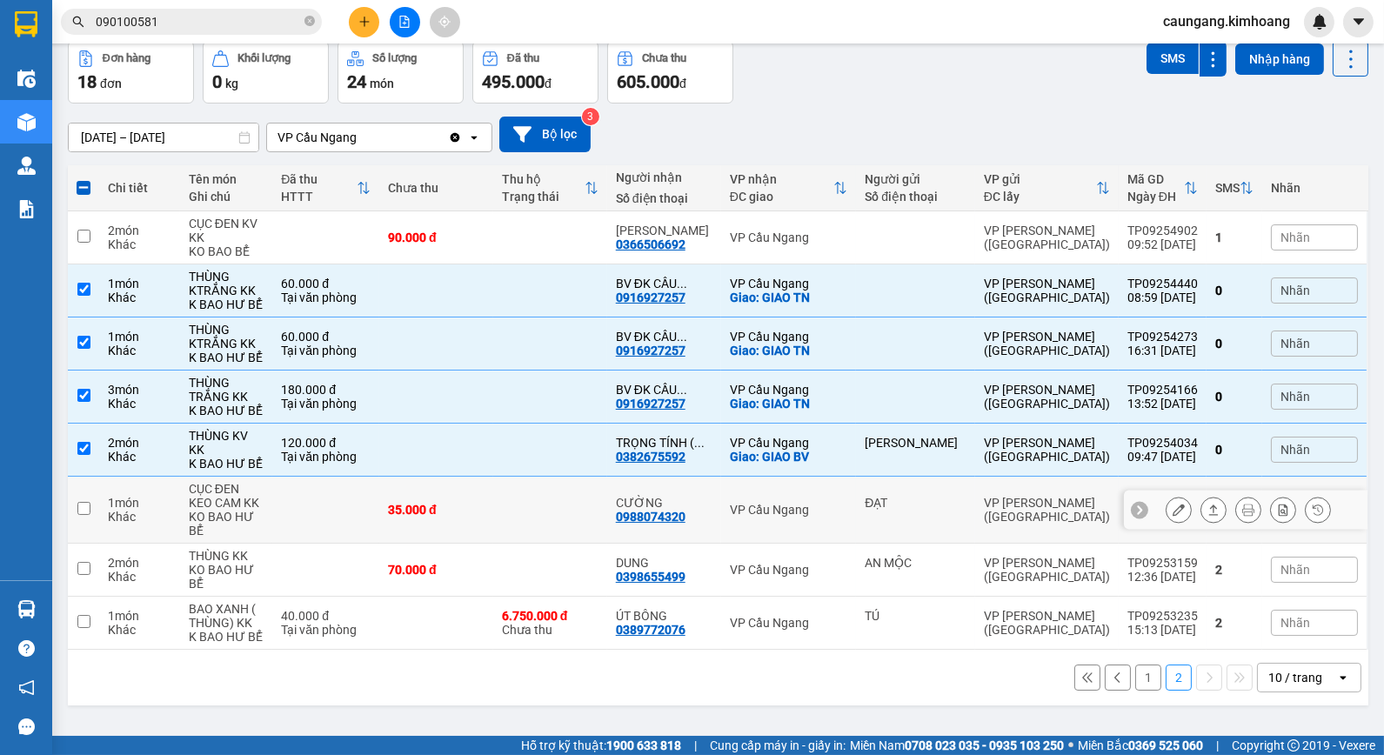
click at [831, 497] on td "VP Cầu Ngang" at bounding box center [788, 510] width 135 height 67
checkbox input "true"
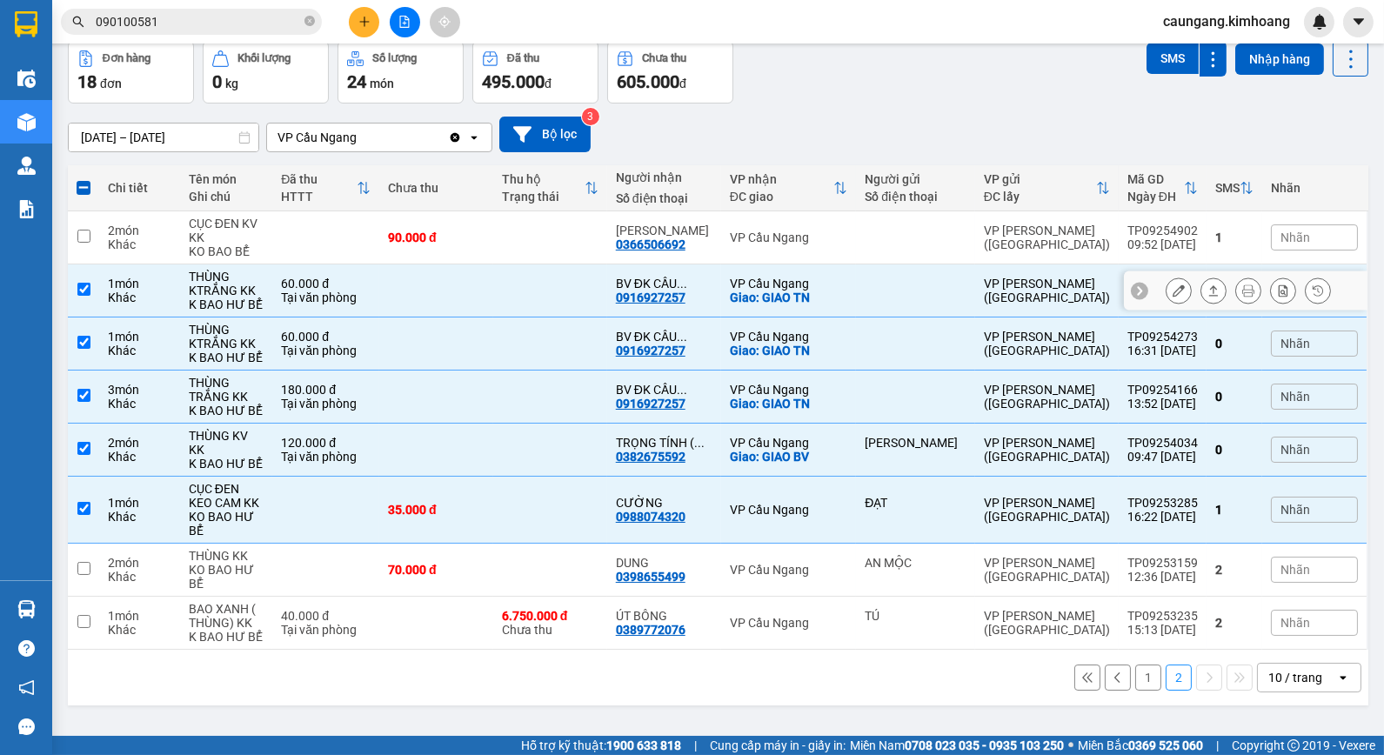
drag, startPoint x: 888, startPoint y: 287, endPoint x: 886, endPoint y: 303, distance: 15.9
click at [888, 288] on div at bounding box center [916, 291] width 102 height 14
checkbox input "false"
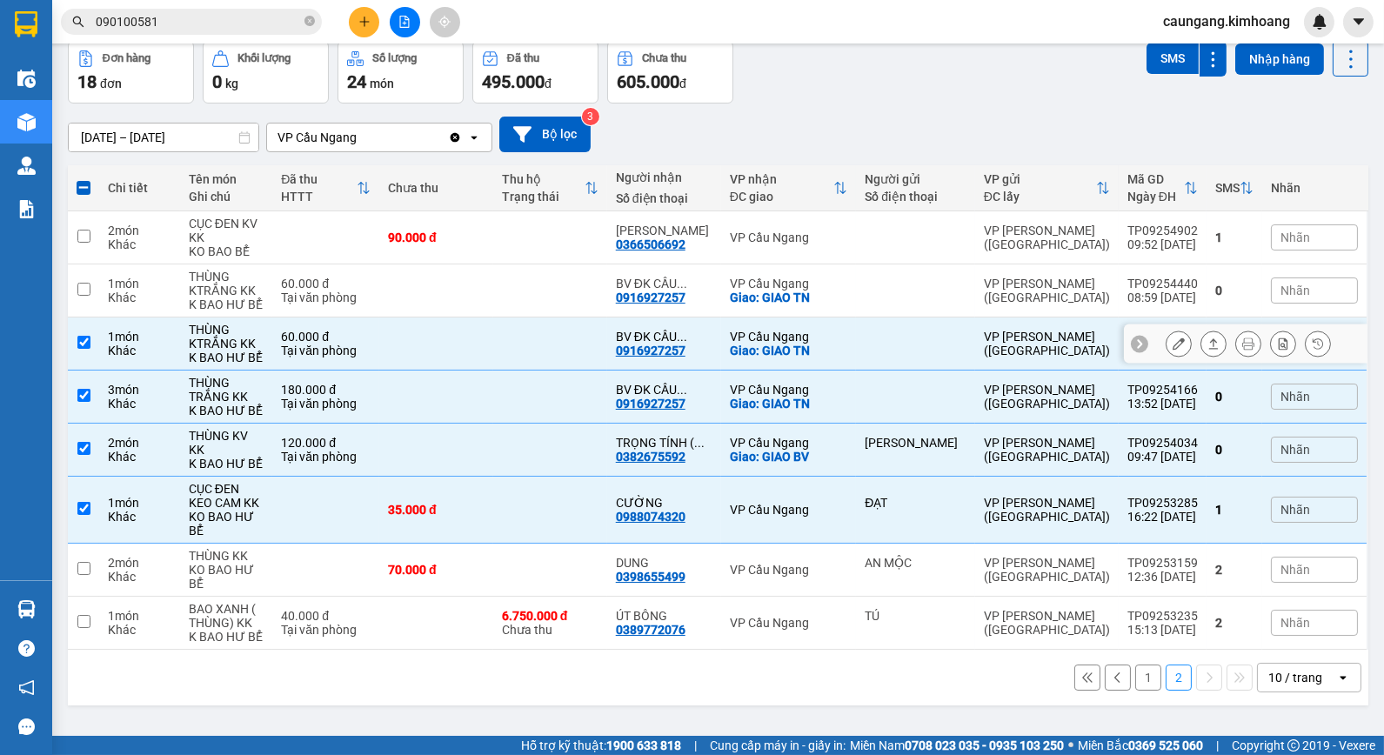
click at [870, 365] on td at bounding box center [915, 344] width 119 height 53
checkbox input "false"
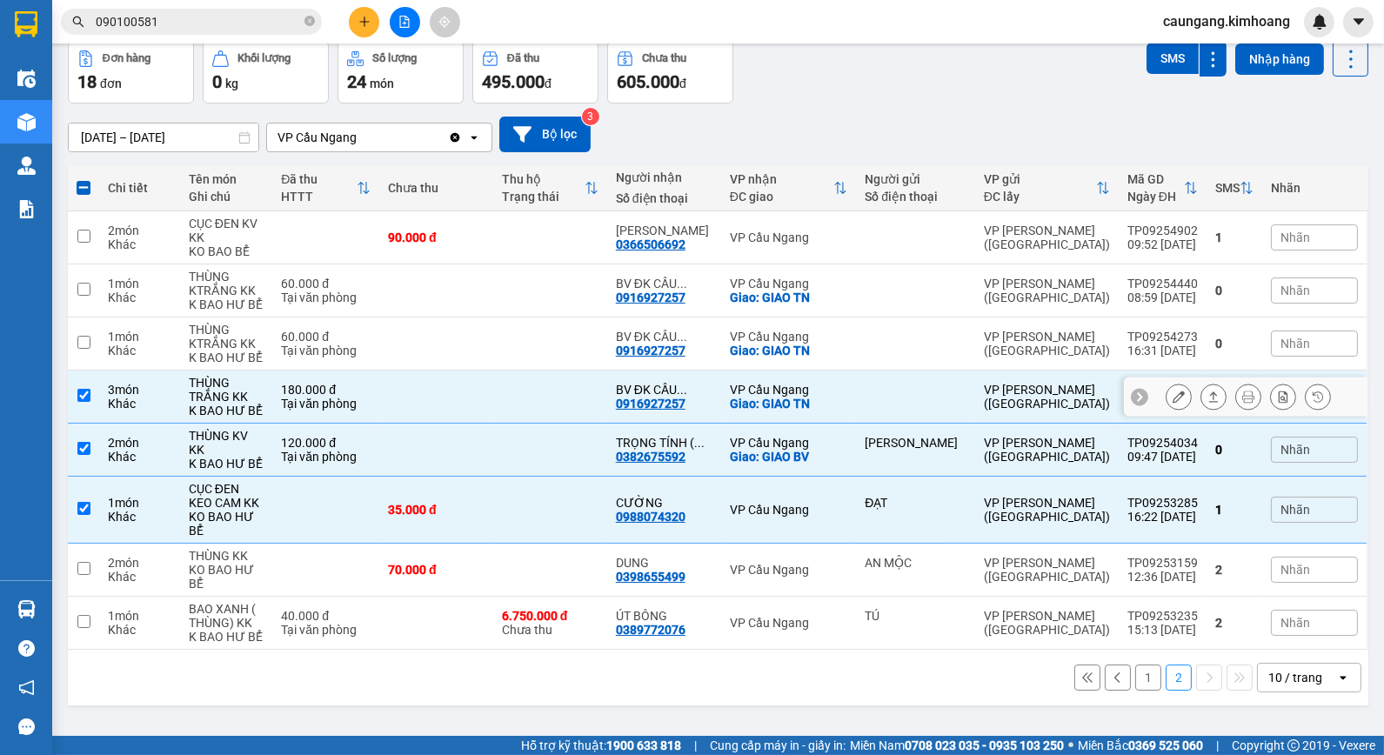
click at [856, 399] on td "VP Cầu Ngang Giao: [GEOGRAPHIC_DATA]" at bounding box center [788, 397] width 135 height 53
checkbox input "false"
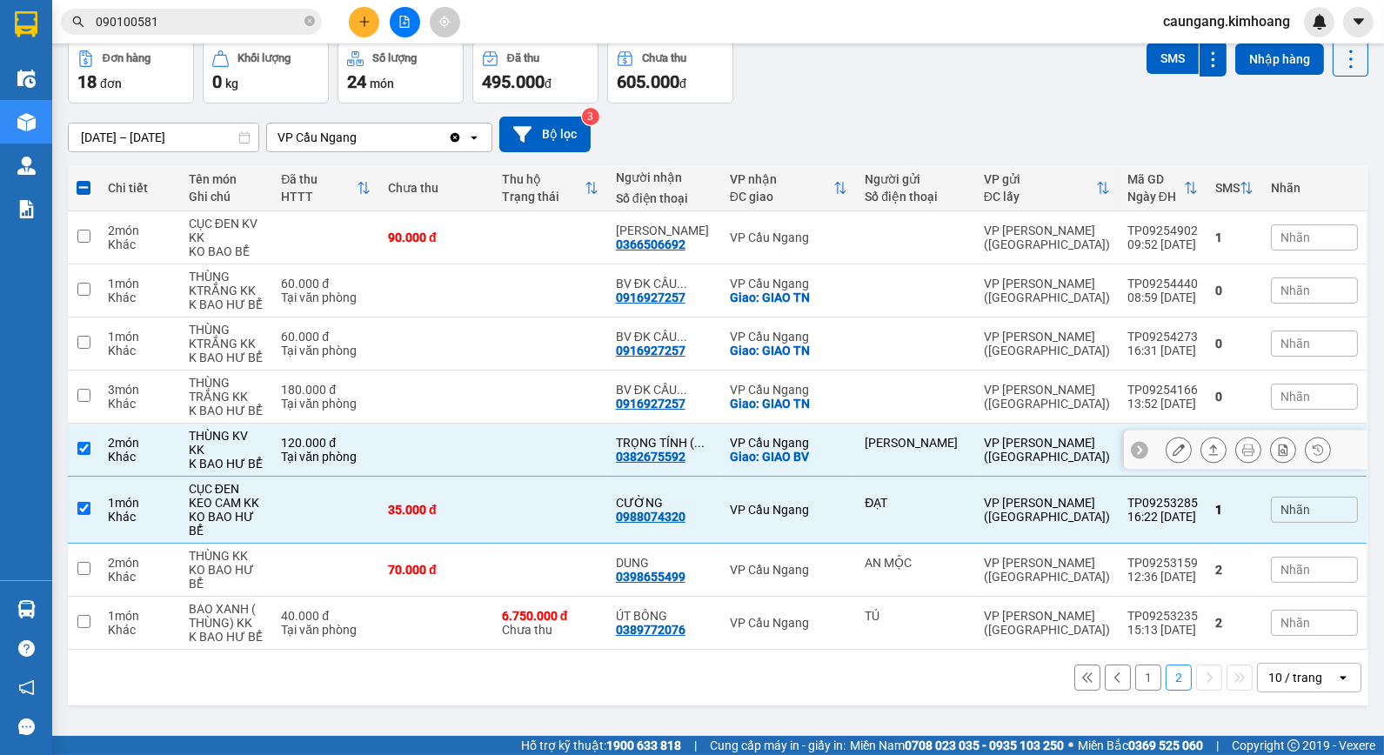
click at [868, 442] on td "[PERSON_NAME]" at bounding box center [915, 450] width 119 height 53
checkbox input "false"
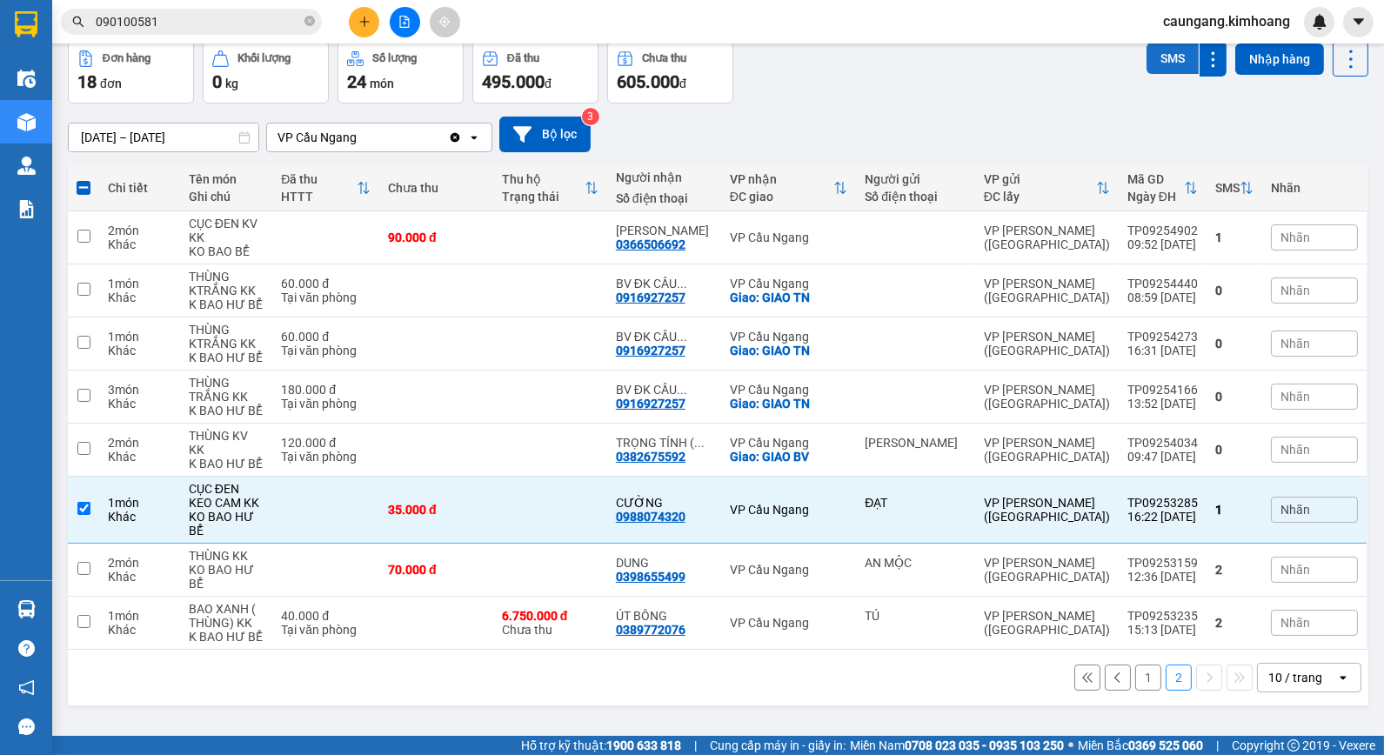
click at [1167, 62] on button "SMS" at bounding box center [1173, 58] width 52 height 31
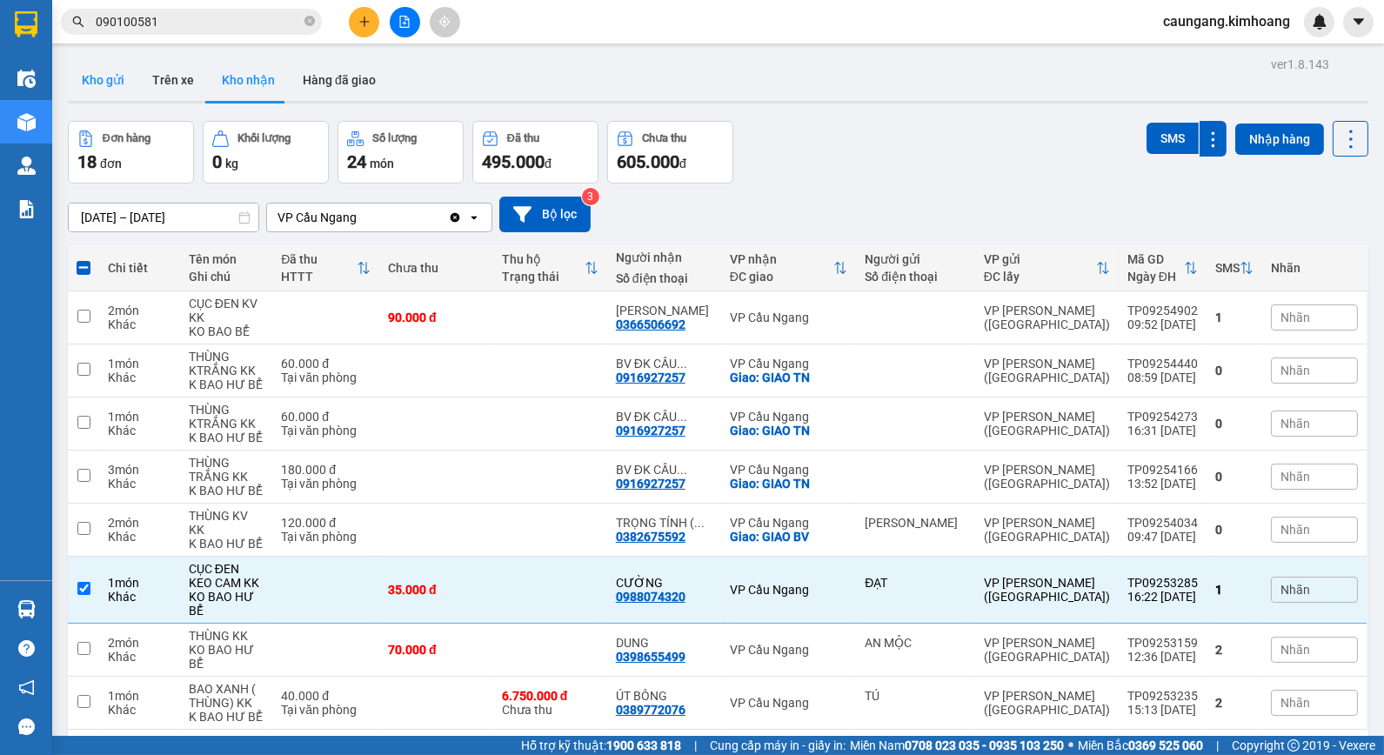
click at [114, 84] on button "Kho gửi" at bounding box center [103, 80] width 70 height 42
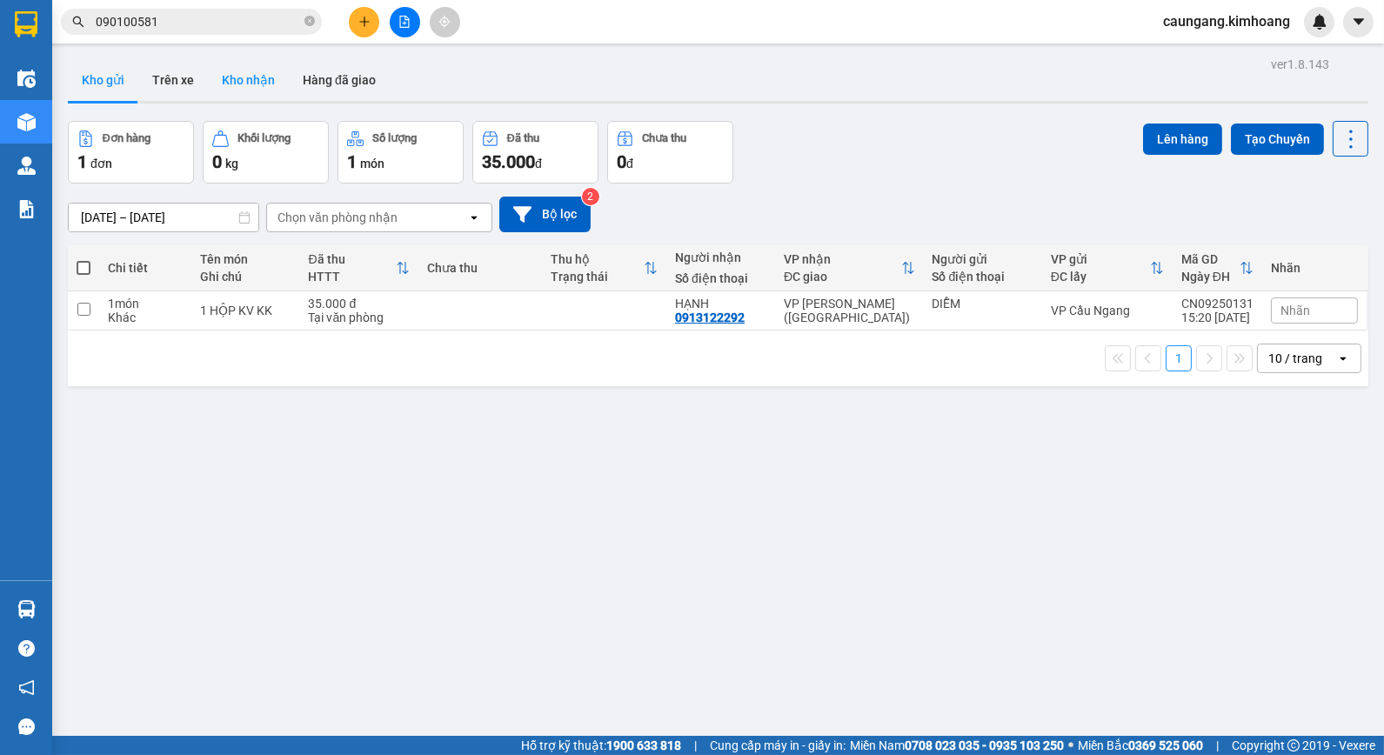
click at [261, 84] on button "Kho nhận" at bounding box center [248, 80] width 81 height 42
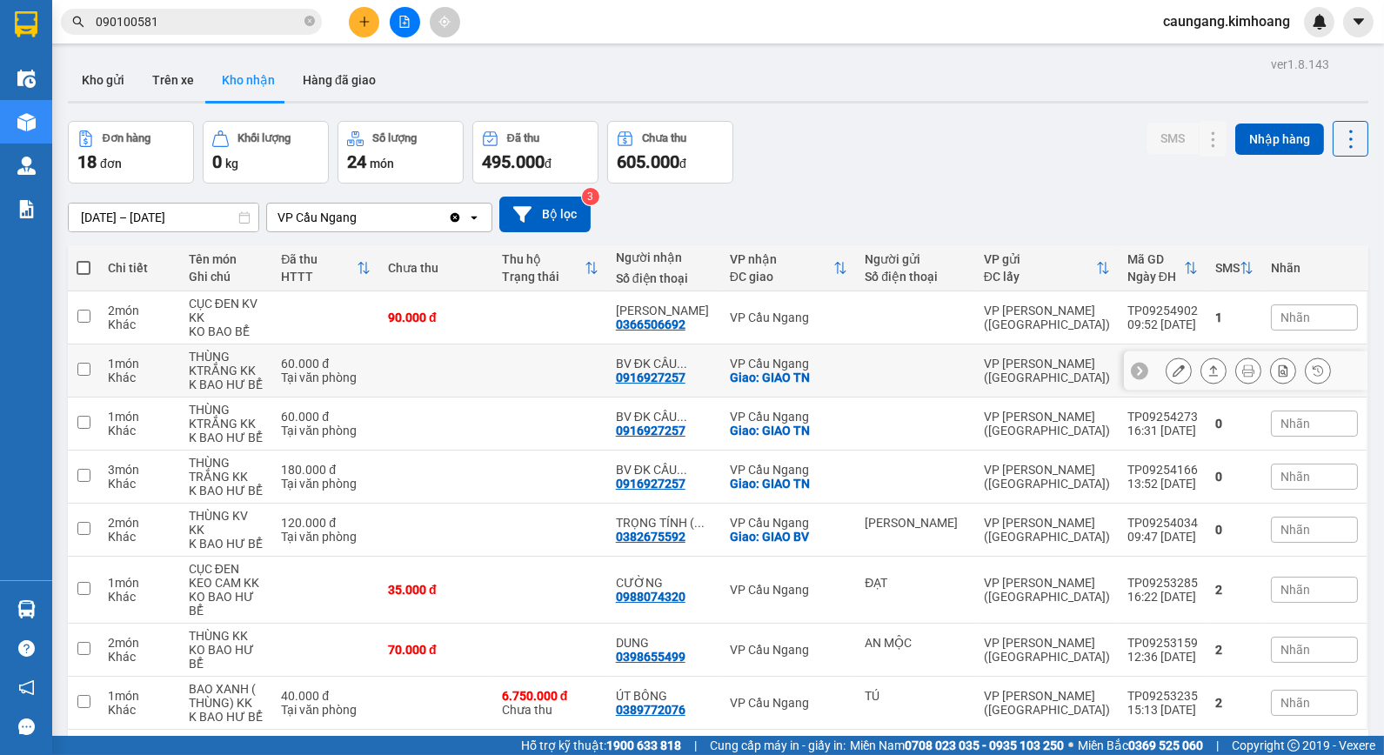
scroll to position [80, 0]
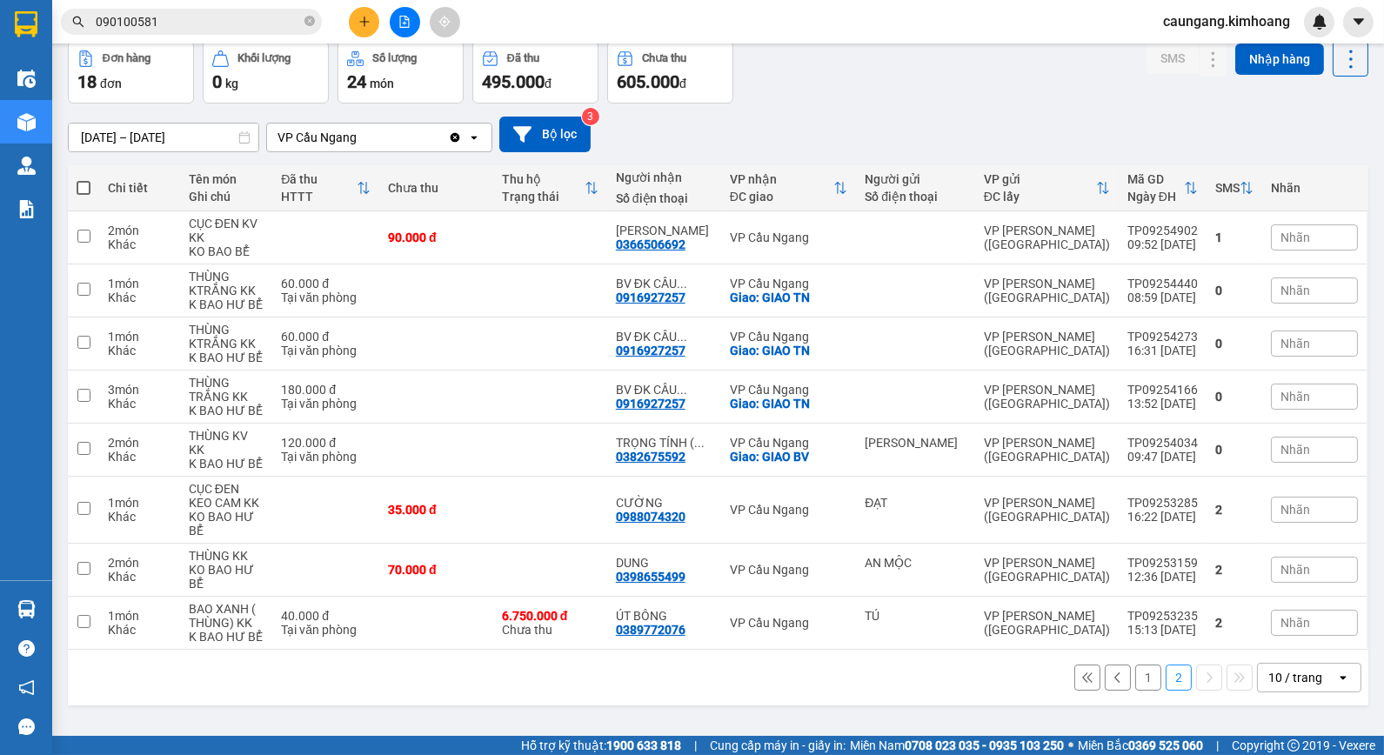
click at [208, 0] on button "Kho nhận" at bounding box center [248, 0] width 81 height 42
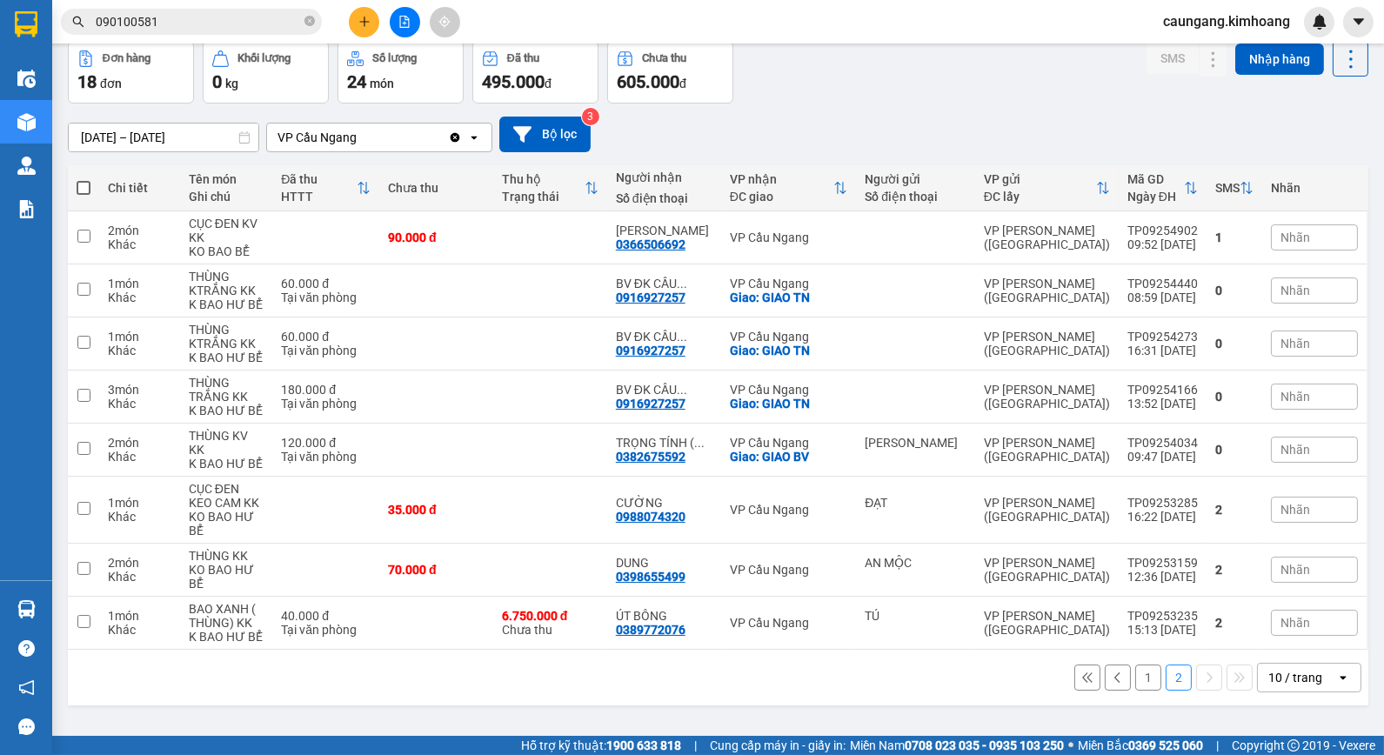
click at [208, 0] on button "Kho nhận" at bounding box center [248, 0] width 81 height 42
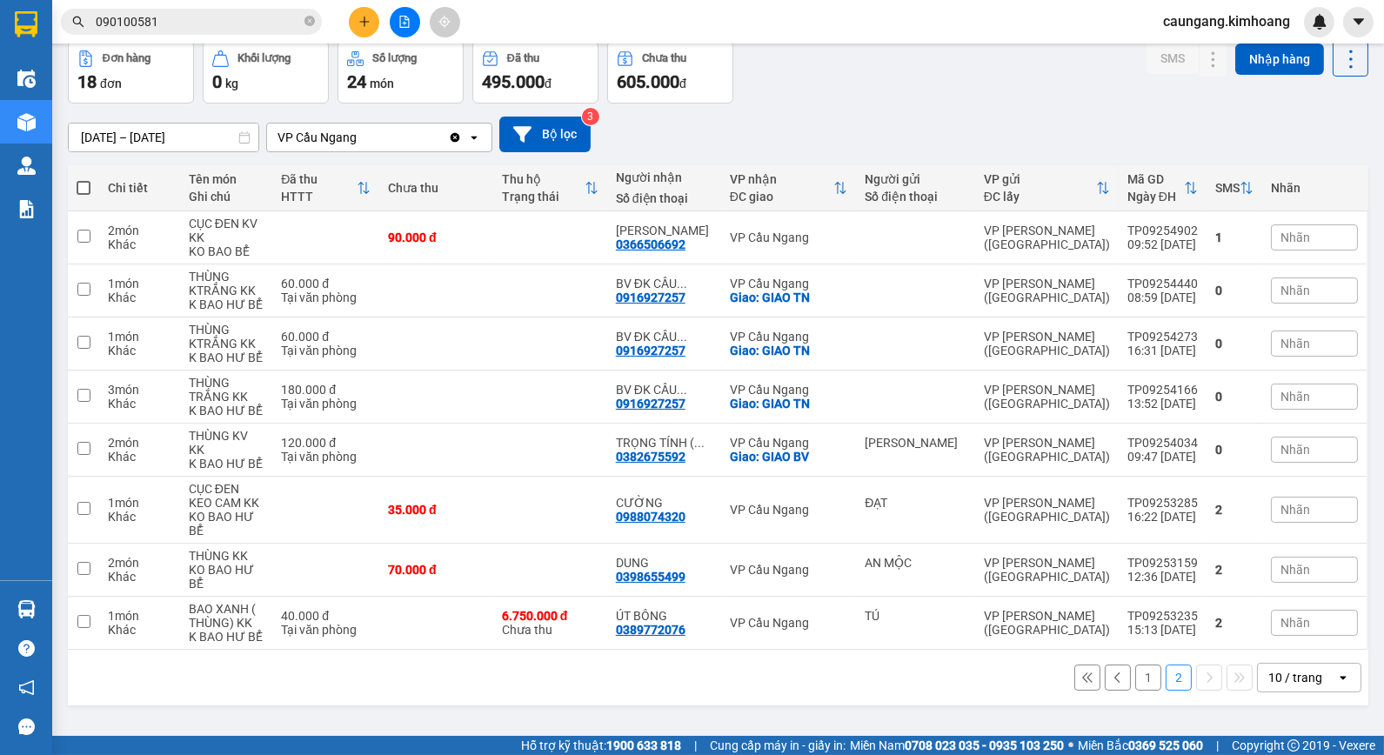
click at [208, 0] on button "Kho nhận" at bounding box center [248, 0] width 81 height 42
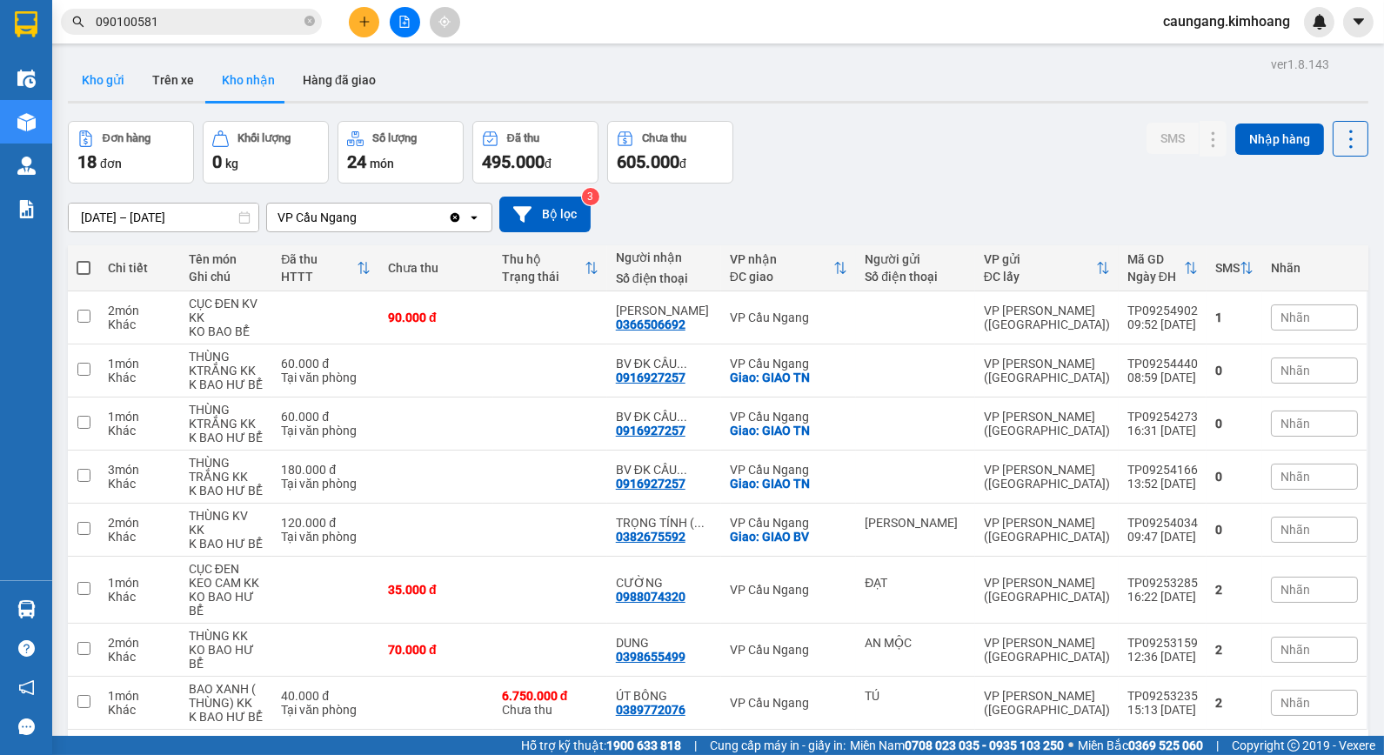
click at [117, 75] on button "Kho gửi" at bounding box center [103, 80] width 70 height 42
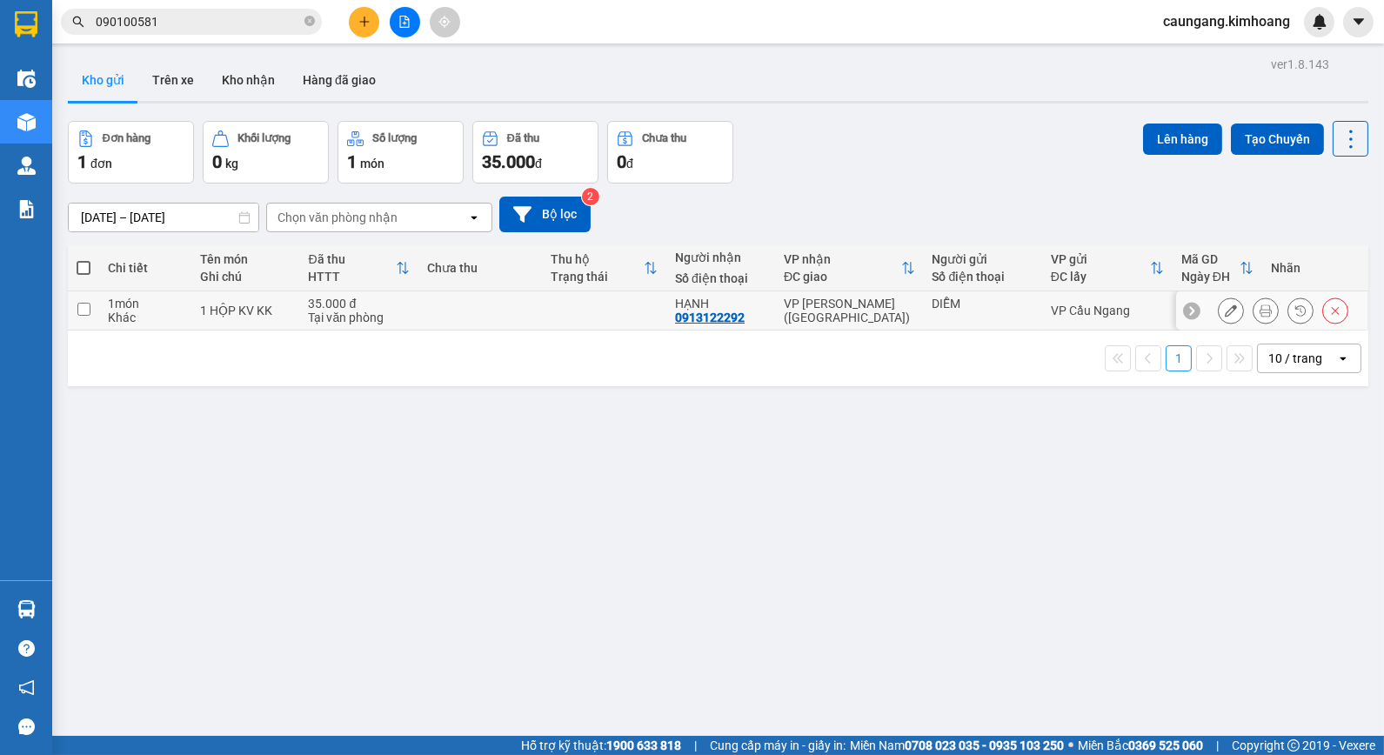
click at [542, 309] on td at bounding box center [604, 311] width 124 height 39
checkbox input "true"
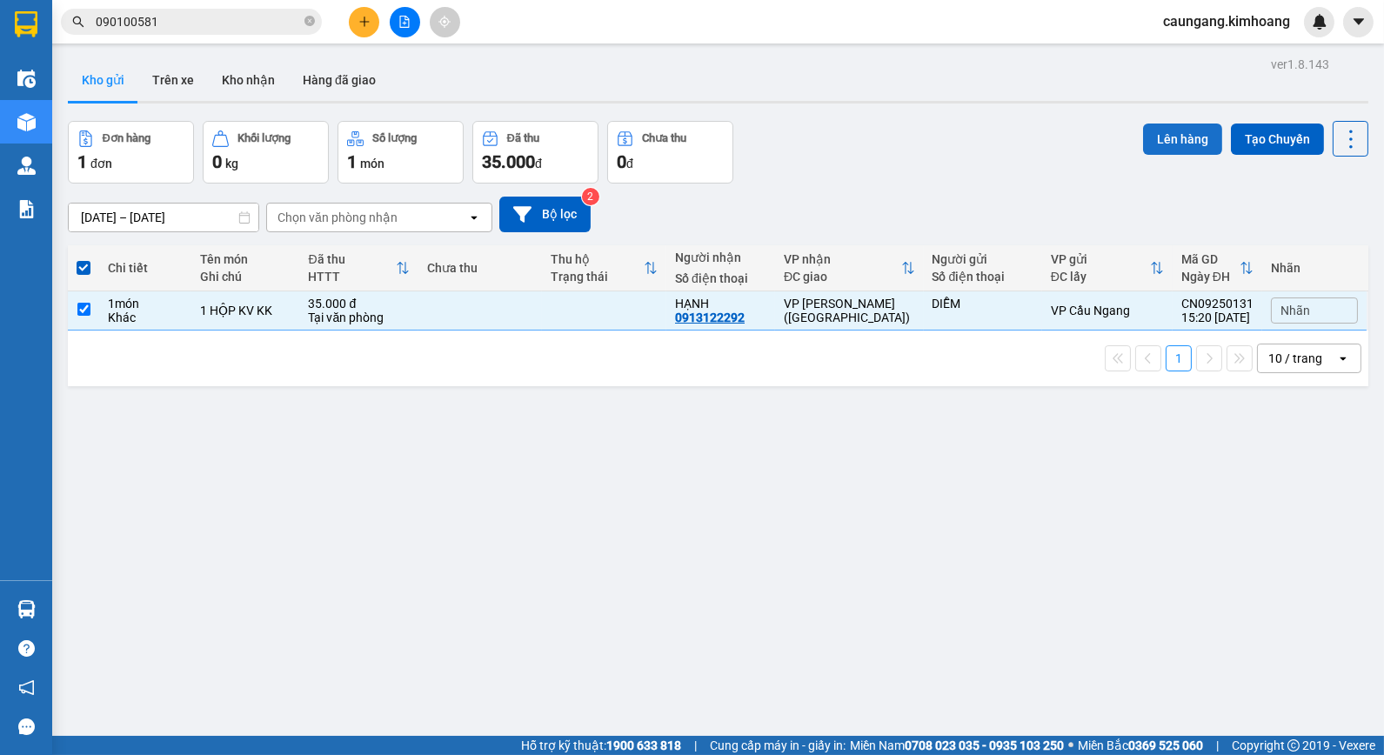
click at [1159, 149] on button "Lên hàng" at bounding box center [1182, 139] width 79 height 31
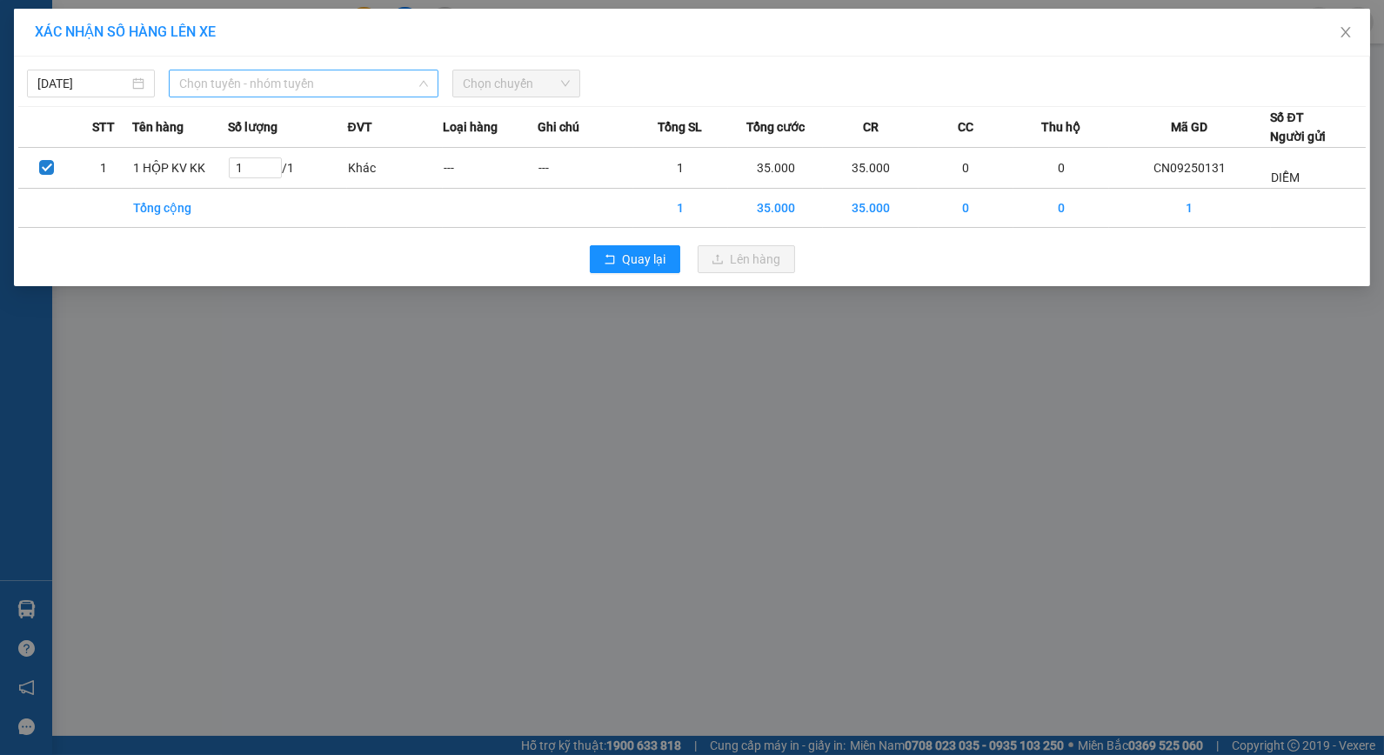
click at [285, 70] on div "Chọn tuyến - nhóm tuyến" at bounding box center [304, 84] width 270 height 28
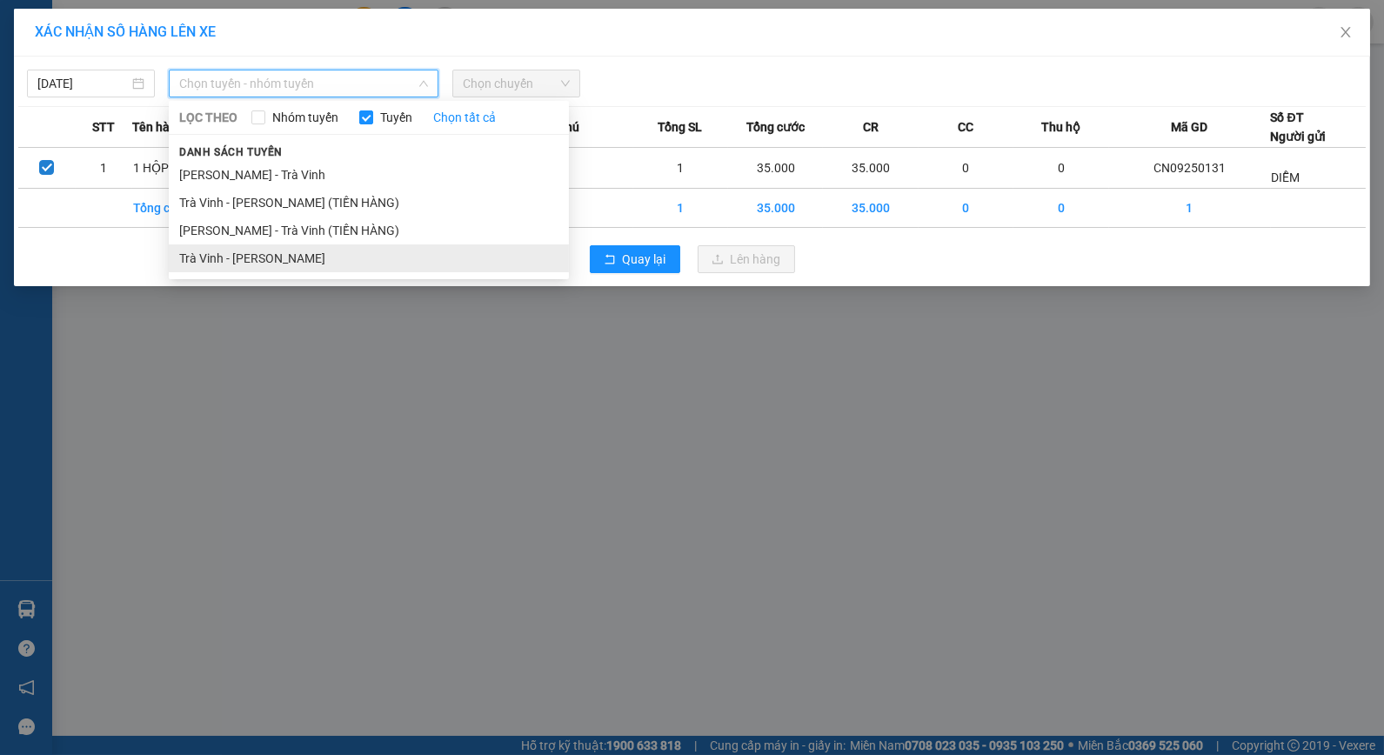
click at [303, 245] on li "Trà Vinh - [PERSON_NAME]" at bounding box center [369, 259] width 400 height 28
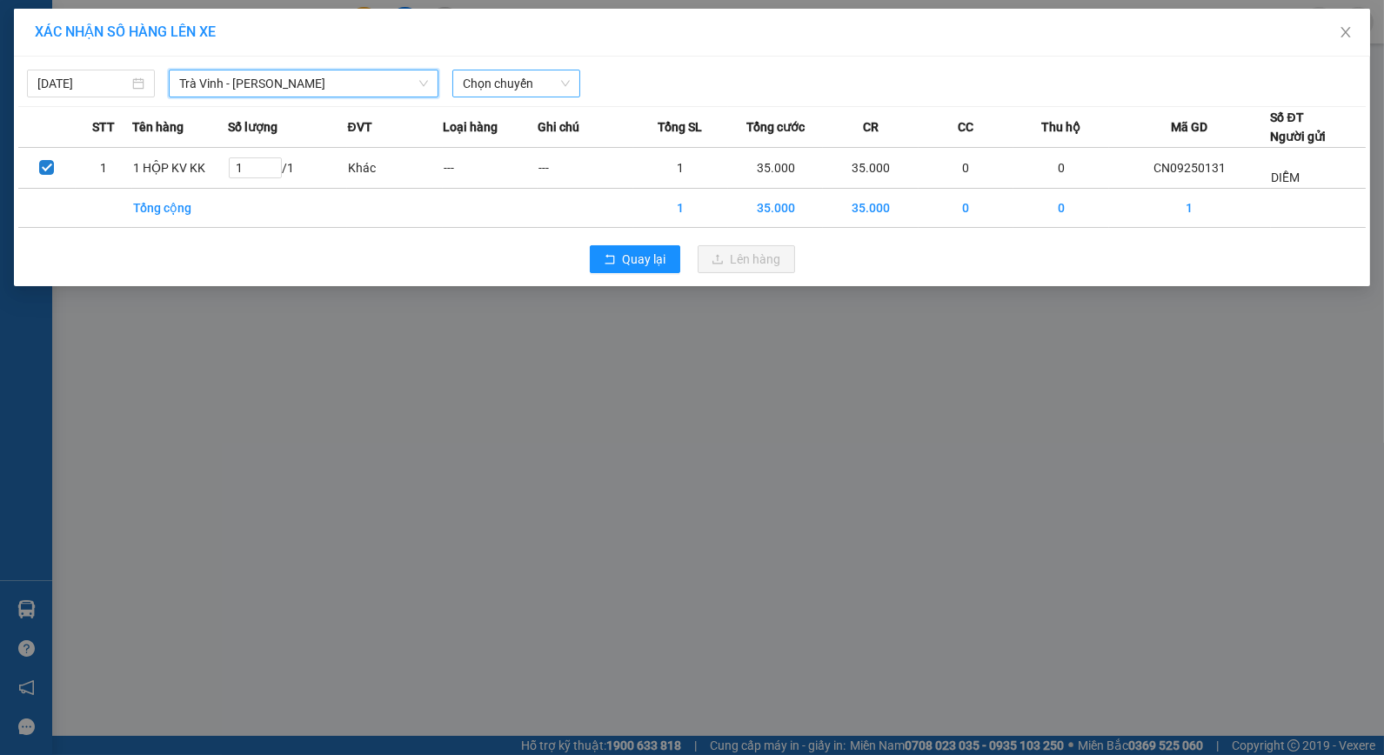
click at [498, 90] on span "Chọn chuyến" at bounding box center [516, 83] width 107 height 26
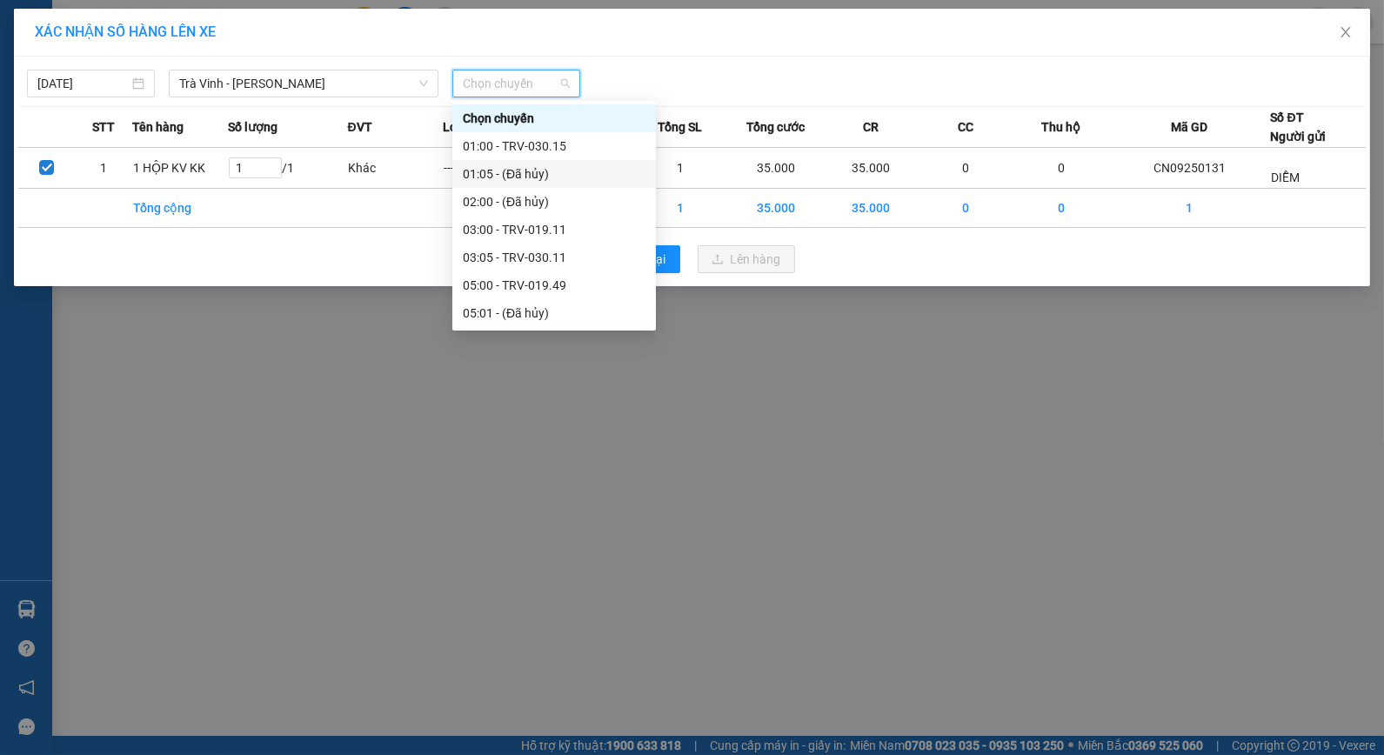
scroll to position [446, 0]
click at [543, 261] on div "17:00 - TRV-007.34" at bounding box center [554, 257] width 183 height 19
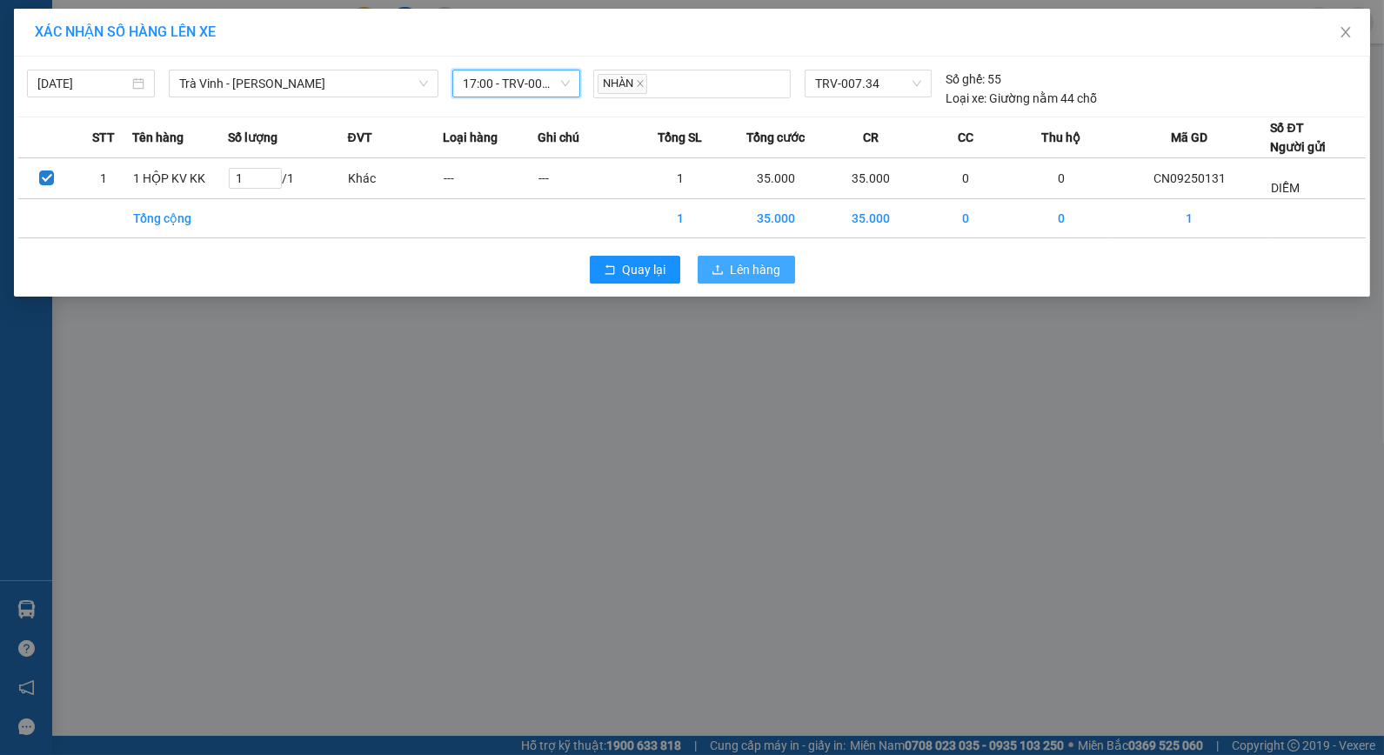
click at [720, 268] on icon "upload" at bounding box center [718, 270] width 12 height 12
